Goal: Information Seeking & Learning: Check status

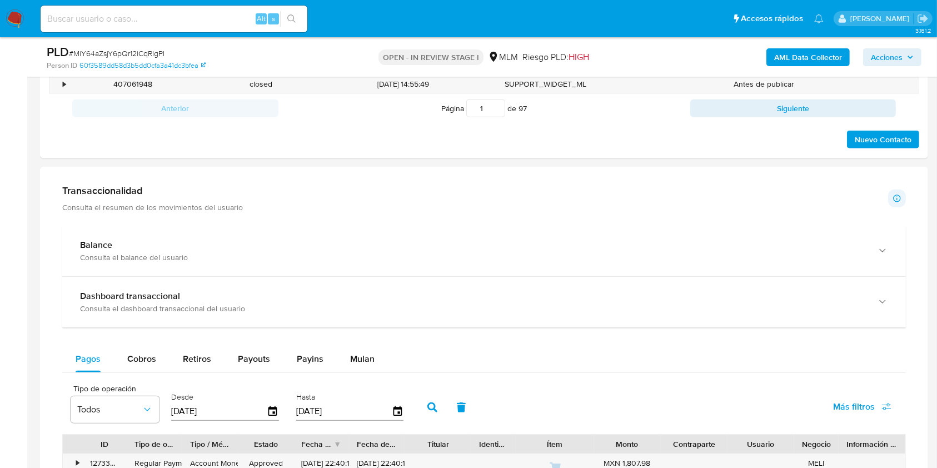
scroll to position [1037, 0]
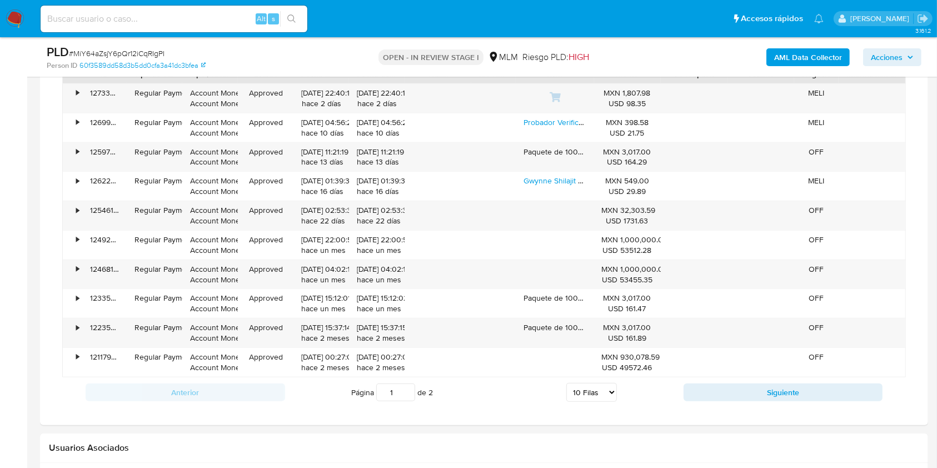
click at [602, 393] on select "5 Filas 10 Filas 20 Filas 25 Filas 50 Filas 100 Filas" at bounding box center [591, 392] width 51 height 19
select select "100"
click at [566, 383] on select "5 Filas 10 Filas 20 Filas 25 Filas 50 Filas 100 Filas" at bounding box center [591, 392] width 51 height 19
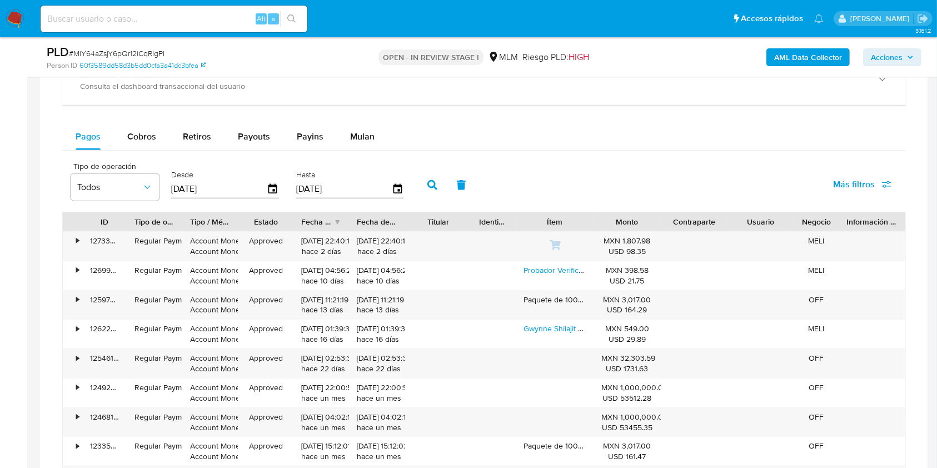
scroll to position [963, 0]
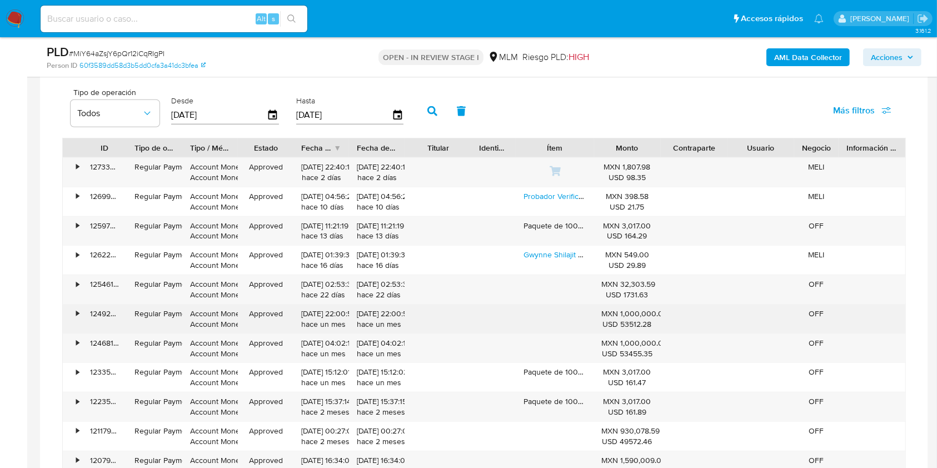
click at [78, 313] on div "•" at bounding box center [77, 313] width 3 height 11
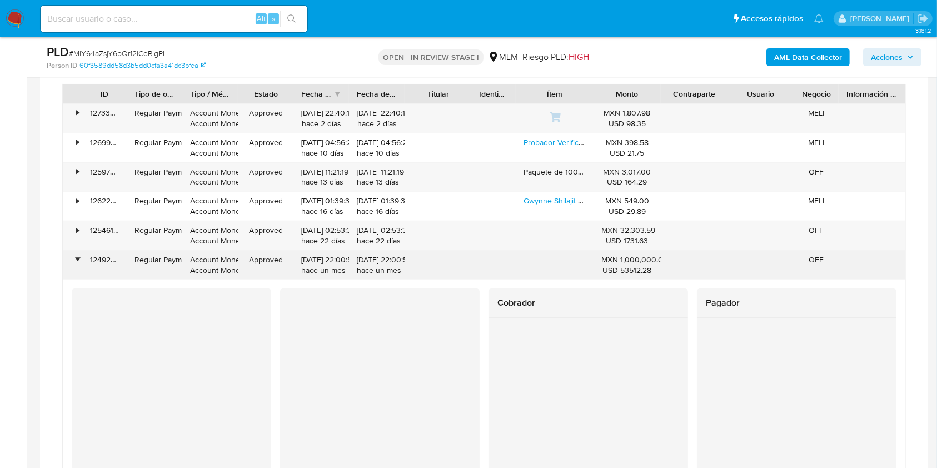
scroll to position [1037, 0]
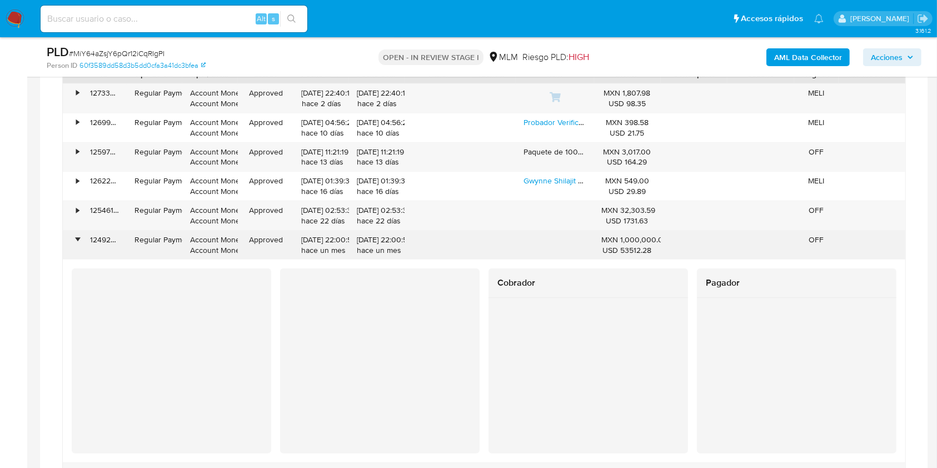
click at [78, 238] on div "•" at bounding box center [77, 239] width 3 height 11
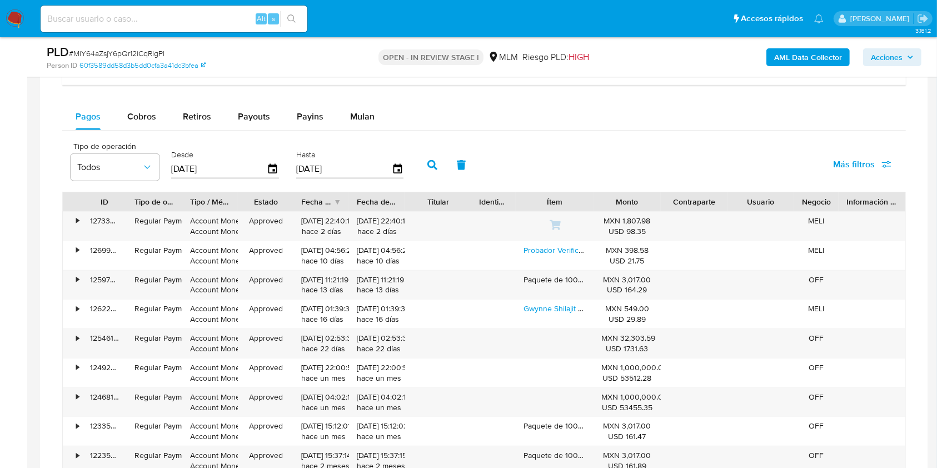
scroll to position [889, 0]
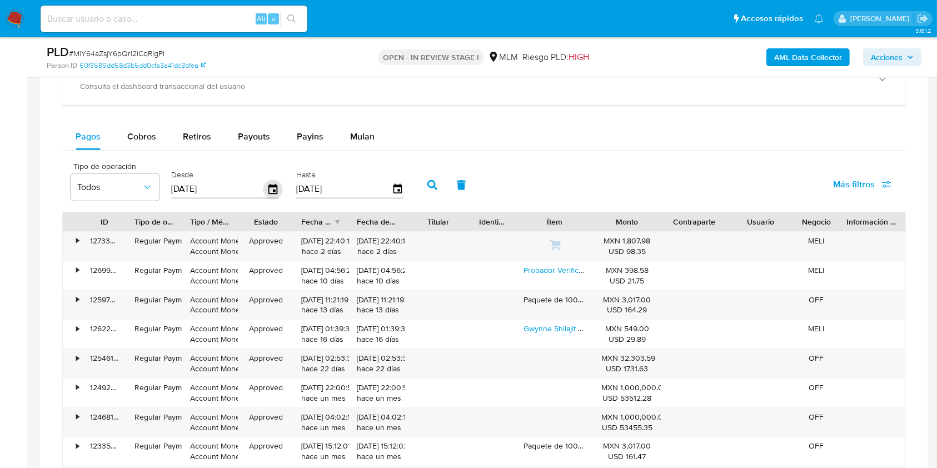
click at [276, 186] on icon "button" at bounding box center [272, 189] width 9 height 10
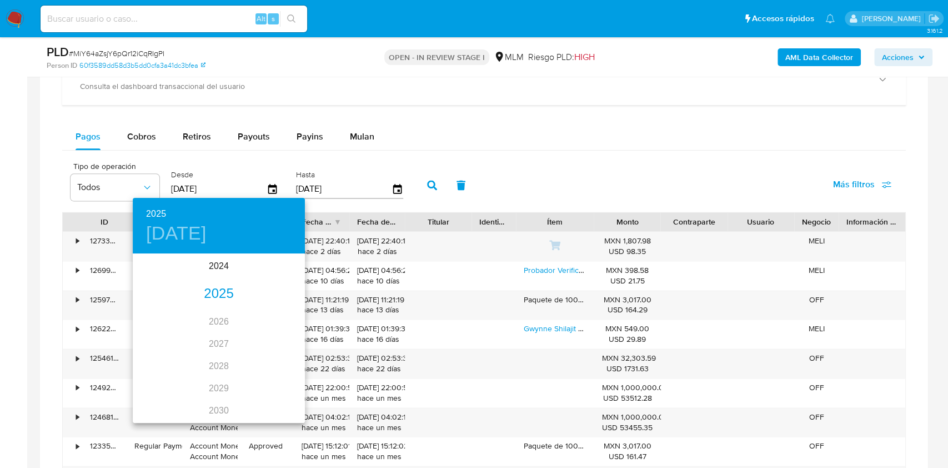
click at [217, 296] on div "2025" at bounding box center [219, 294] width 172 height 22
click at [278, 275] on div "mar." at bounding box center [276, 276] width 57 height 42
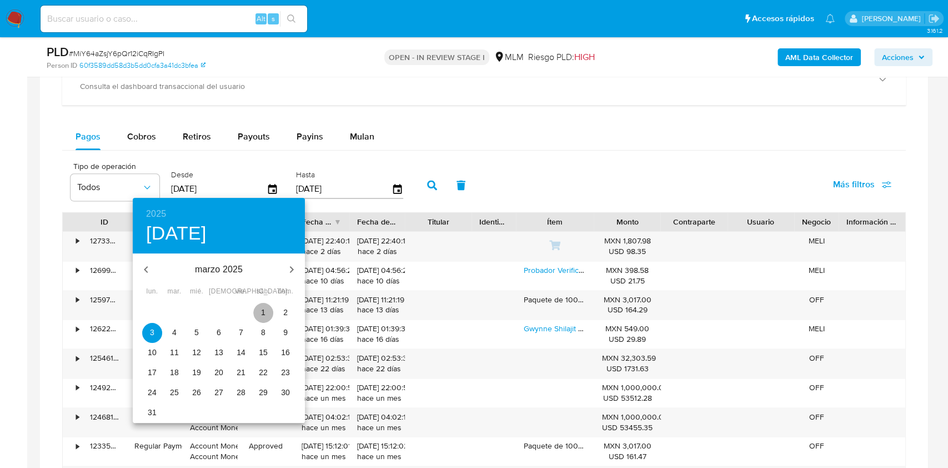
click at [266, 313] on span "1" at bounding box center [263, 312] width 20 height 11
type input "[DATE]"
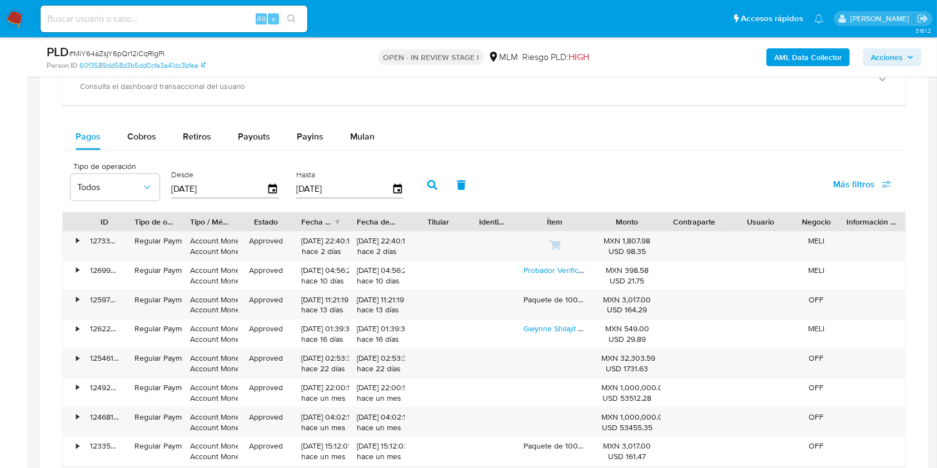
drag, startPoint x: 432, startPoint y: 184, endPoint x: 443, endPoint y: 216, distance: 32.8
click at [433, 184] on icon "button" at bounding box center [432, 185] width 10 height 10
click at [79, 241] on div "•" at bounding box center [72, 246] width 19 height 29
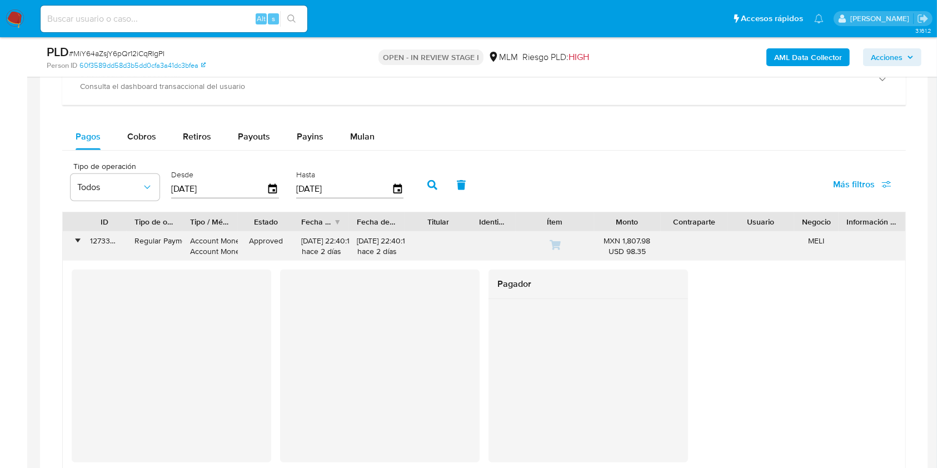
click at [79, 241] on div "•" at bounding box center [77, 241] width 3 height 11
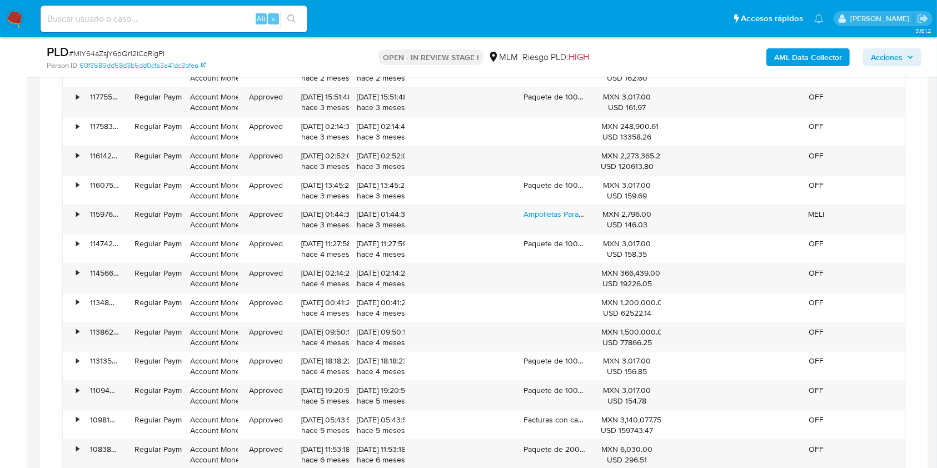
scroll to position [1407, 0]
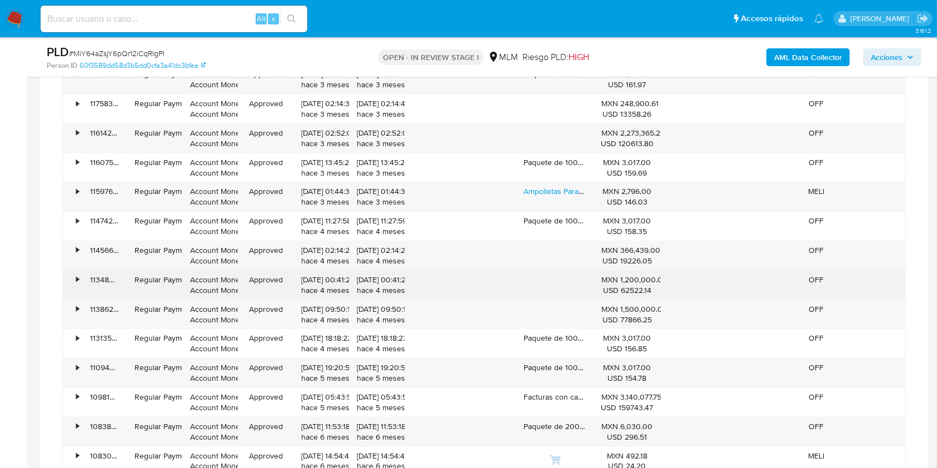
click at [75, 282] on div "•" at bounding box center [72, 285] width 19 height 29
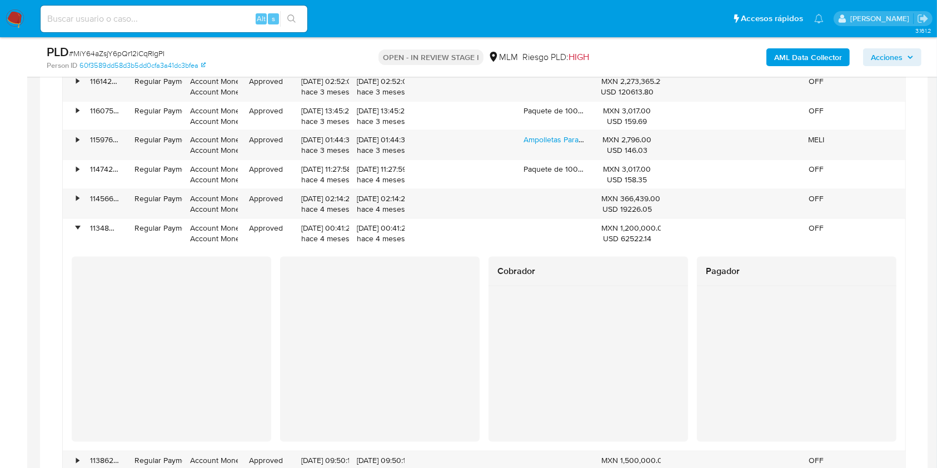
scroll to position [1481, 0]
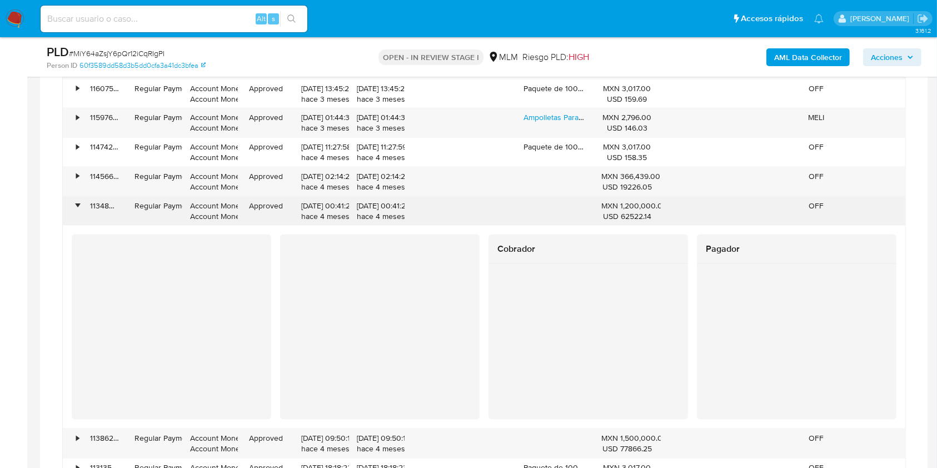
click at [76, 204] on div "•" at bounding box center [77, 206] width 3 height 11
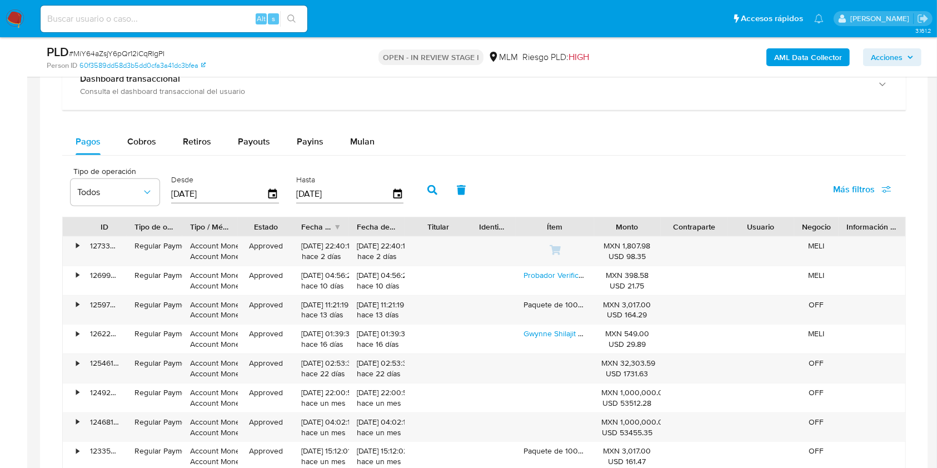
scroll to position [889, 0]
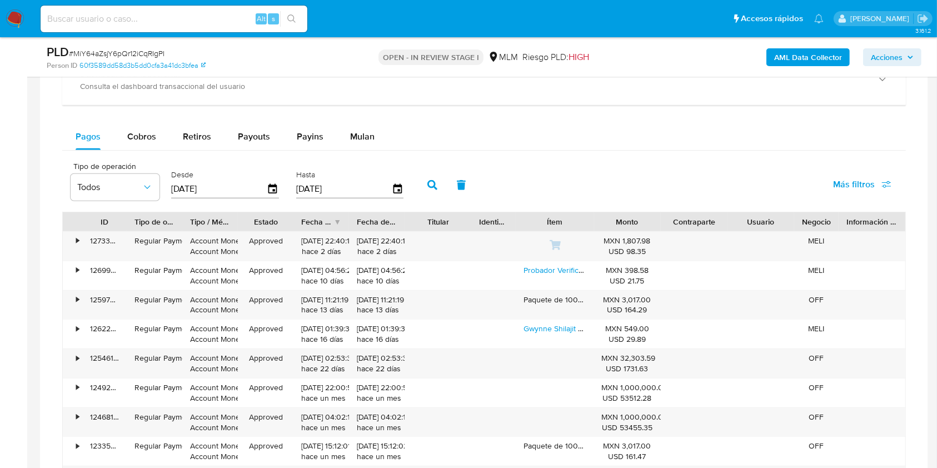
click at [337, 223] on div "Fecha de creación" at bounding box center [321, 221] width 56 height 19
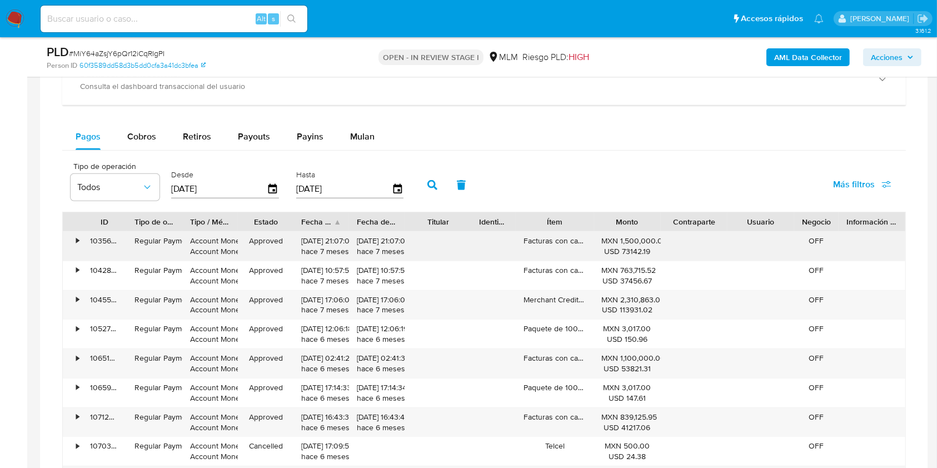
click at [543, 242] on div "Facturas con cargos por operar" at bounding box center [554, 246] width 78 height 29
click at [78, 243] on div "•" at bounding box center [77, 241] width 3 height 11
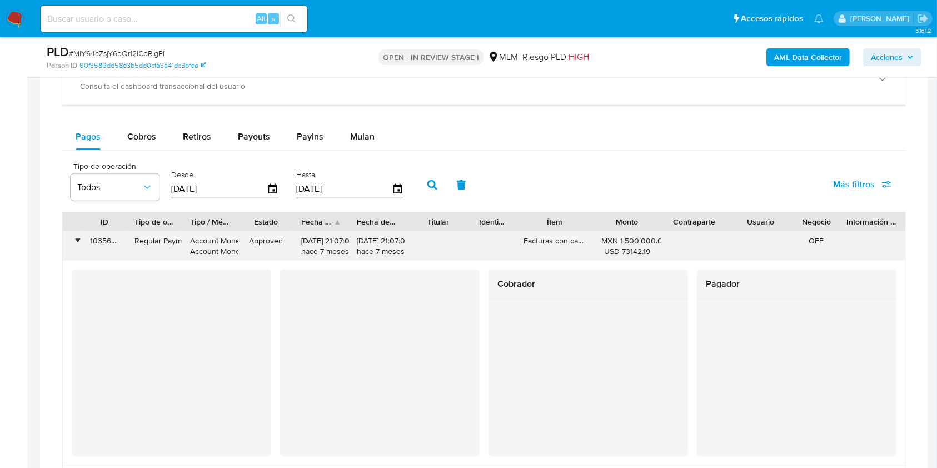
click at [78, 243] on div "•" at bounding box center [77, 241] width 3 height 11
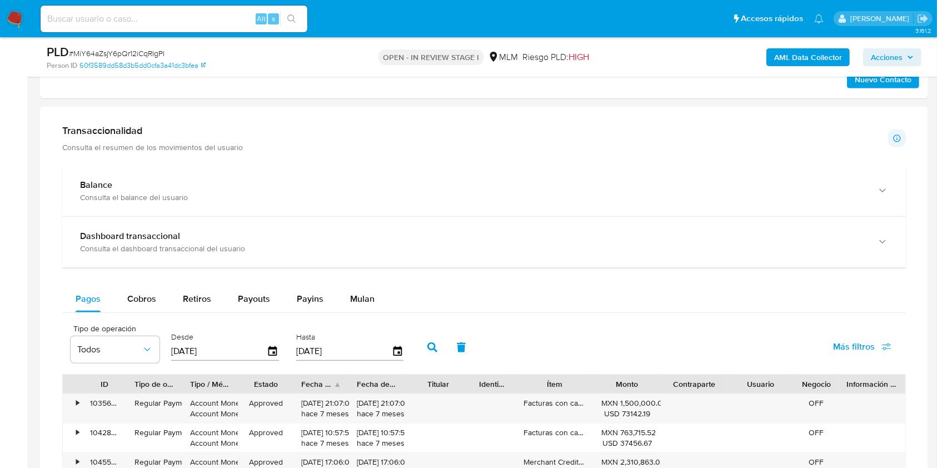
scroll to position [740, 0]
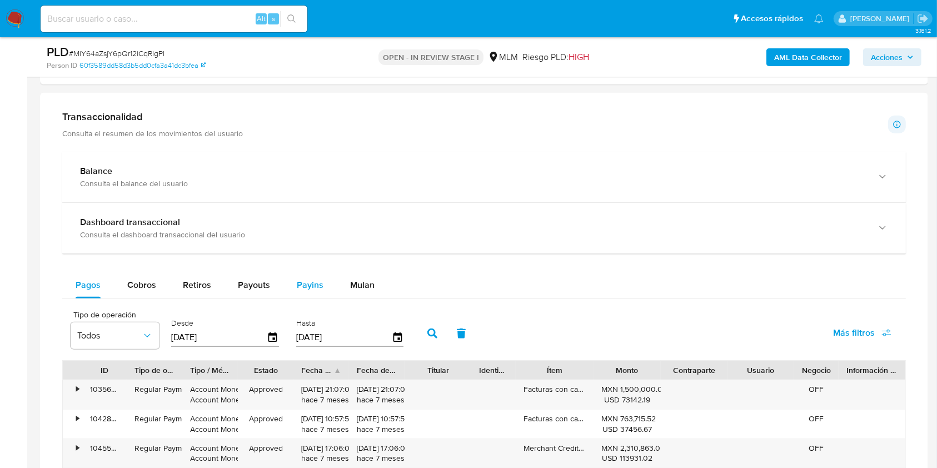
click at [307, 281] on span "Payins" at bounding box center [310, 284] width 27 height 13
select select "10"
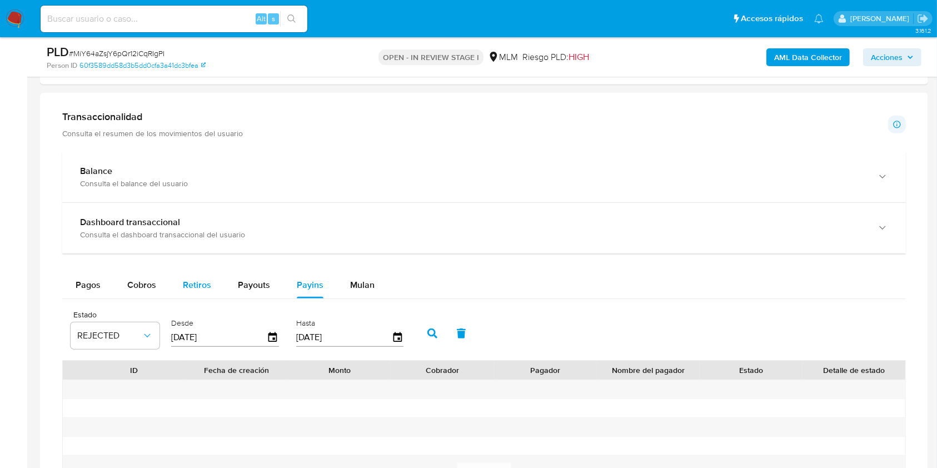
click at [193, 286] on span "Retiros" at bounding box center [197, 284] width 28 height 13
select select "10"
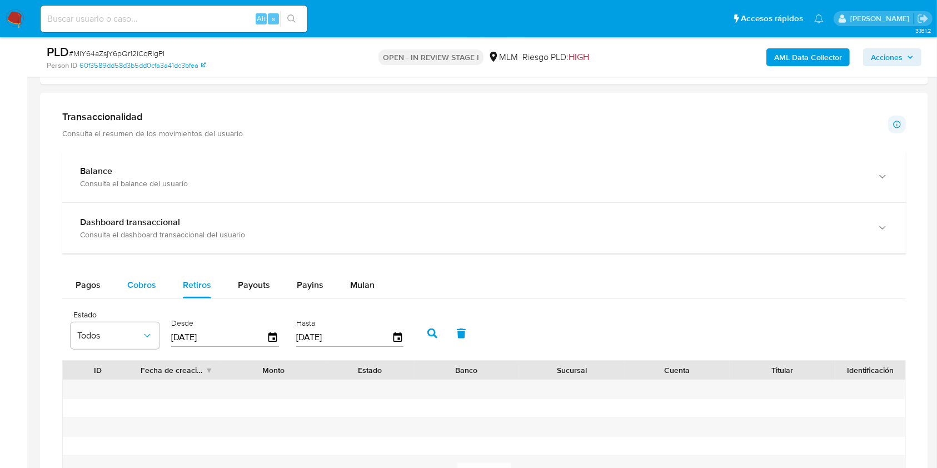
click at [138, 291] on span "Cobros" at bounding box center [141, 284] width 29 height 13
select select "10"
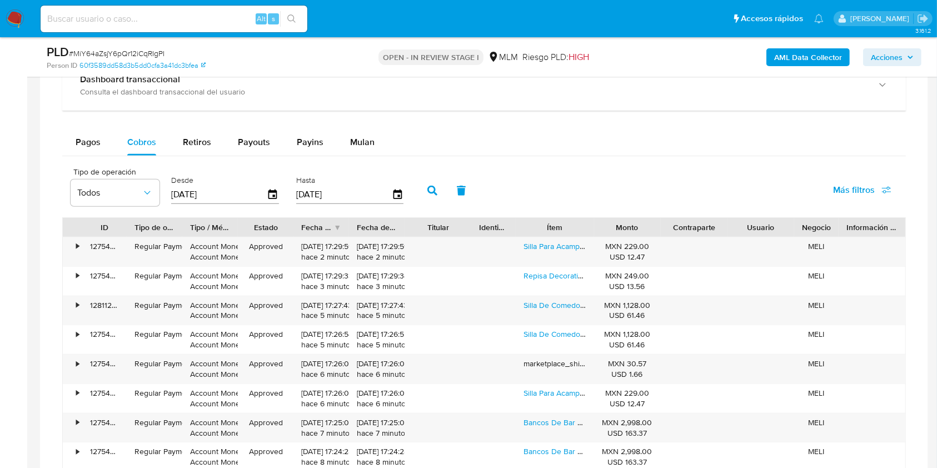
scroll to position [889, 0]
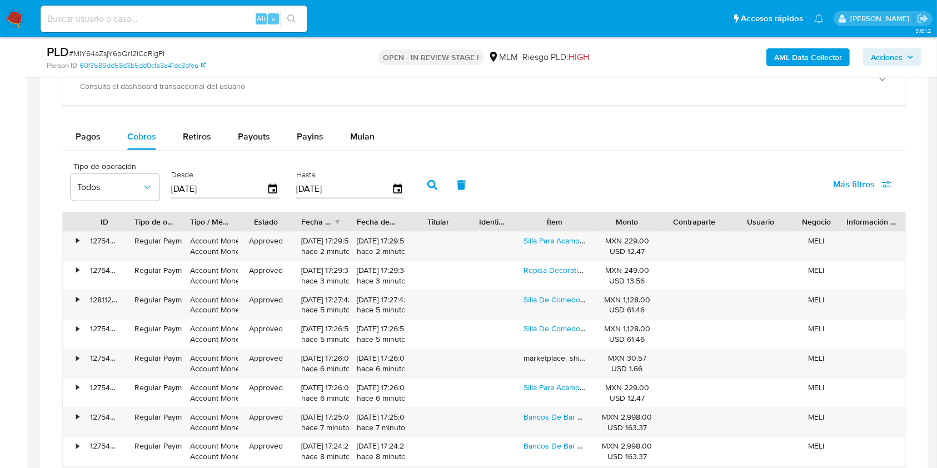
click at [219, 188] on input "[DATE]" at bounding box center [219, 189] width 96 height 18
click at [274, 184] on icon "button" at bounding box center [272, 188] width 19 height 19
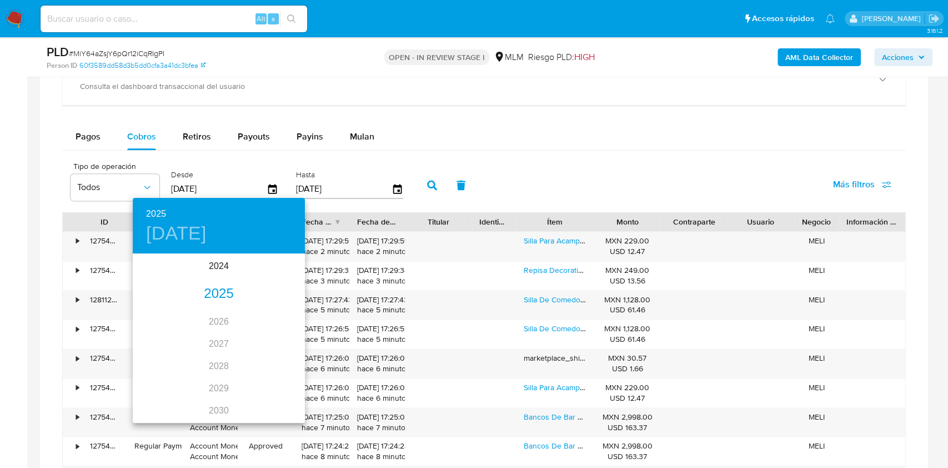
click at [209, 291] on div "2025" at bounding box center [219, 294] width 172 height 22
click at [279, 276] on div "mar." at bounding box center [276, 276] width 57 height 42
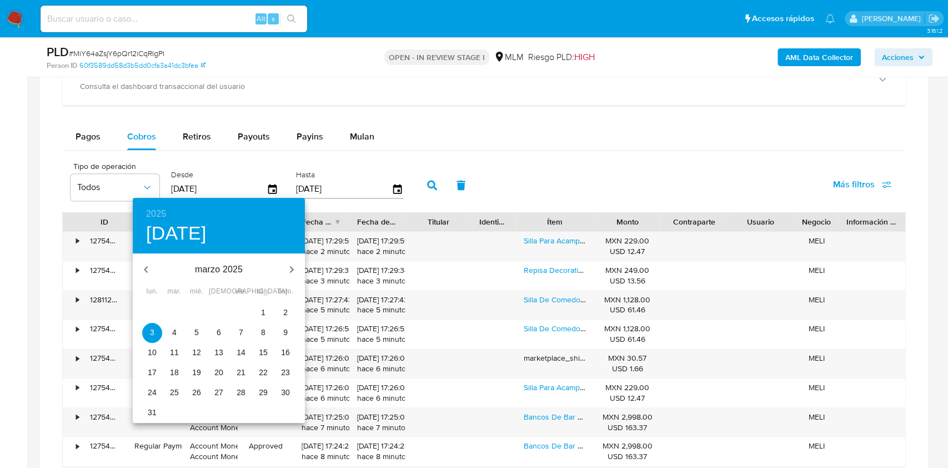
click at [264, 308] on p "1" at bounding box center [263, 312] width 4 height 11
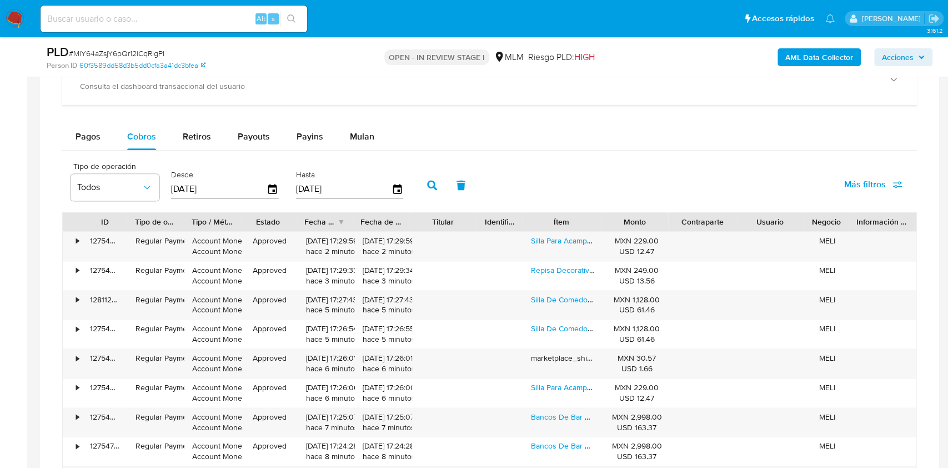
type input "[DATE]"
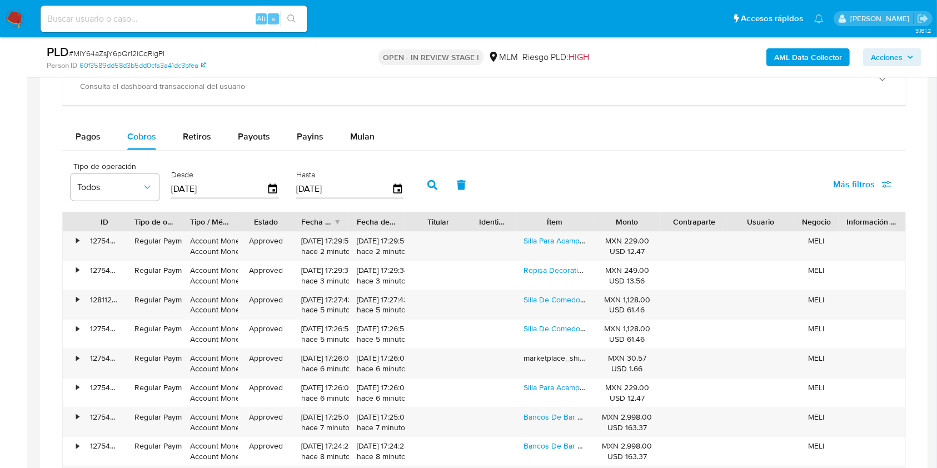
click at [429, 187] on icon "button" at bounding box center [432, 185] width 10 height 10
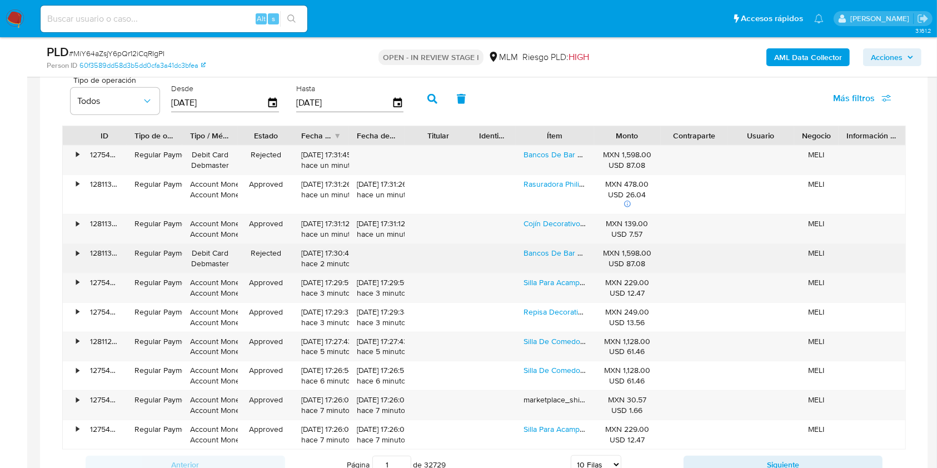
scroll to position [1037, 0]
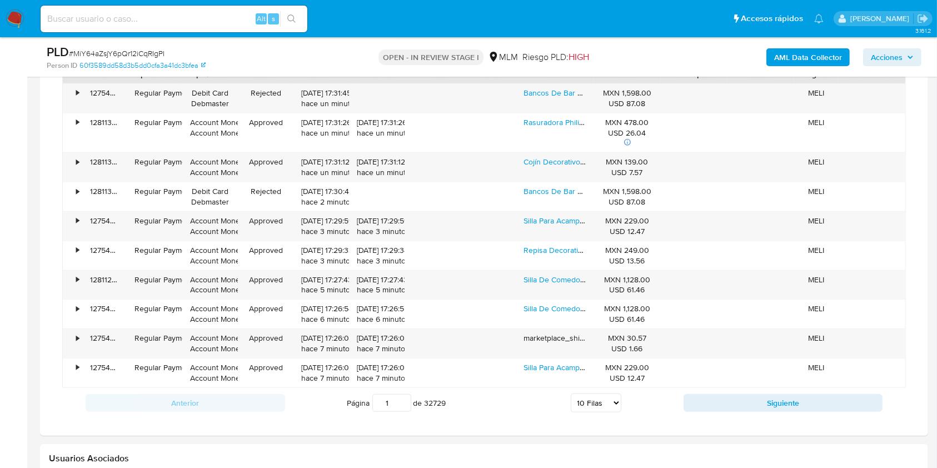
drag, startPoint x: 599, startPoint y: 401, endPoint x: 614, endPoint y: 404, distance: 15.0
click at [599, 401] on select "5 Filas 10 Filas 20 Filas 25 Filas 50 Filas 100 Filas" at bounding box center [595, 402] width 51 height 19
select select "100"
click at [570, 393] on select "5 Filas 10 Filas 20 Filas 25 Filas 50 Filas 100 Filas" at bounding box center [595, 402] width 51 height 19
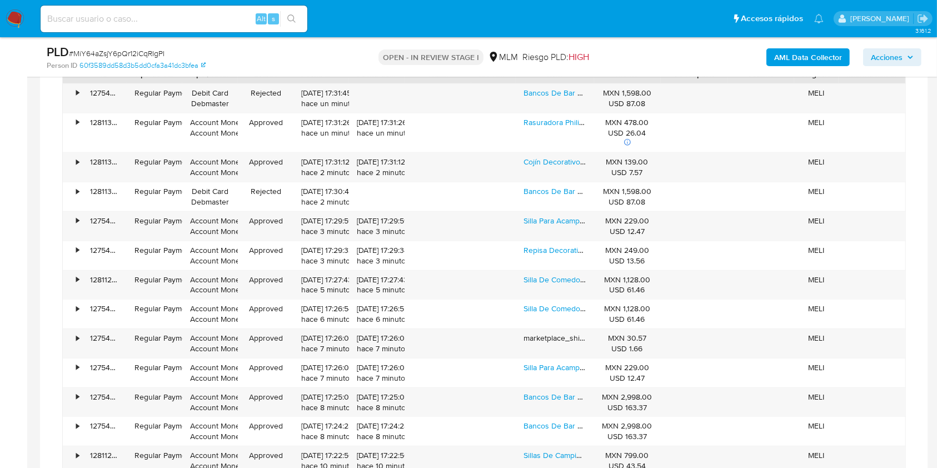
scroll to position [889, 0]
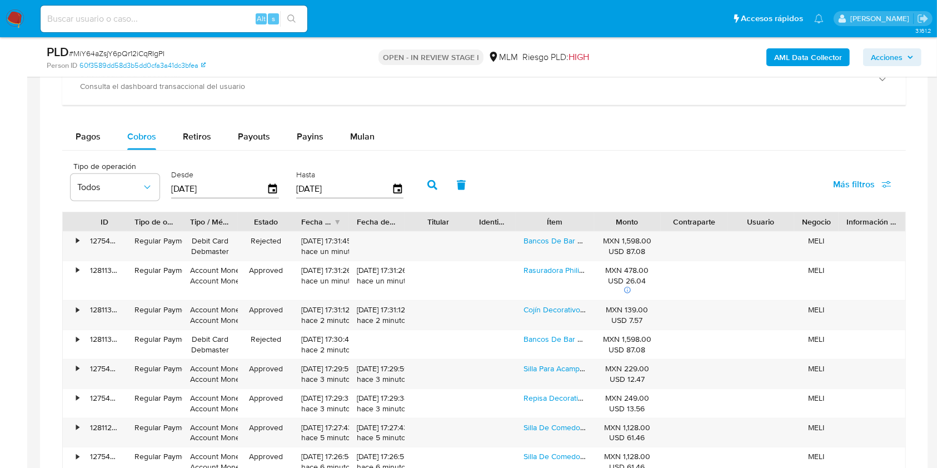
click at [628, 223] on div "Monto" at bounding box center [627, 221] width 51 height 11
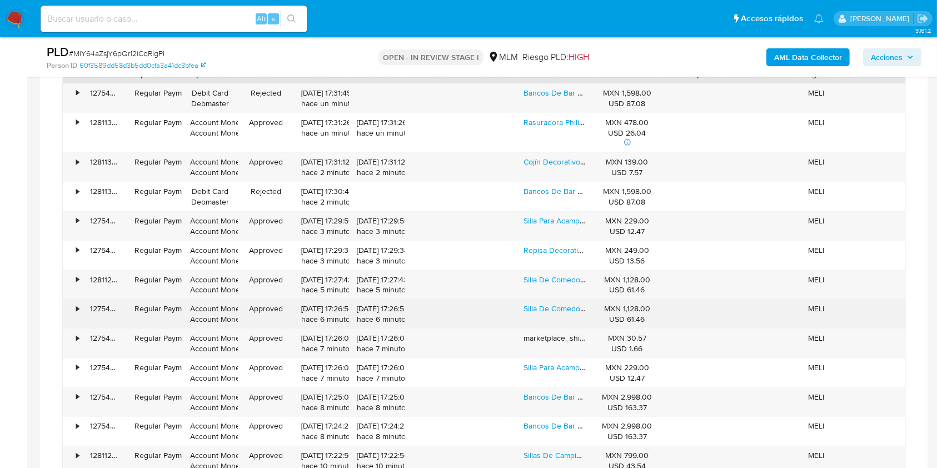
scroll to position [963, 0]
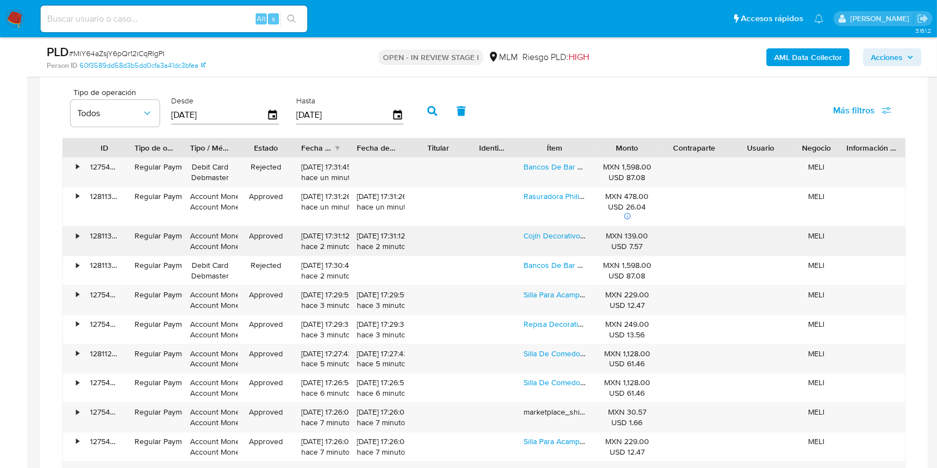
click at [72, 244] on div "•" at bounding box center [72, 241] width 19 height 29
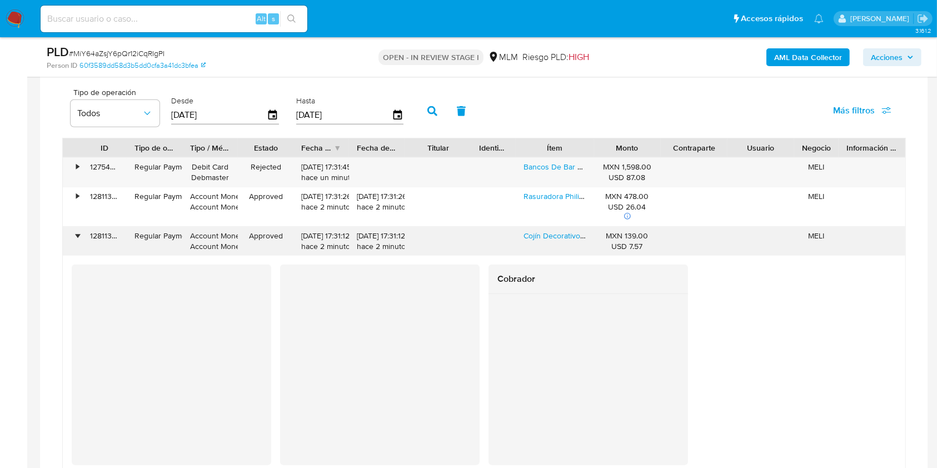
click at [72, 245] on div "•" at bounding box center [72, 241] width 19 height 29
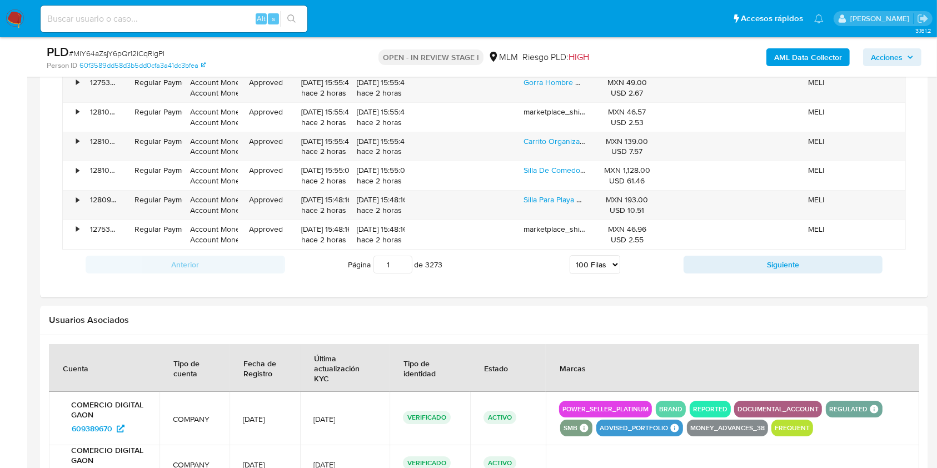
scroll to position [3851, 0]
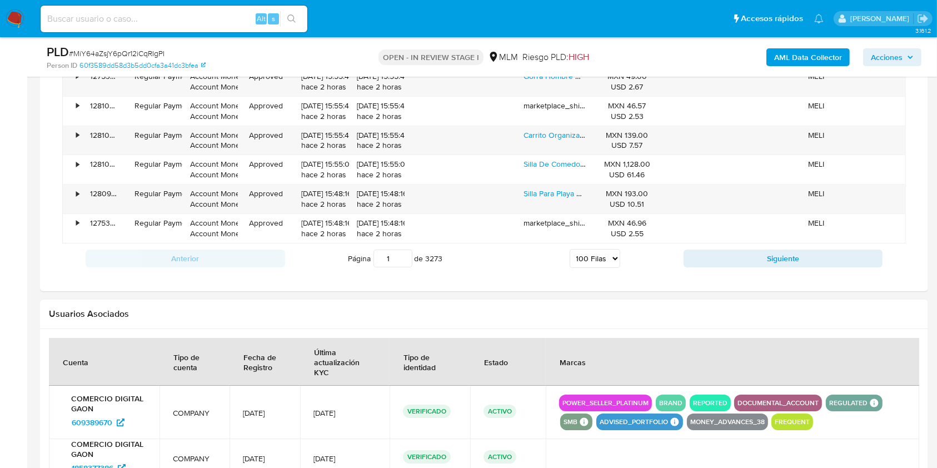
click at [712, 249] on button "Siguiente" at bounding box center [782, 258] width 199 height 18
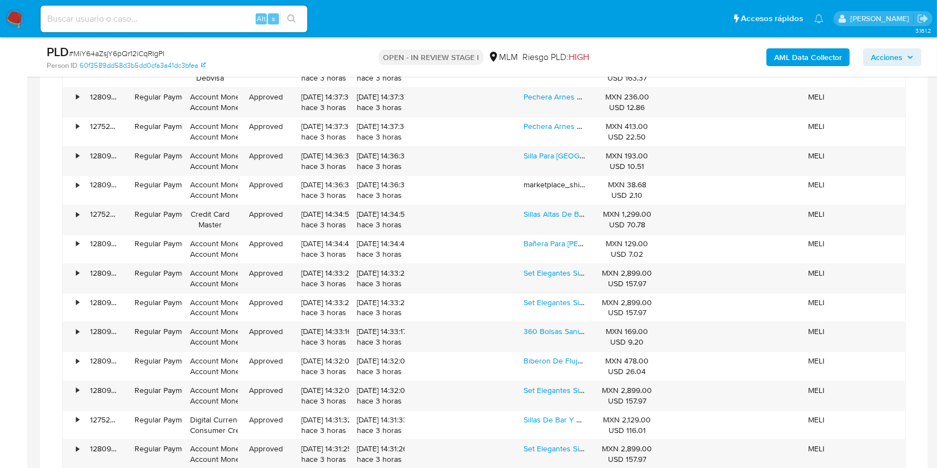
scroll to position [3922, 0]
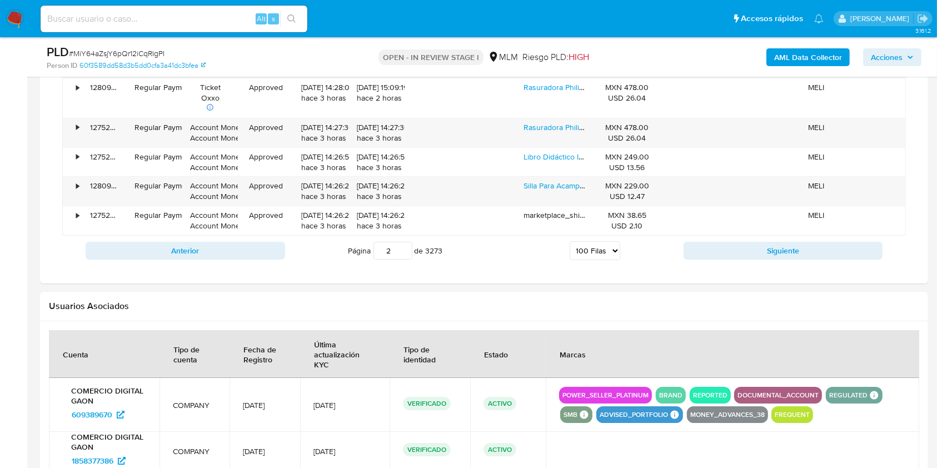
drag, startPoint x: 743, startPoint y: 246, endPoint x: 774, endPoint y: 298, distance: 60.3
click at [743, 246] on button "Siguiente" at bounding box center [782, 251] width 199 height 18
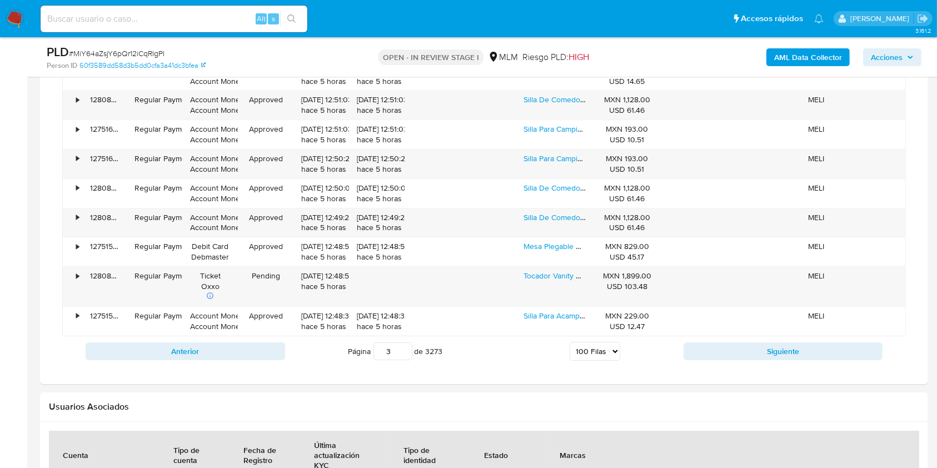
scroll to position [3773, 0]
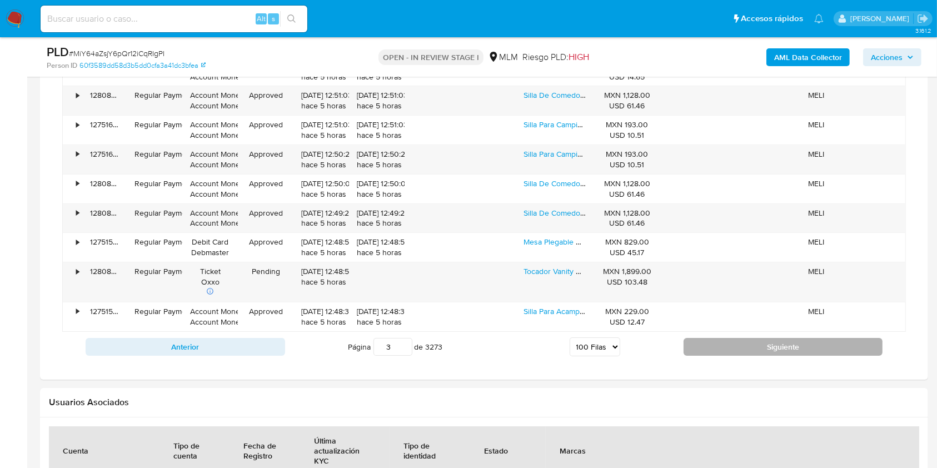
click at [762, 345] on button "Siguiente" at bounding box center [782, 347] width 199 height 18
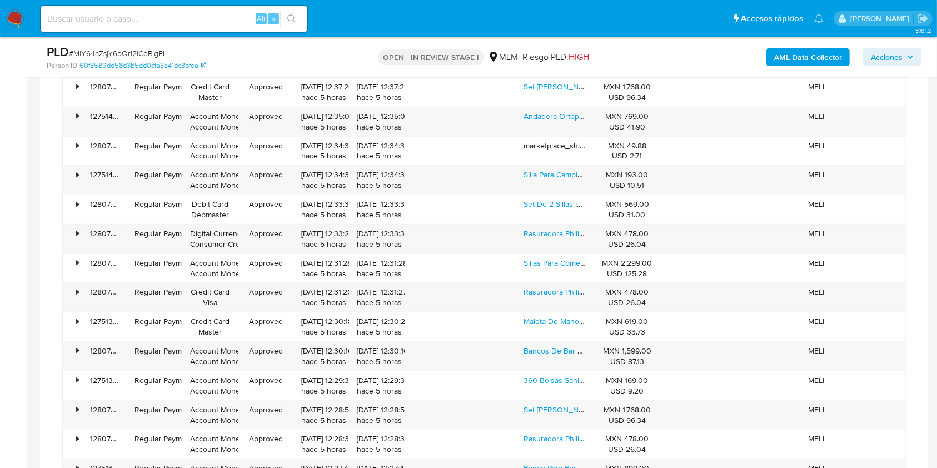
scroll to position [1329, 0]
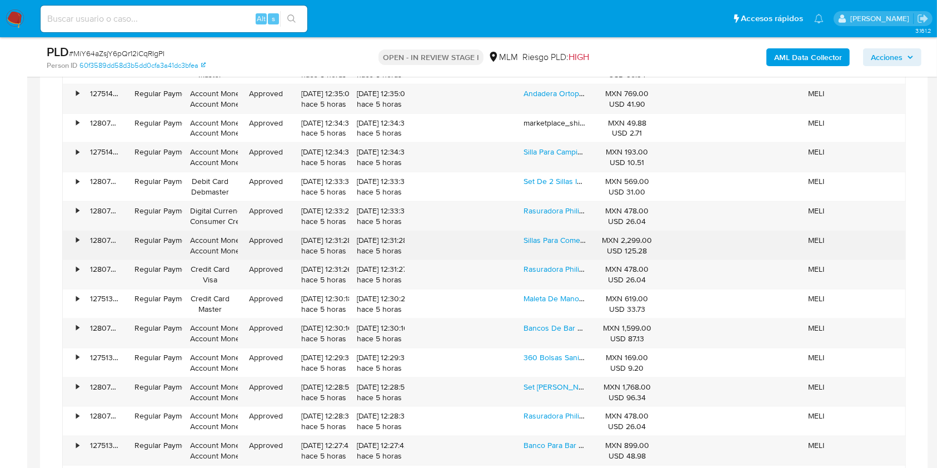
drag, startPoint x: 646, startPoint y: 241, endPoint x: 618, endPoint y: 242, distance: 28.3
click at [618, 242] on div "MXN 2,299.00 USD 125.28" at bounding box center [627, 245] width 51 height 21
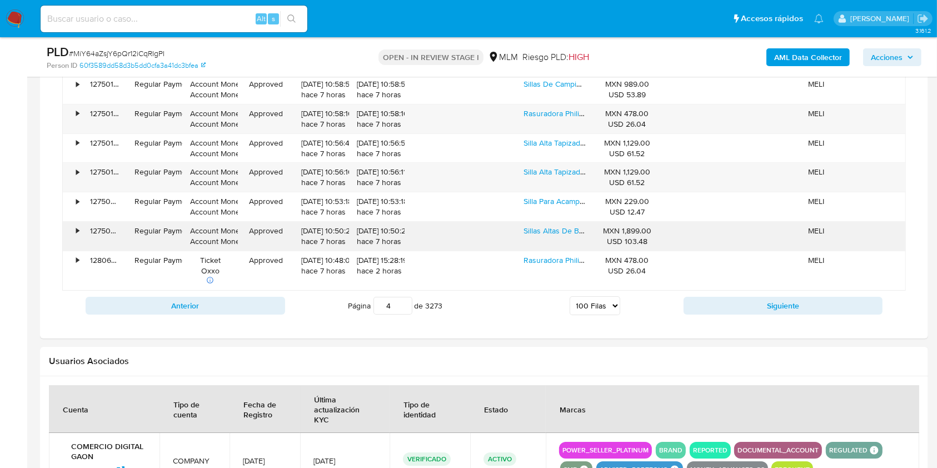
scroll to position [3773, 0]
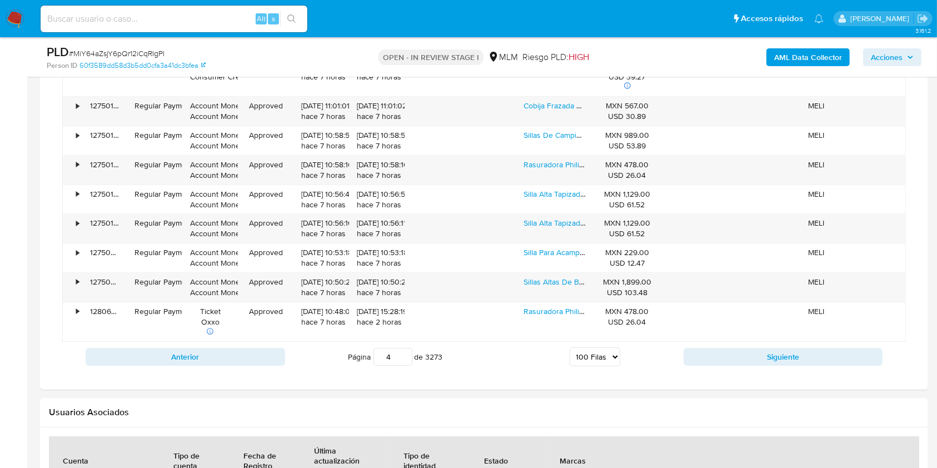
click at [717, 348] on button "Siguiente" at bounding box center [782, 357] width 199 height 18
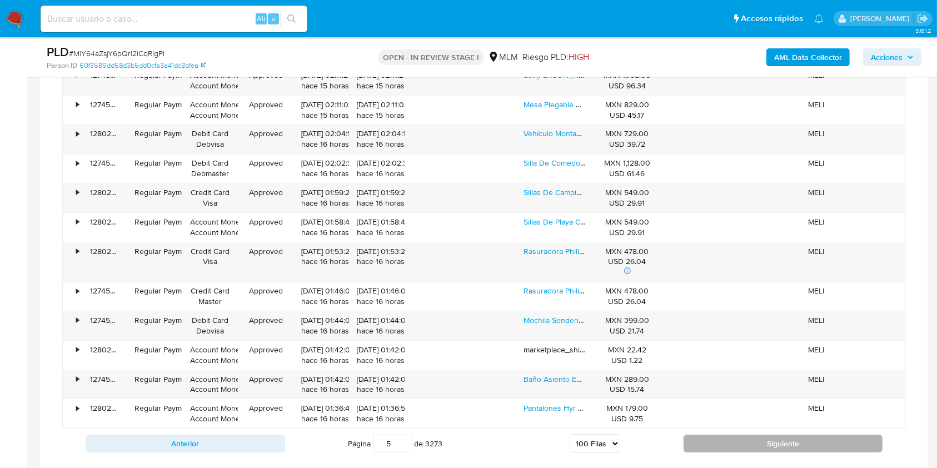
scroll to position [3732, 0]
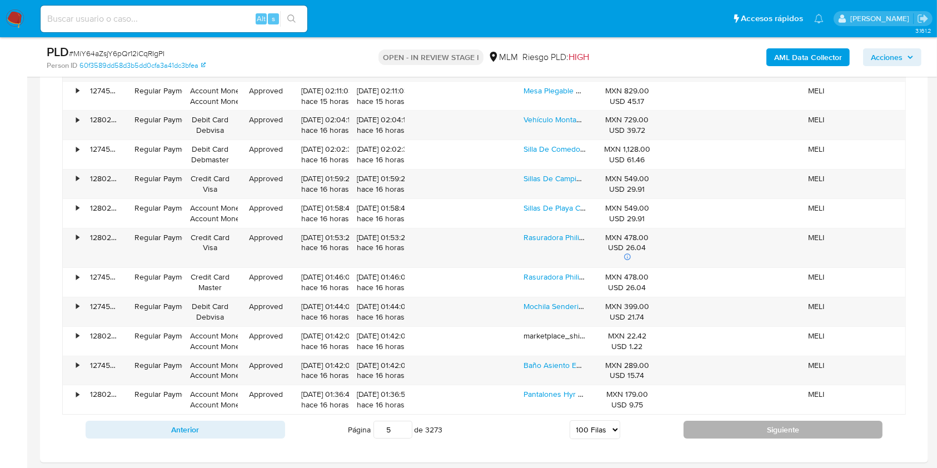
click at [784, 421] on button "Siguiente" at bounding box center [782, 430] width 199 height 18
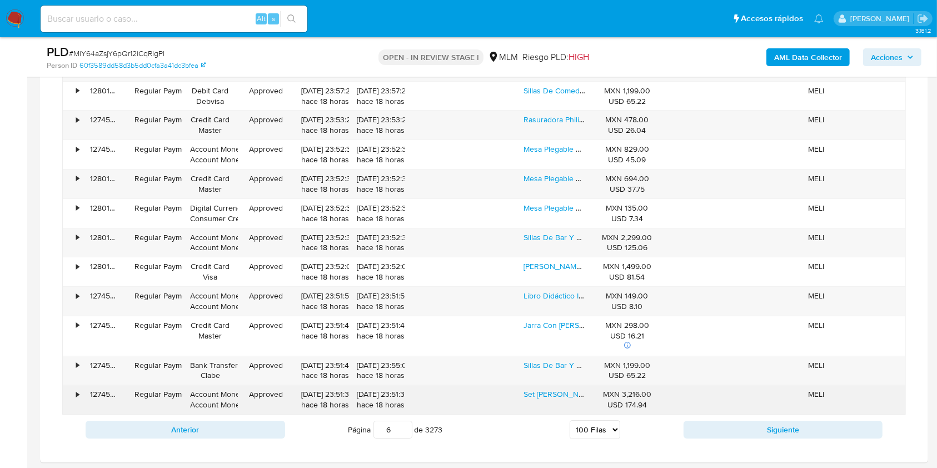
drag, startPoint x: 653, startPoint y: 387, endPoint x: 624, endPoint y: 389, distance: 29.5
click at [622, 388] on div "MXN 3,216.00 USD 174.94" at bounding box center [627, 399] width 67 height 29
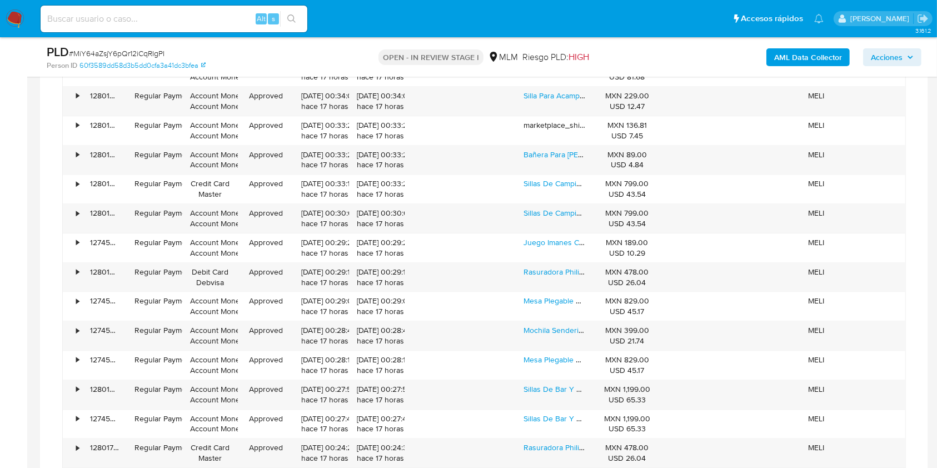
scroll to position [2177, 0]
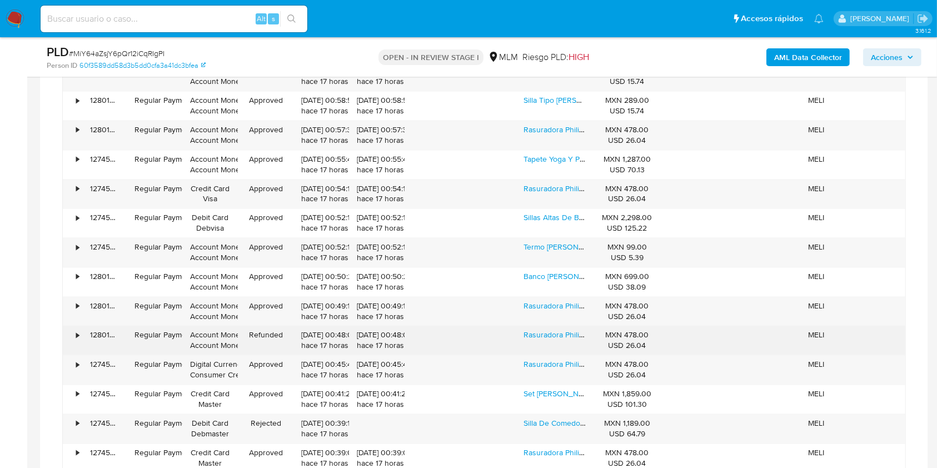
drag, startPoint x: 623, startPoint y: 333, endPoint x: 635, endPoint y: 331, distance: 12.4
click at [635, 331] on div "MXN 478.00 USD 26.04" at bounding box center [627, 339] width 51 height 21
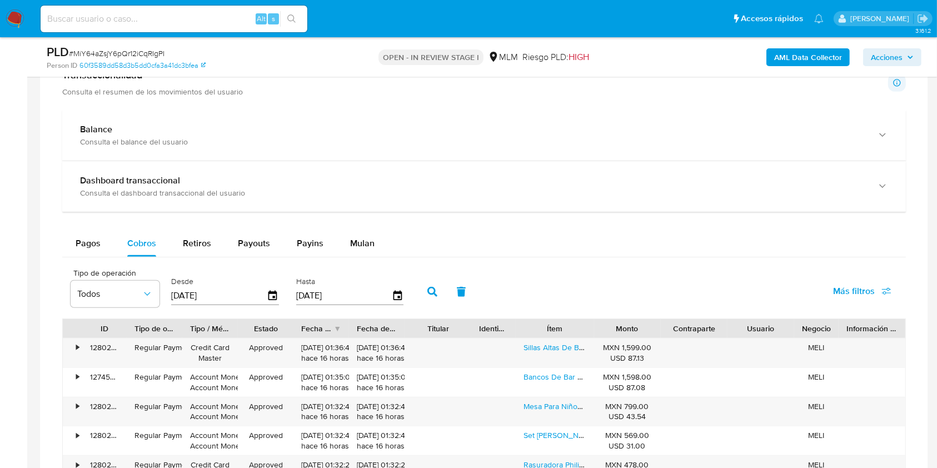
scroll to position [696, 0]
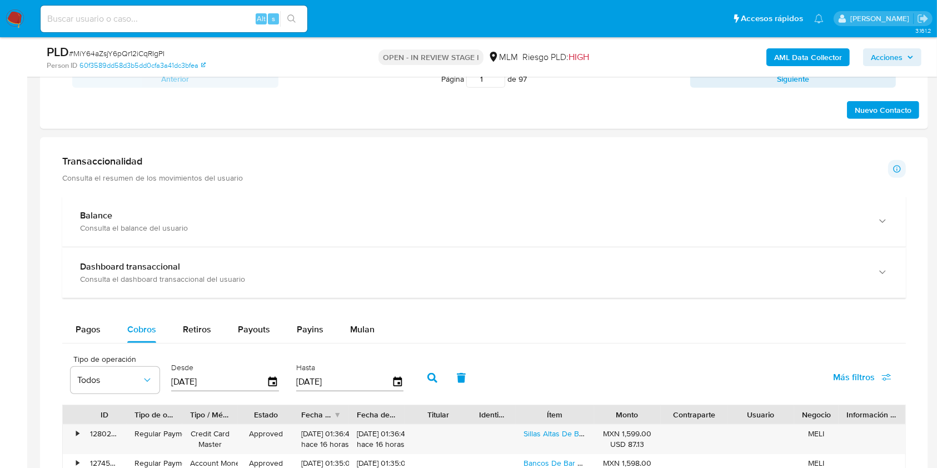
click at [635, 419] on div "Monto" at bounding box center [627, 414] width 51 height 11
click at [637, 417] on div "Monto" at bounding box center [627, 414] width 51 height 11
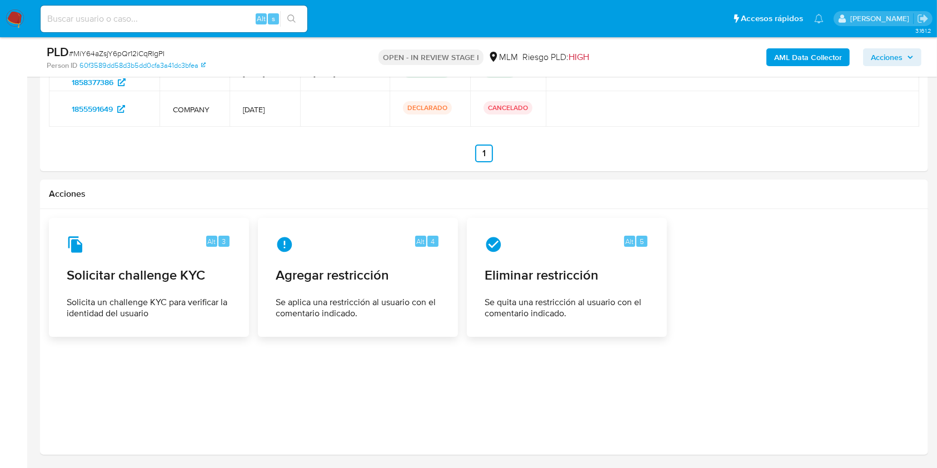
scroll to position [3806, 0]
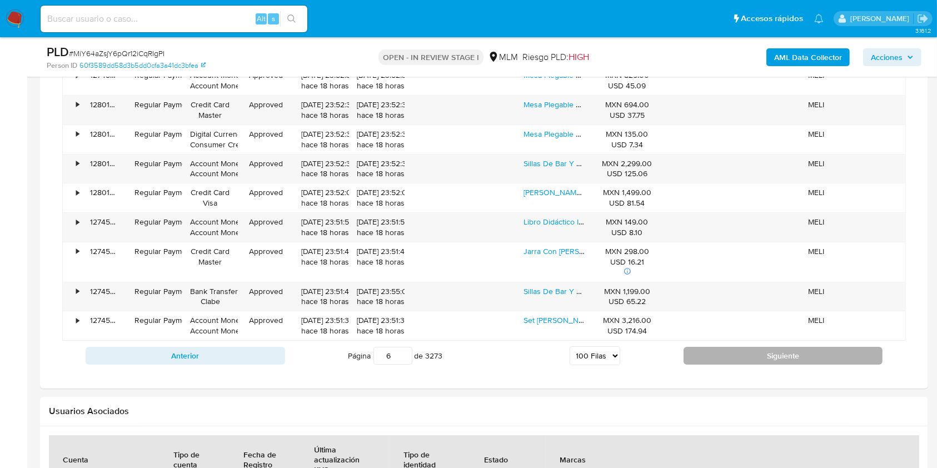
click at [755, 351] on button "Siguiente" at bounding box center [782, 356] width 199 height 18
type input "7"
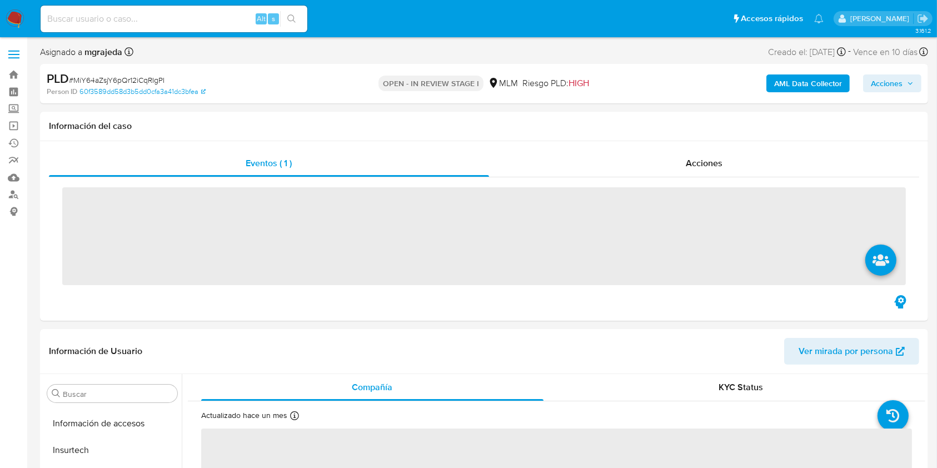
scroll to position [523, 0]
select select "10"
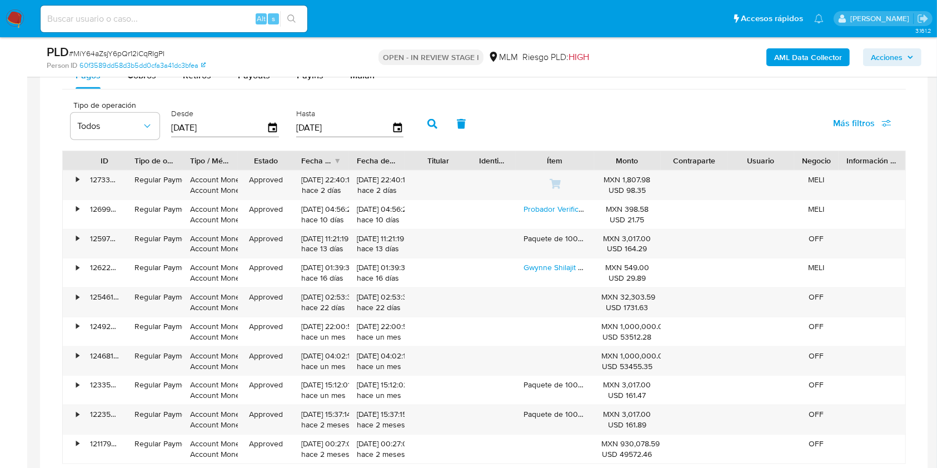
scroll to position [814, 0]
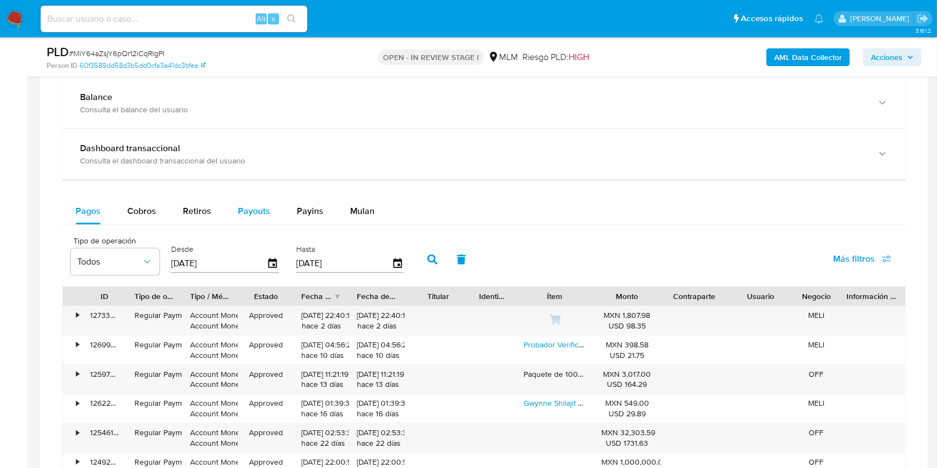
click at [256, 216] on span "Payouts" at bounding box center [254, 210] width 32 height 13
select select "10"
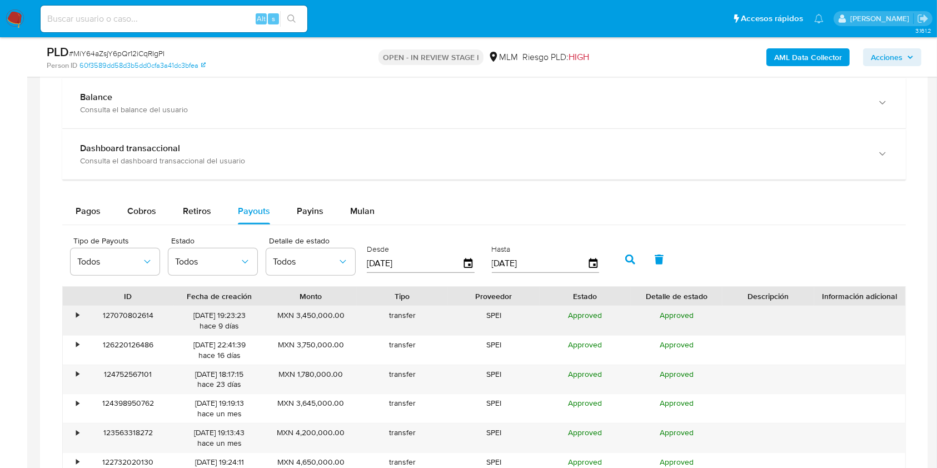
click at [73, 317] on div "•" at bounding box center [72, 320] width 19 height 29
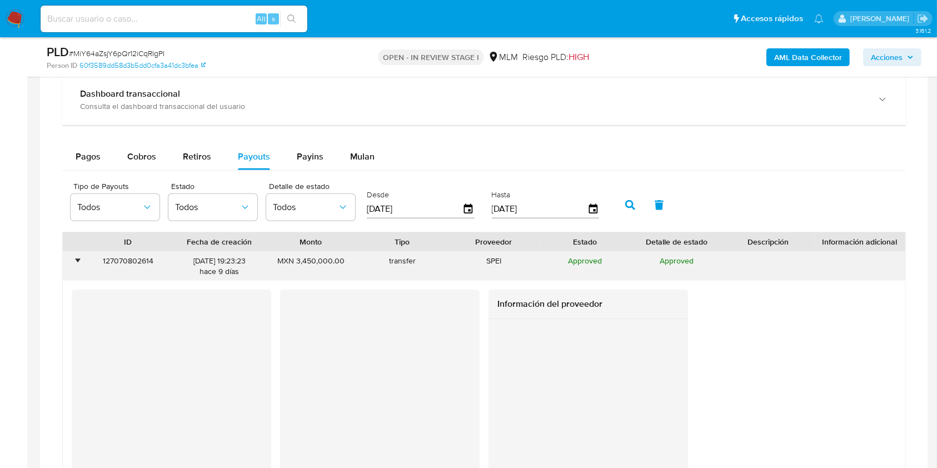
scroll to position [889, 0]
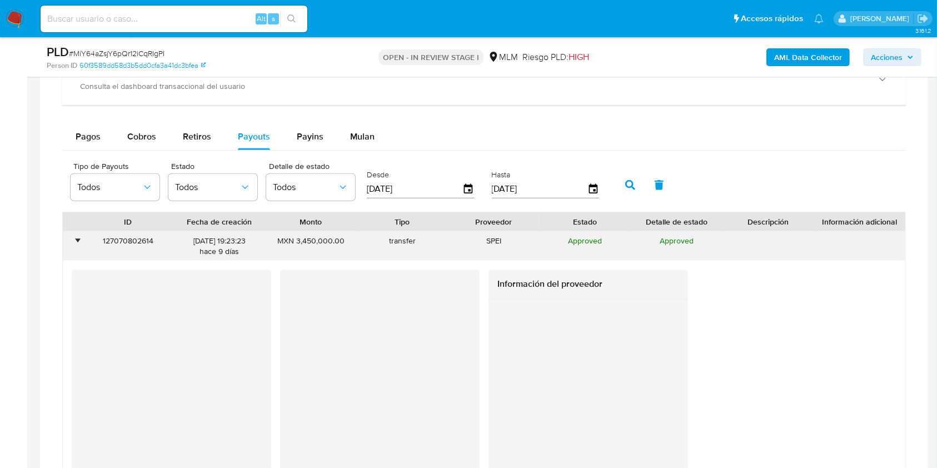
click at [71, 244] on div "•" at bounding box center [72, 246] width 19 height 29
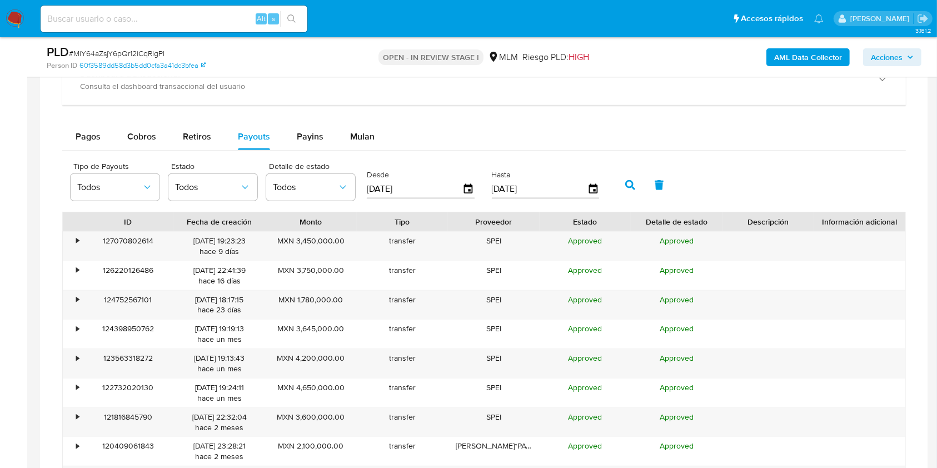
click at [434, 187] on input "[DATE]" at bounding box center [415, 189] width 96 height 18
click at [472, 193] on icon "button" at bounding box center [468, 188] width 19 height 19
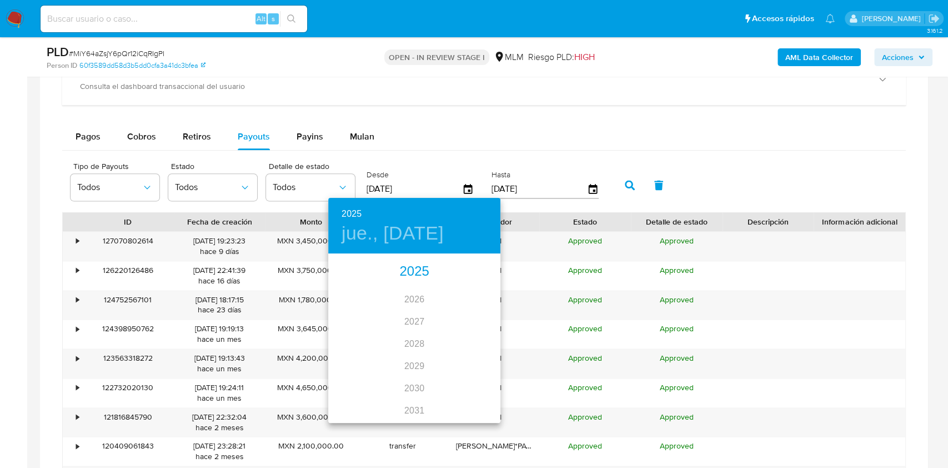
click at [401, 273] on div "2025" at bounding box center [414, 272] width 172 height 22
click at [473, 272] on div "mar." at bounding box center [471, 276] width 57 height 42
type input "30/03/2025"
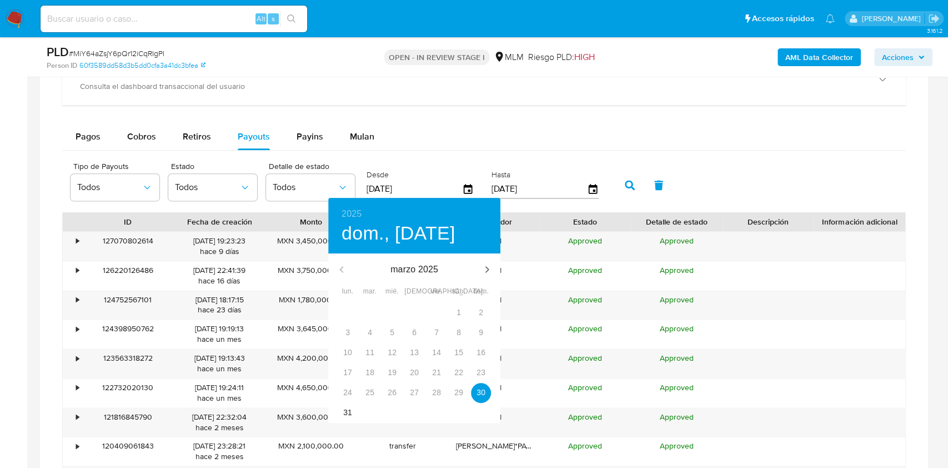
click at [461, 310] on div "1" at bounding box center [459, 313] width 22 height 20
click at [460, 315] on div "1" at bounding box center [459, 313] width 22 height 20
click at [559, 160] on div at bounding box center [474, 234] width 948 height 468
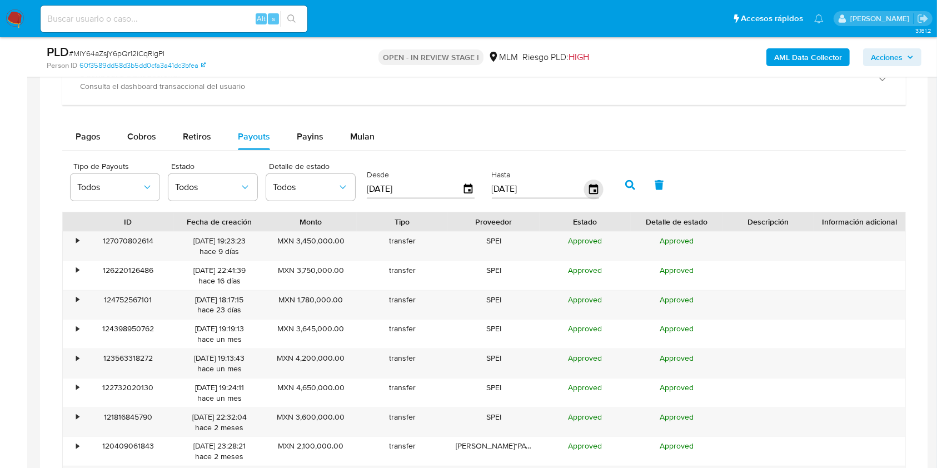
click at [590, 187] on icon "button" at bounding box center [592, 188] width 19 height 19
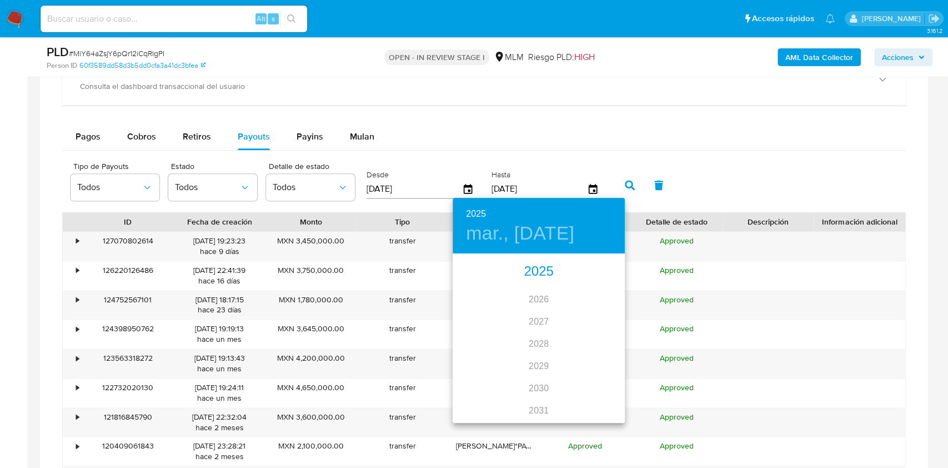
click at [527, 273] on div "2025" at bounding box center [539, 272] width 172 height 22
click at [543, 359] on div "ago." at bounding box center [538, 359] width 57 height 42
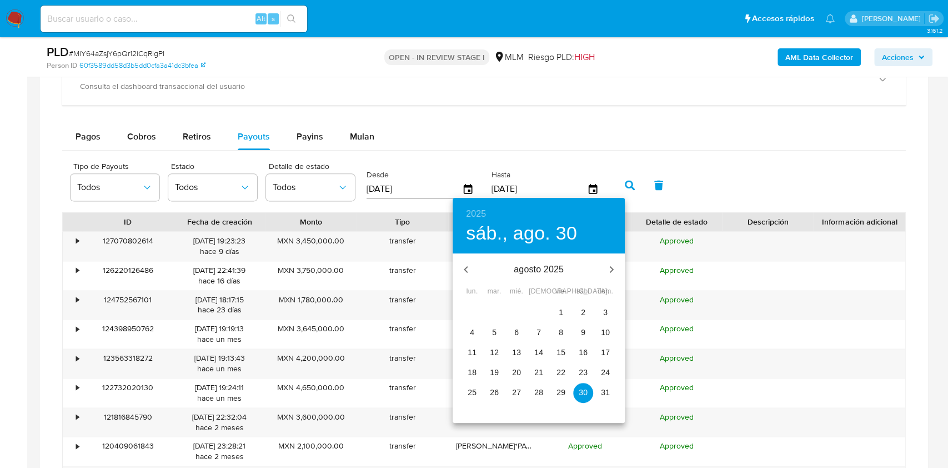
click at [605, 392] on p "31" at bounding box center [605, 392] width 9 height 11
type input "31/08/2025"
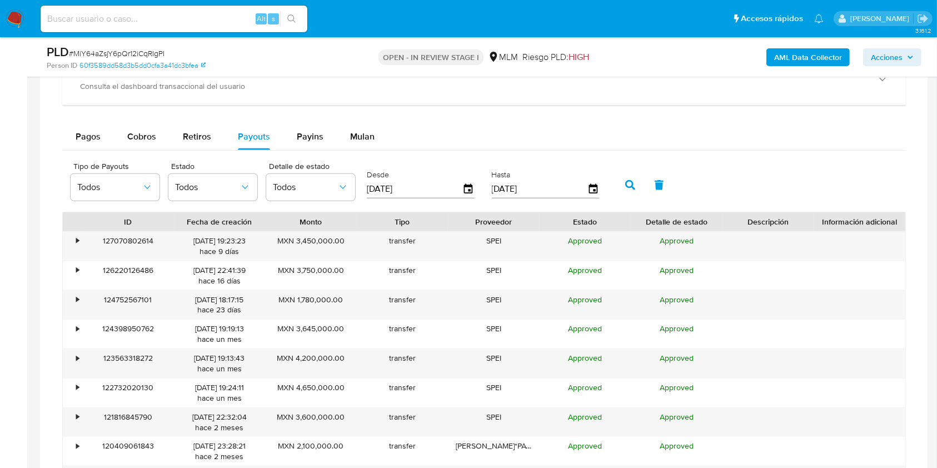
click at [625, 182] on icon "button" at bounding box center [630, 185] width 10 height 10
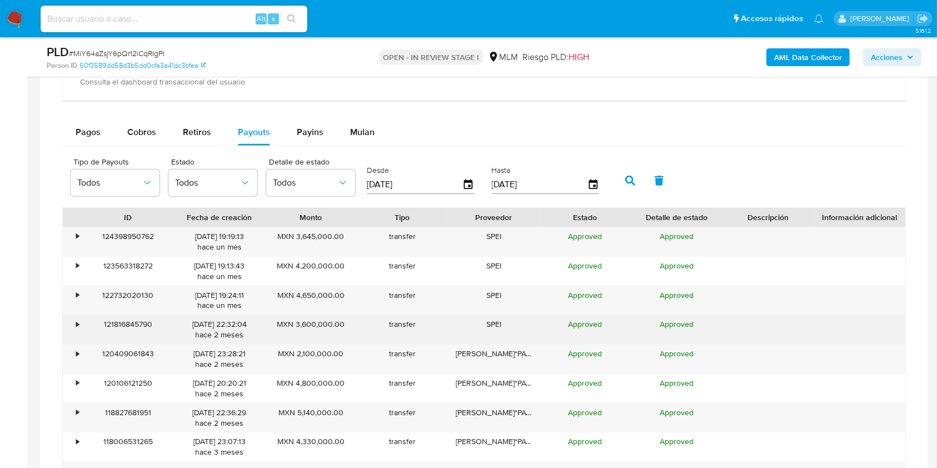
scroll to position [963, 0]
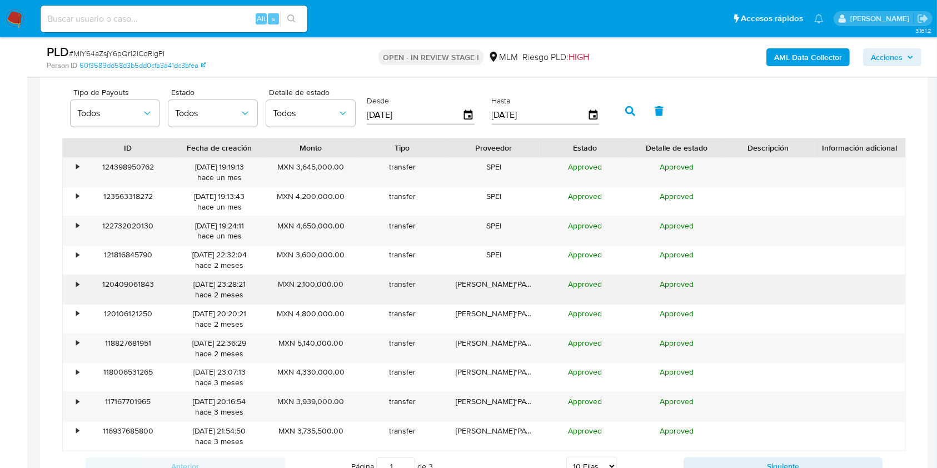
click at [73, 284] on div "•" at bounding box center [72, 289] width 19 height 29
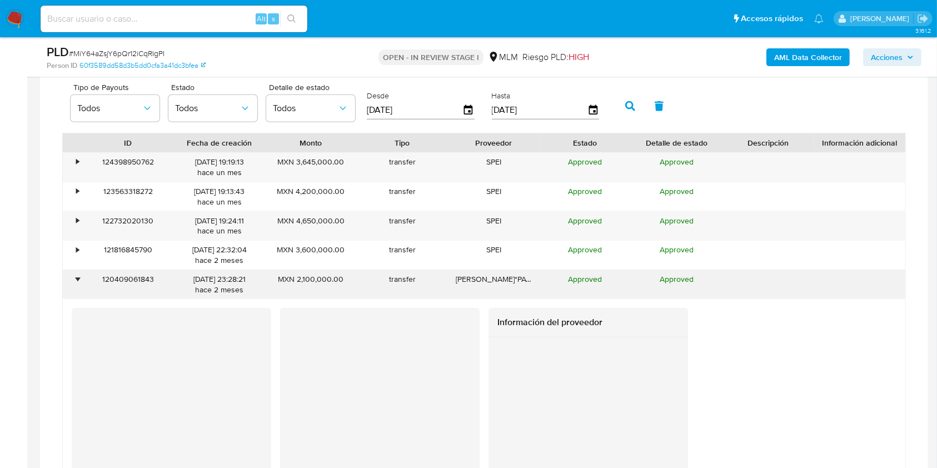
scroll to position [1037, 0]
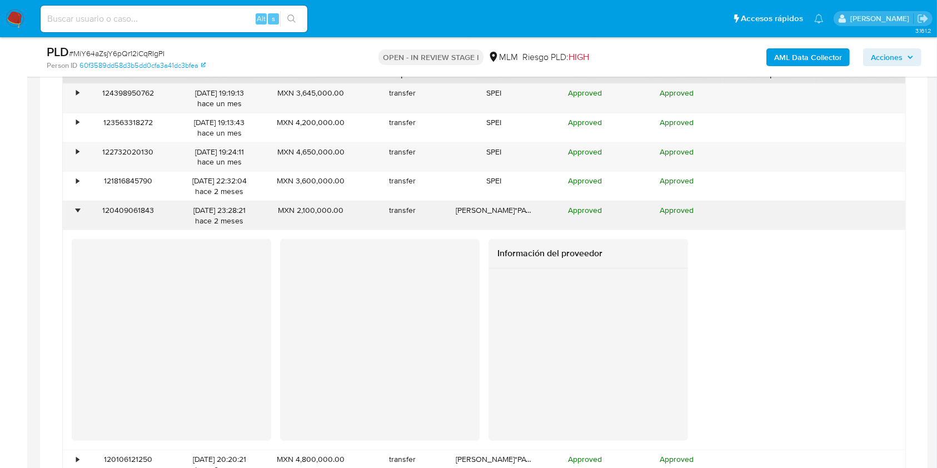
click at [80, 207] on div "•" at bounding box center [72, 215] width 19 height 29
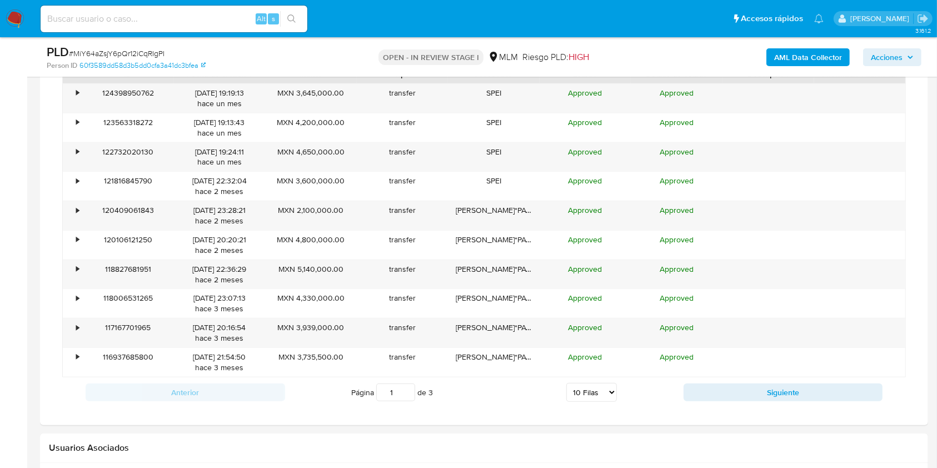
click at [613, 386] on select "5 Filas 10 Filas 20 Filas 25 Filas 50 Filas 100 Filas" at bounding box center [591, 392] width 51 height 19
select select "100"
click at [566, 383] on select "5 Filas 10 Filas 20 Filas 25 Filas 50 Filas 100 Filas" at bounding box center [591, 392] width 51 height 19
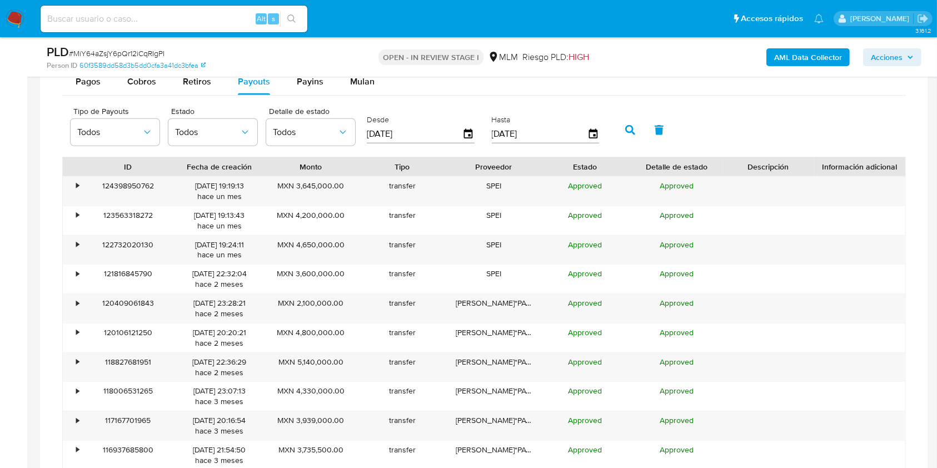
scroll to position [941, 0]
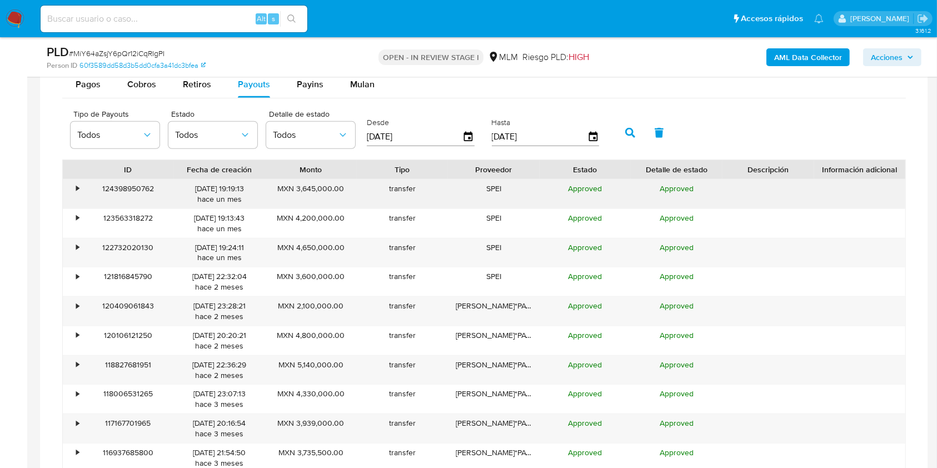
drag, startPoint x: 356, startPoint y: 275, endPoint x: 409, endPoint y: 227, distance: 72.0
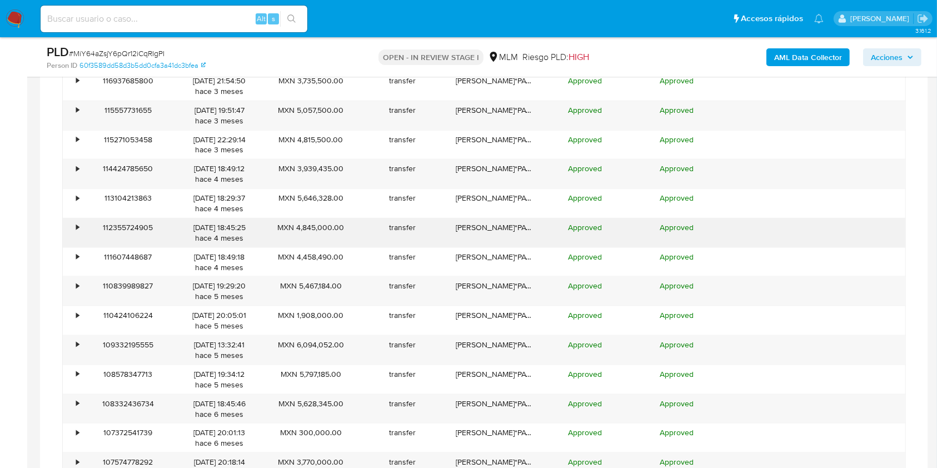
scroll to position [1385, 0]
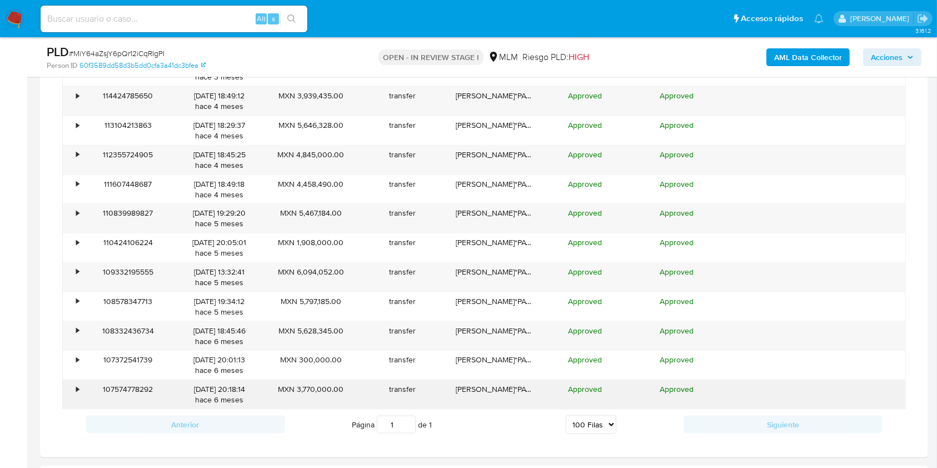
click at [77, 389] on div "•" at bounding box center [77, 389] width 3 height 11
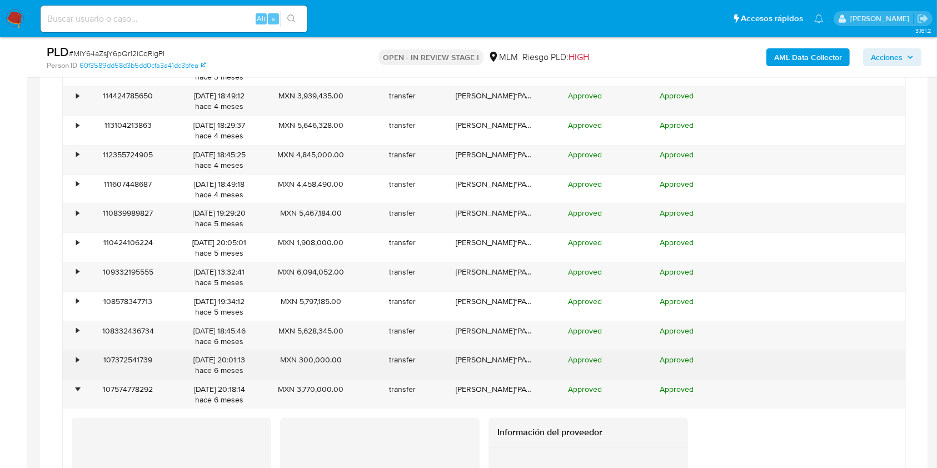
click at [79, 357] on div "•" at bounding box center [72, 365] width 19 height 29
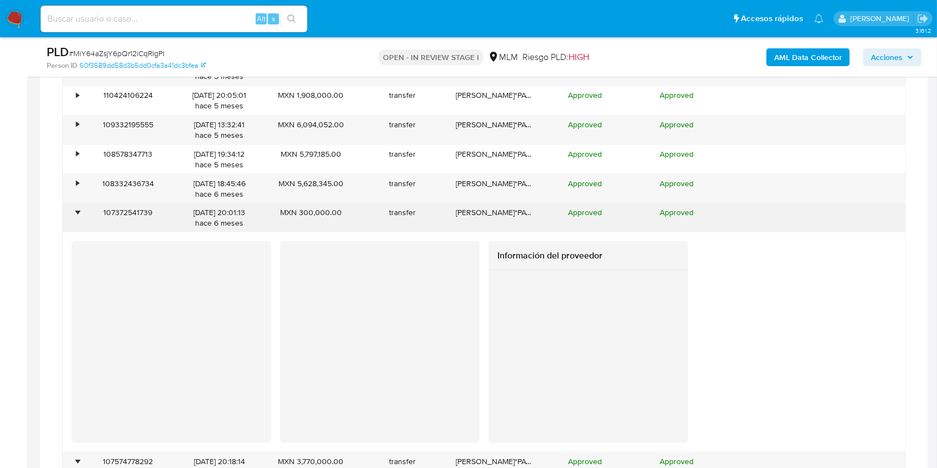
scroll to position [1533, 0]
click at [81, 212] on div "•" at bounding box center [72, 217] width 19 height 29
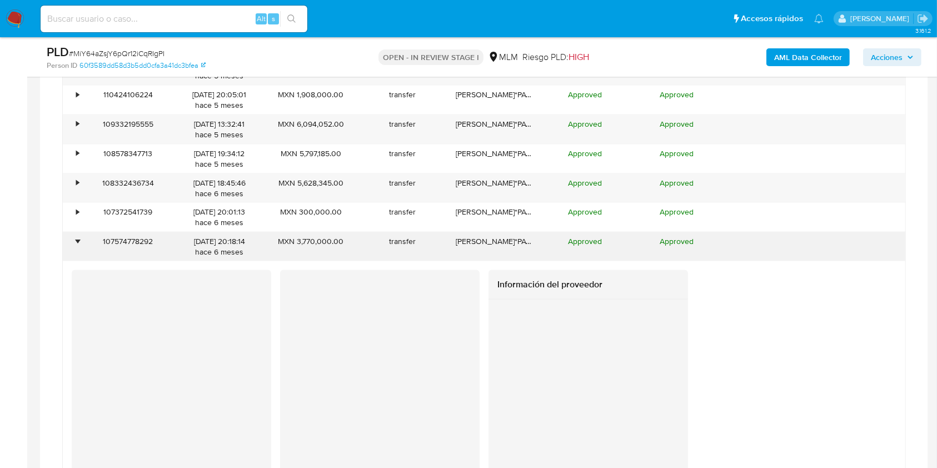
click at [74, 245] on div "•" at bounding box center [72, 246] width 19 height 29
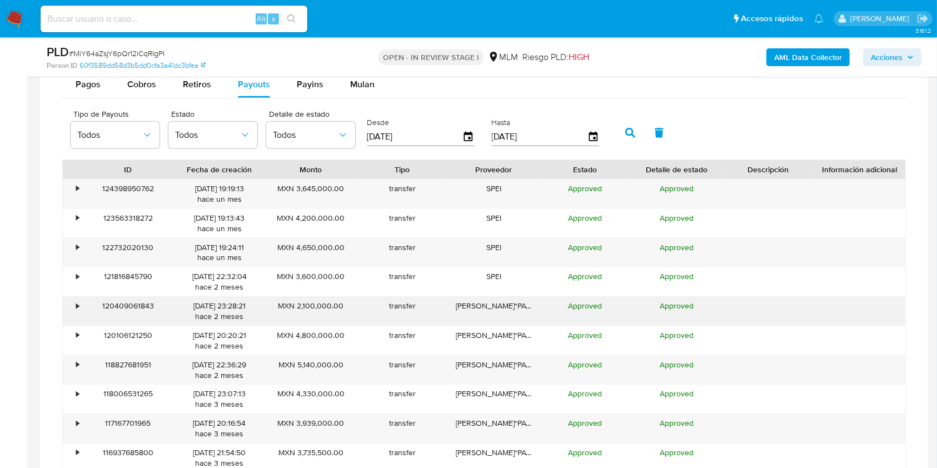
scroll to position [1015, 0]
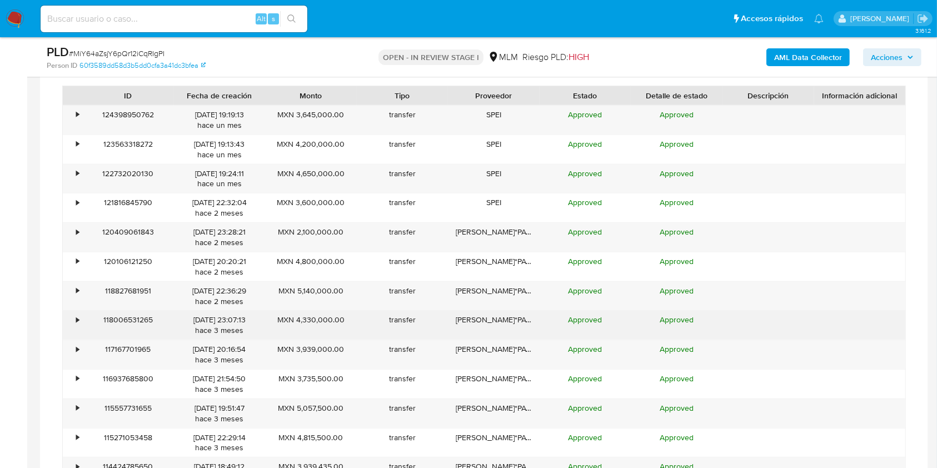
click at [74, 322] on div "•" at bounding box center [72, 325] width 19 height 29
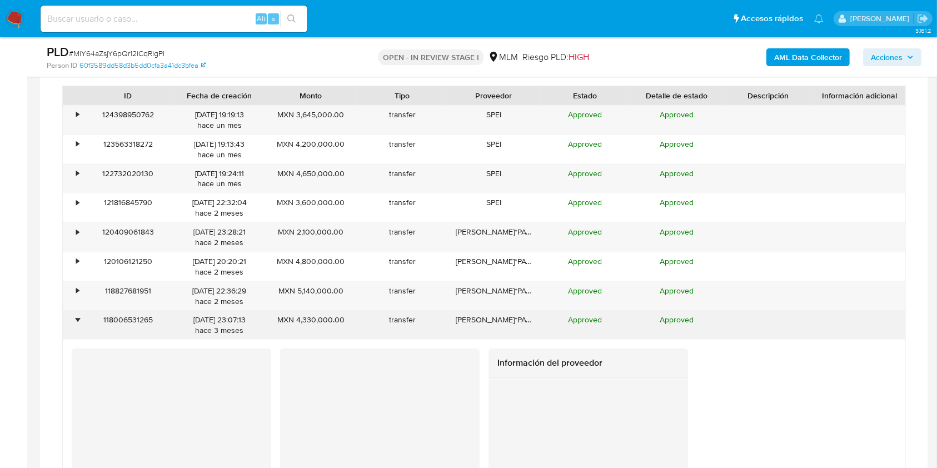
click at [78, 318] on div "•" at bounding box center [77, 319] width 3 height 11
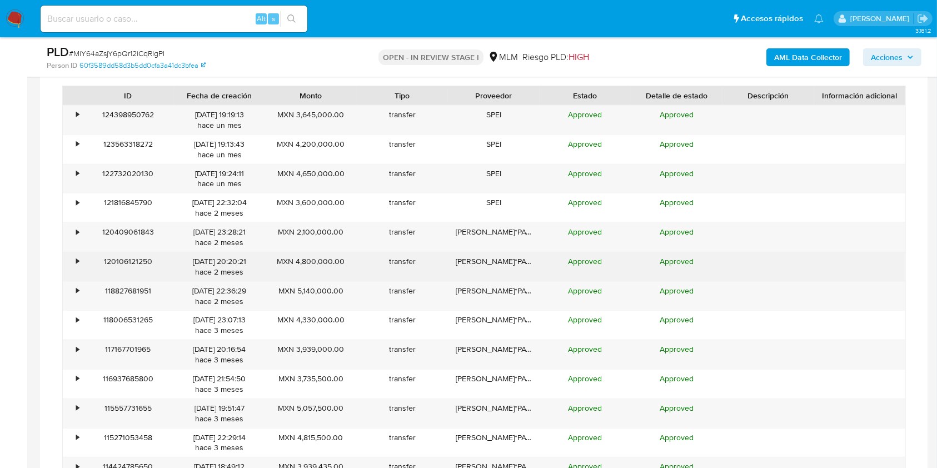
click at [79, 267] on div "•" at bounding box center [72, 266] width 19 height 29
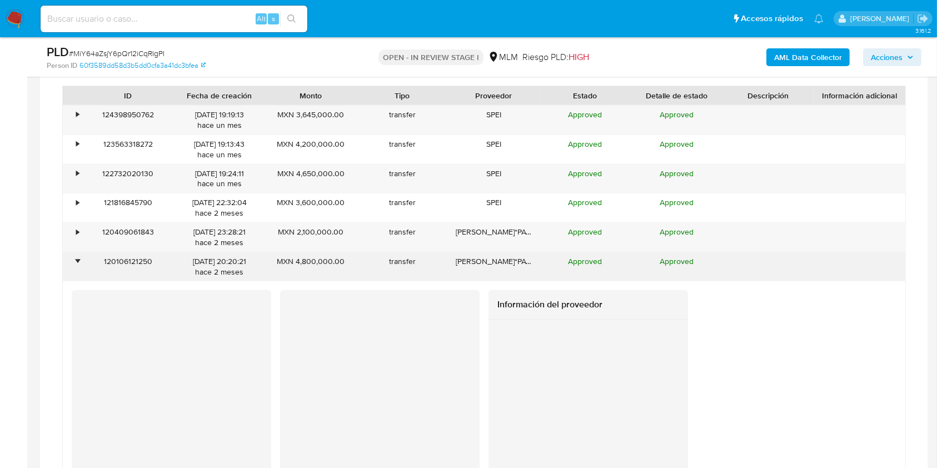
click at [79, 267] on div "•" at bounding box center [72, 266] width 19 height 29
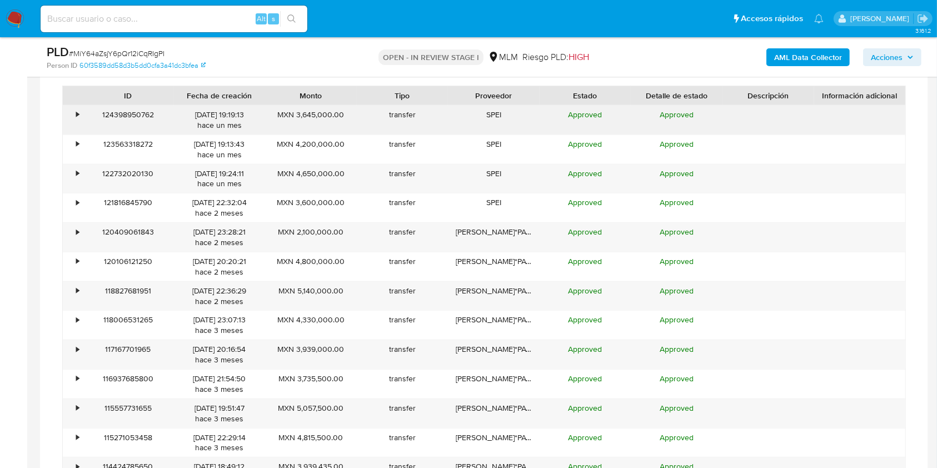
click at [80, 118] on div "•" at bounding box center [72, 120] width 19 height 29
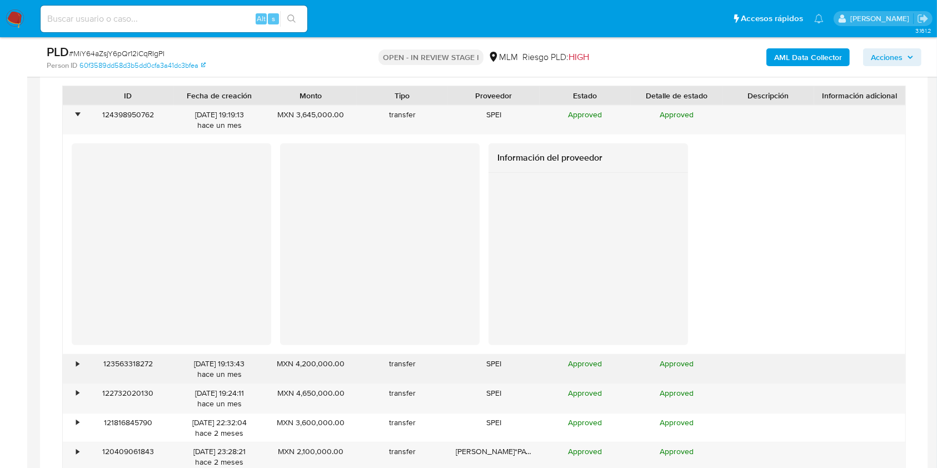
click at [79, 365] on div "•" at bounding box center [77, 363] width 3 height 11
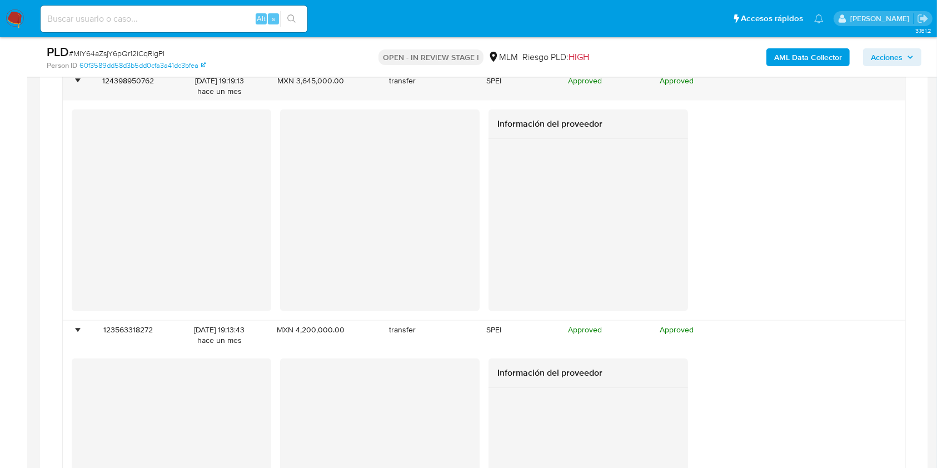
scroll to position [941, 0]
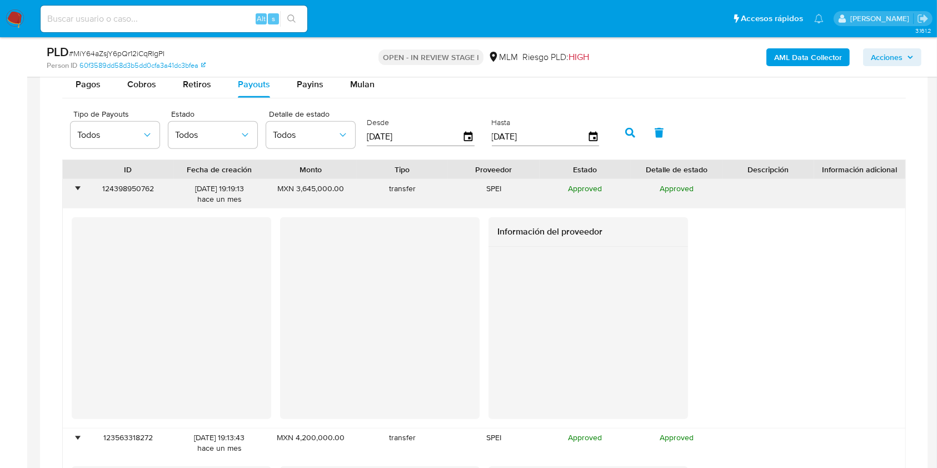
click at [76, 189] on div "•" at bounding box center [77, 188] width 3 height 11
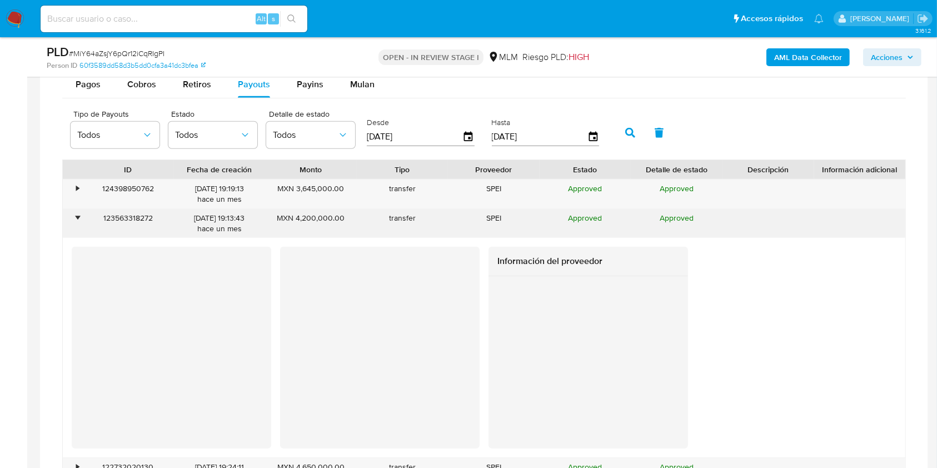
click at [82, 222] on div "123563318272" at bounding box center [128, 223] width 92 height 29
click at [72, 219] on div "•" at bounding box center [72, 223] width 19 height 29
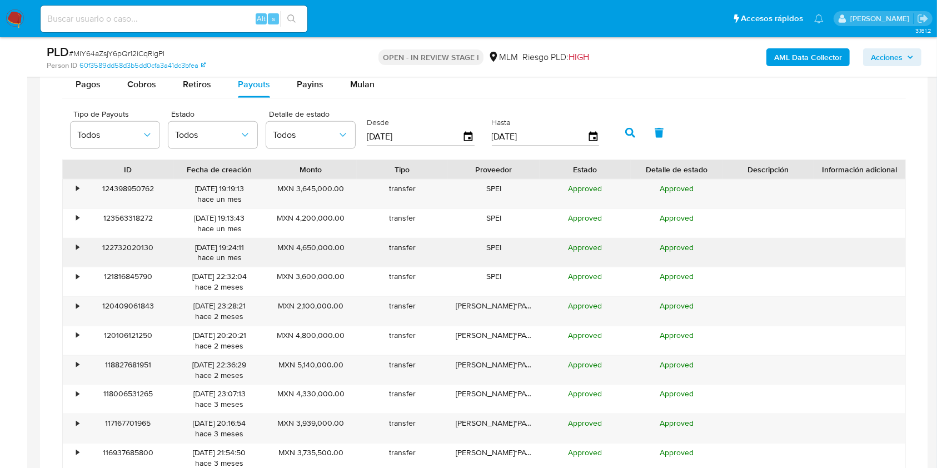
click at [77, 250] on div "•" at bounding box center [77, 247] width 3 height 11
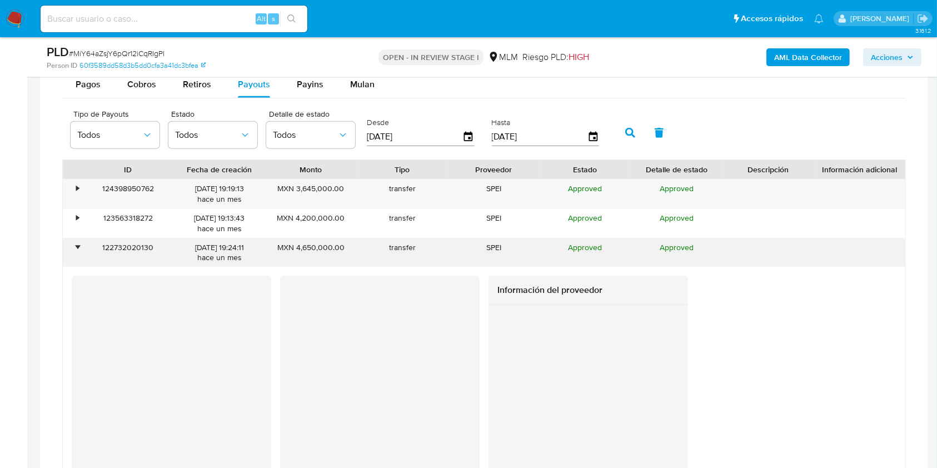
click at [77, 250] on div "•" at bounding box center [77, 247] width 3 height 11
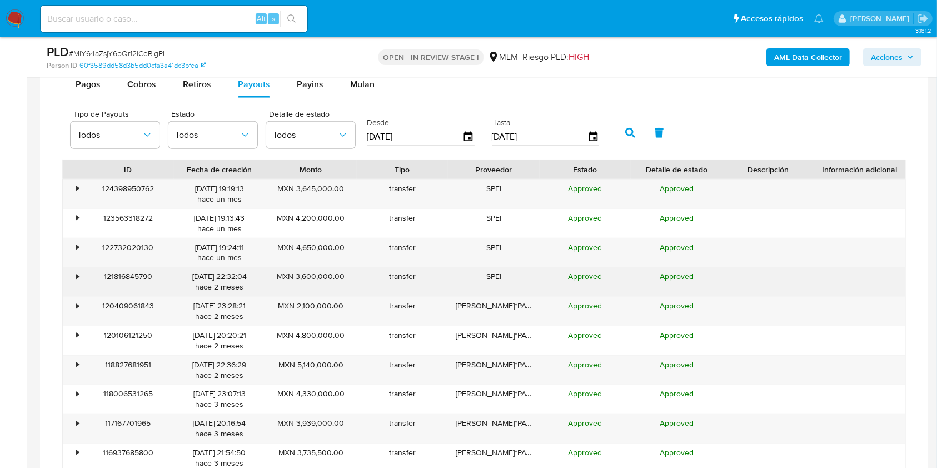
click at [78, 281] on div "•" at bounding box center [77, 276] width 3 height 11
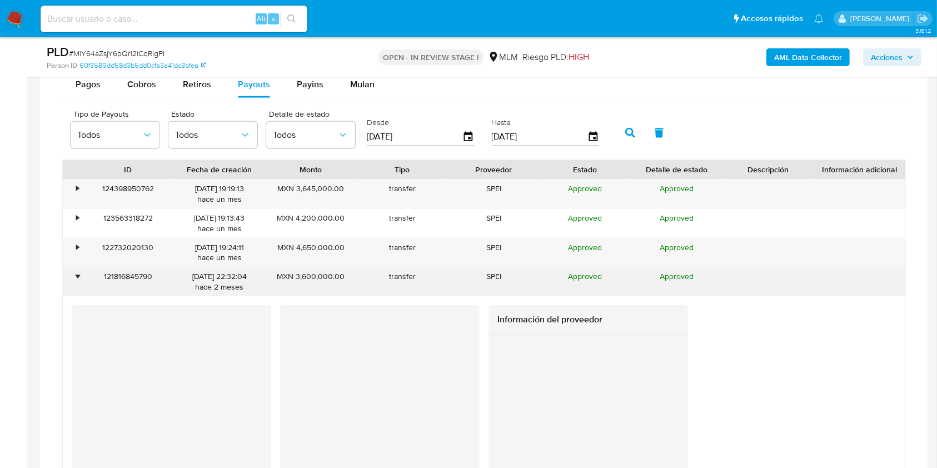
click at [78, 281] on div "•" at bounding box center [77, 276] width 3 height 11
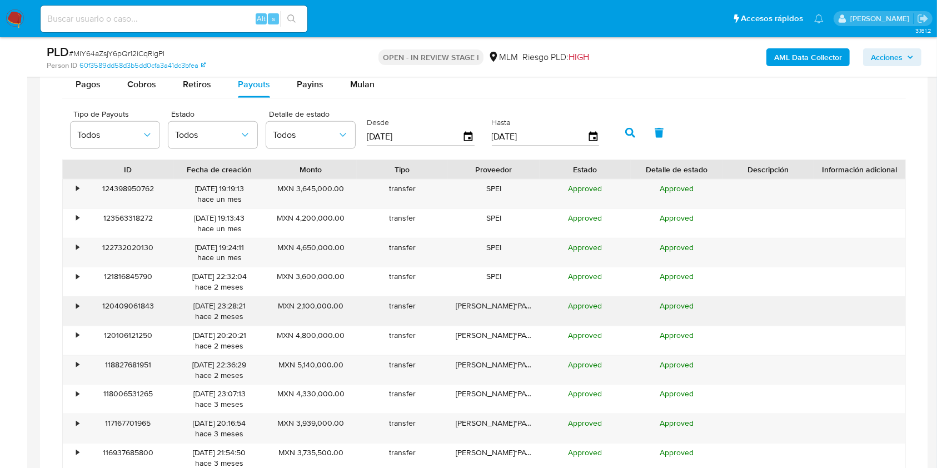
click at [77, 309] on div "•" at bounding box center [77, 306] width 3 height 11
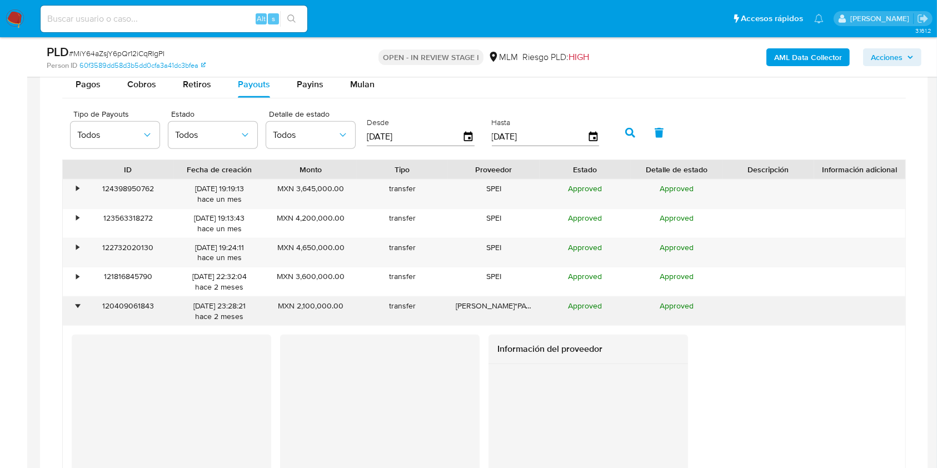
click at [80, 309] on div "•" at bounding box center [72, 311] width 19 height 29
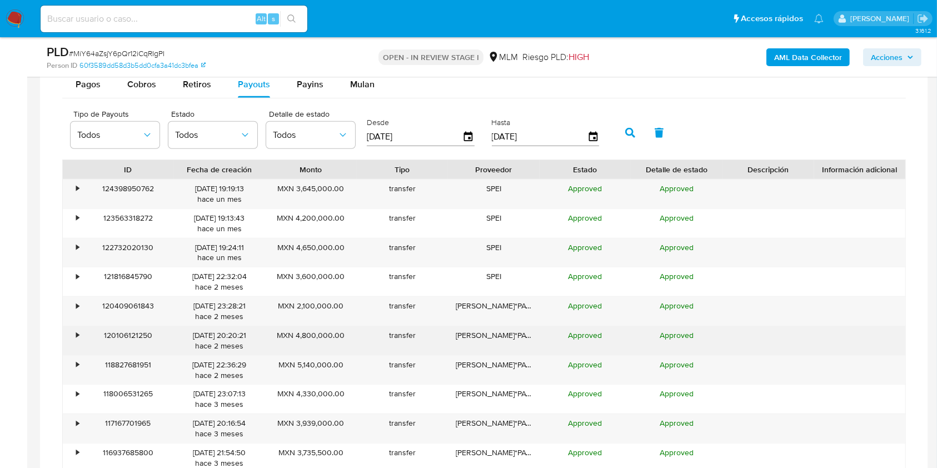
click at [76, 335] on div "•" at bounding box center [77, 335] width 3 height 11
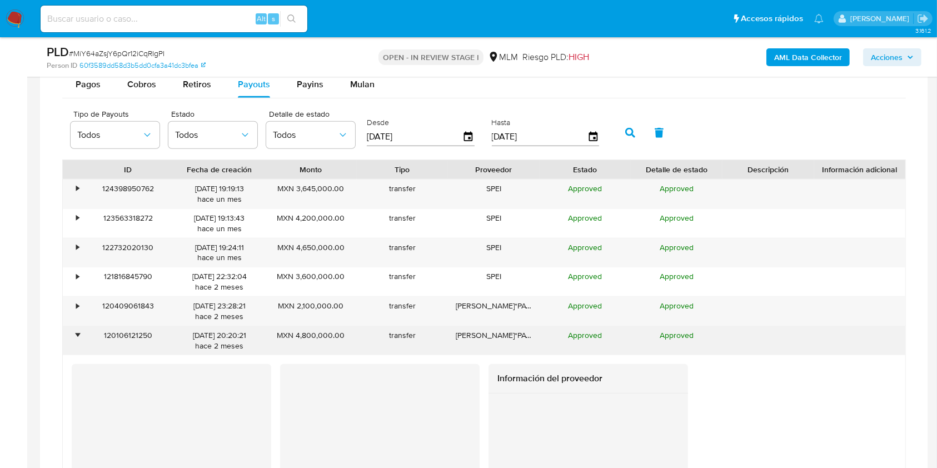
scroll to position [1089, 0]
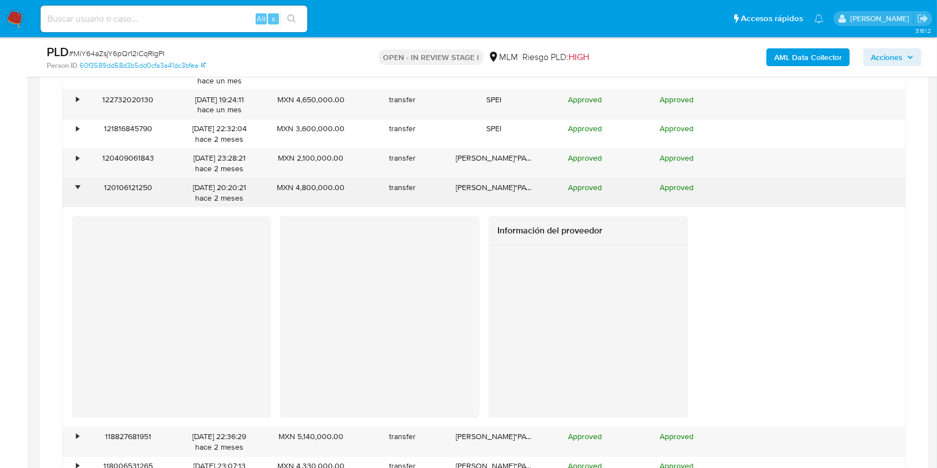
click at [78, 188] on div "•" at bounding box center [77, 187] width 3 height 11
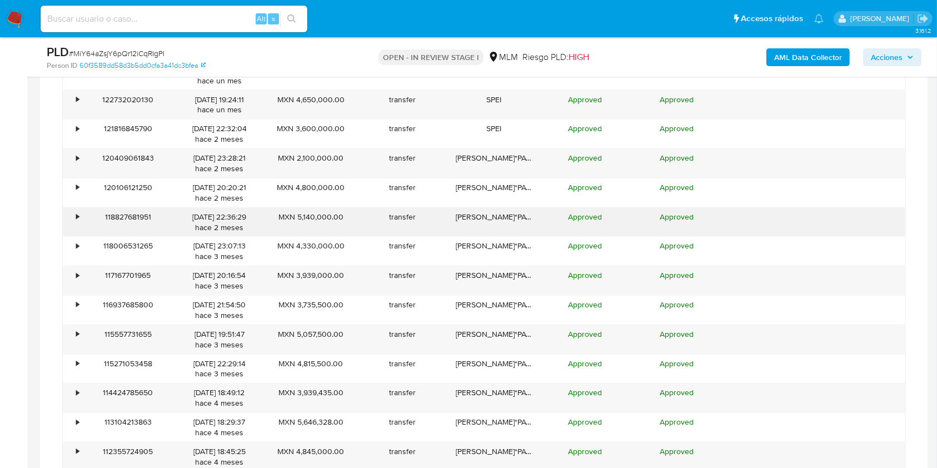
click at [74, 218] on div "•" at bounding box center [72, 222] width 19 height 29
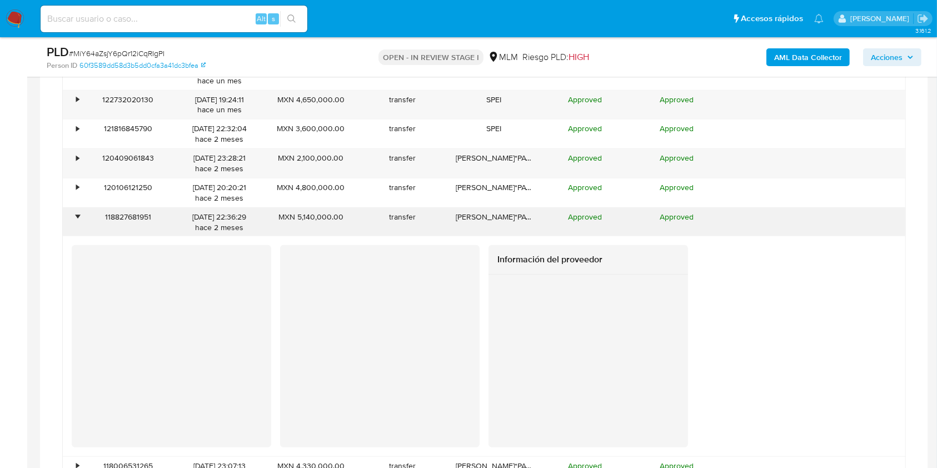
click at [74, 218] on div "•" at bounding box center [72, 222] width 19 height 29
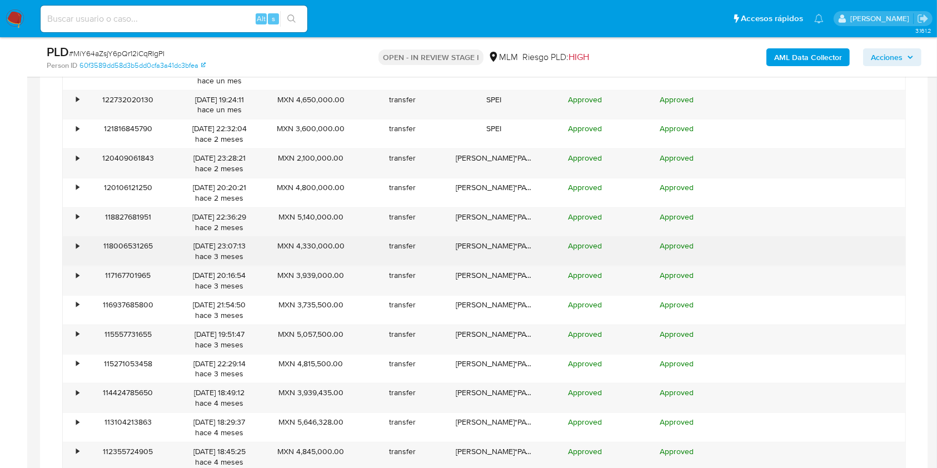
click at [76, 250] on div "•" at bounding box center [77, 246] width 3 height 11
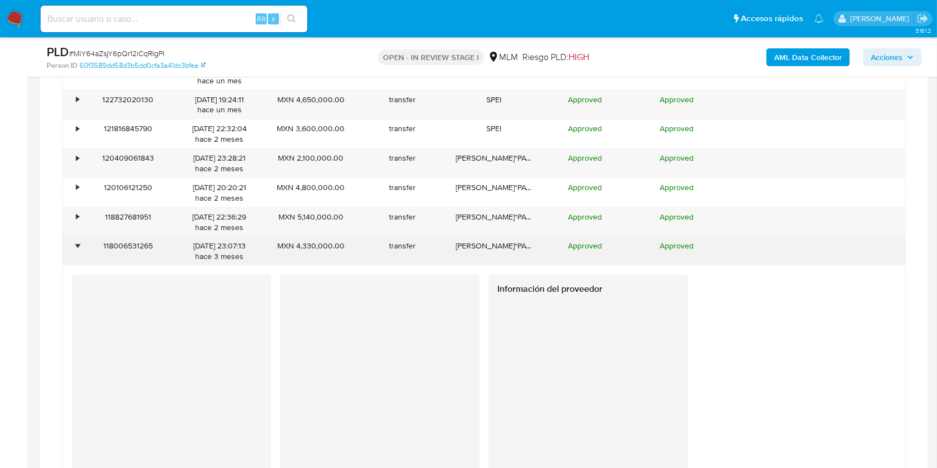
click at [76, 250] on div "•" at bounding box center [77, 246] width 3 height 11
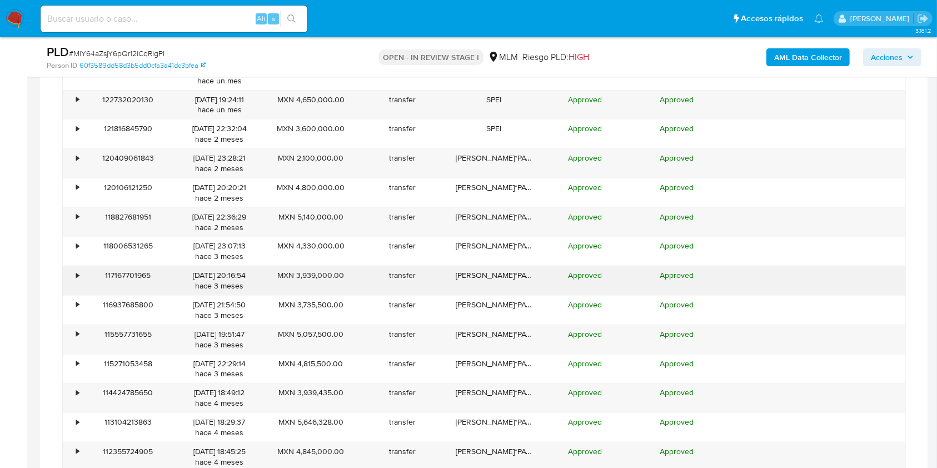
click at [76, 277] on div "•" at bounding box center [77, 275] width 3 height 11
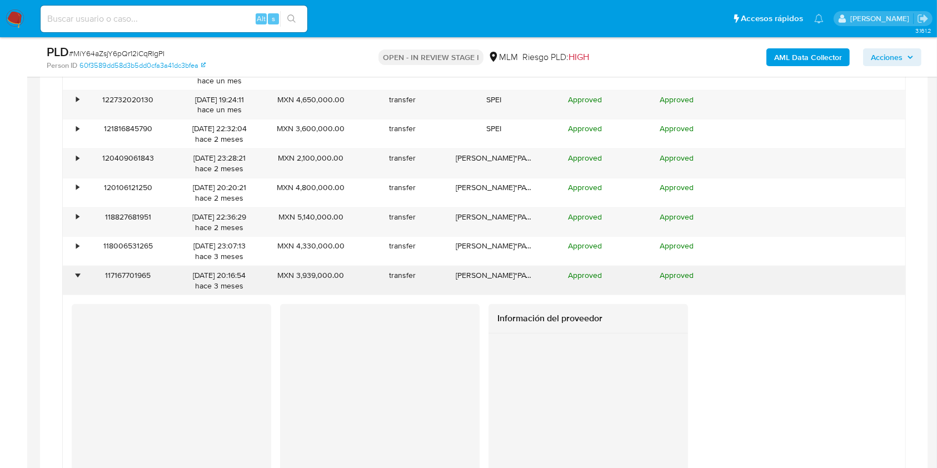
click at [76, 277] on div "•" at bounding box center [77, 275] width 3 height 11
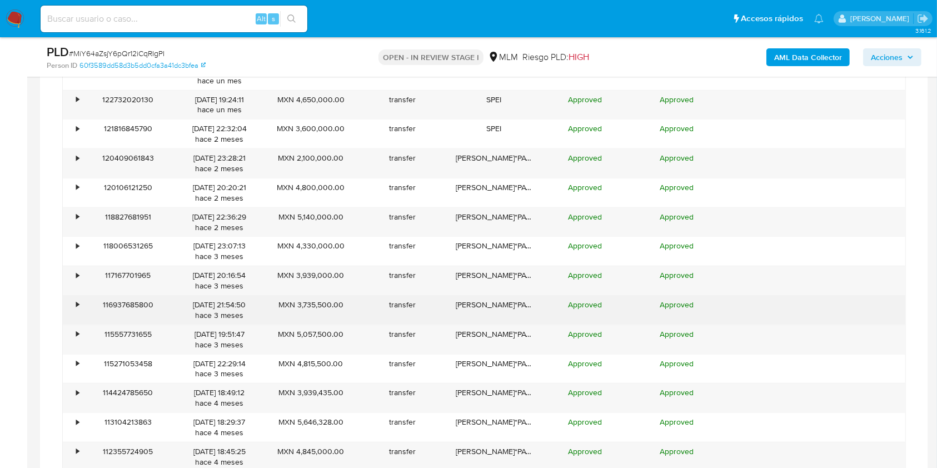
click at [76, 299] on div "•" at bounding box center [77, 304] width 3 height 11
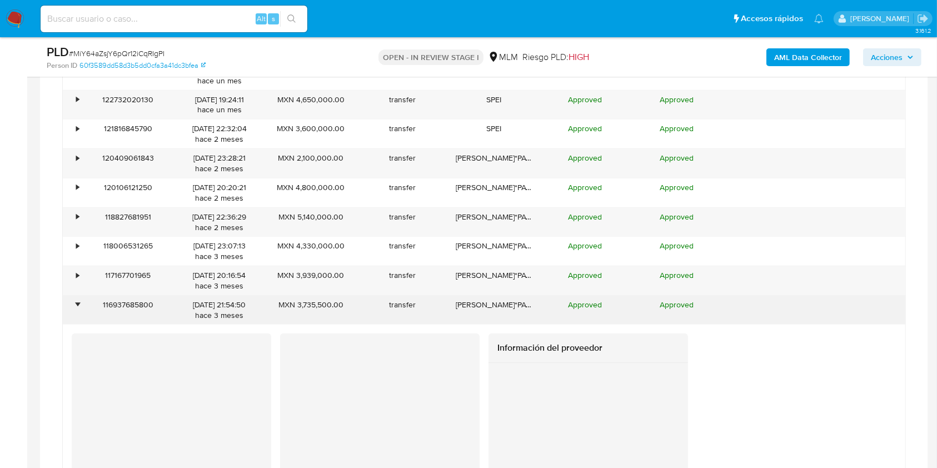
click at [76, 299] on div "•" at bounding box center [77, 304] width 3 height 11
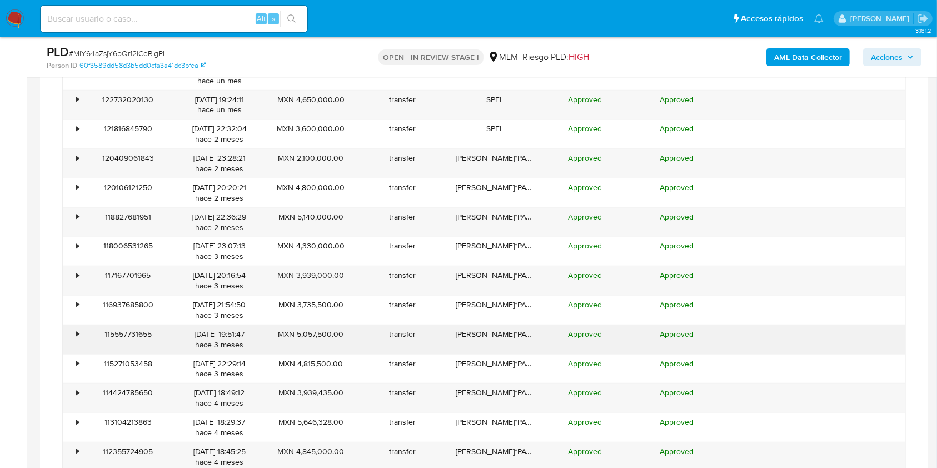
click at [80, 331] on div "•" at bounding box center [72, 339] width 19 height 29
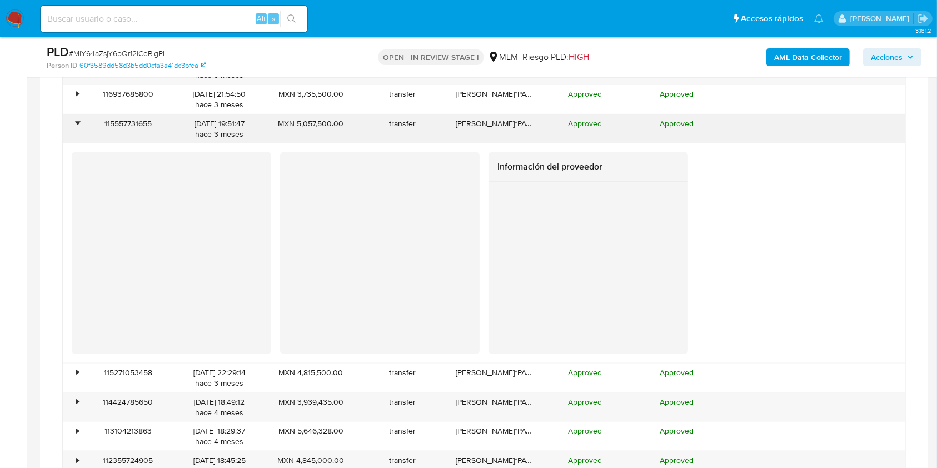
scroll to position [1311, 0]
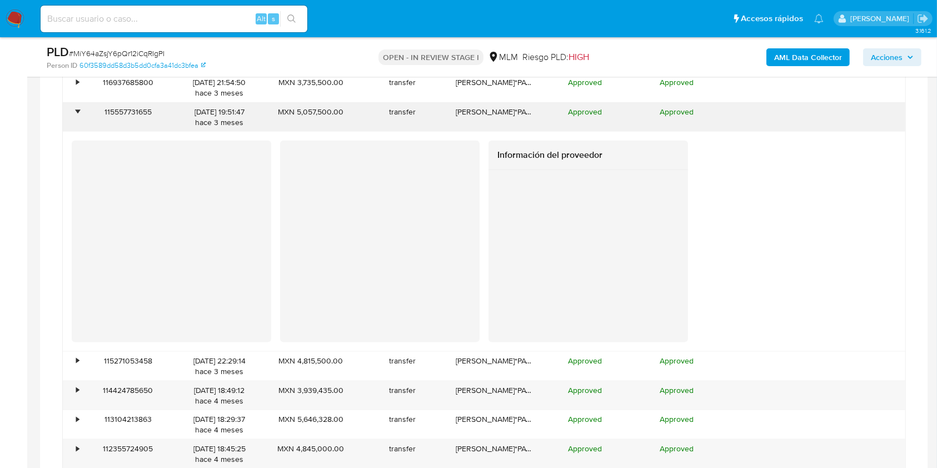
click at [76, 108] on div "•" at bounding box center [77, 112] width 3 height 11
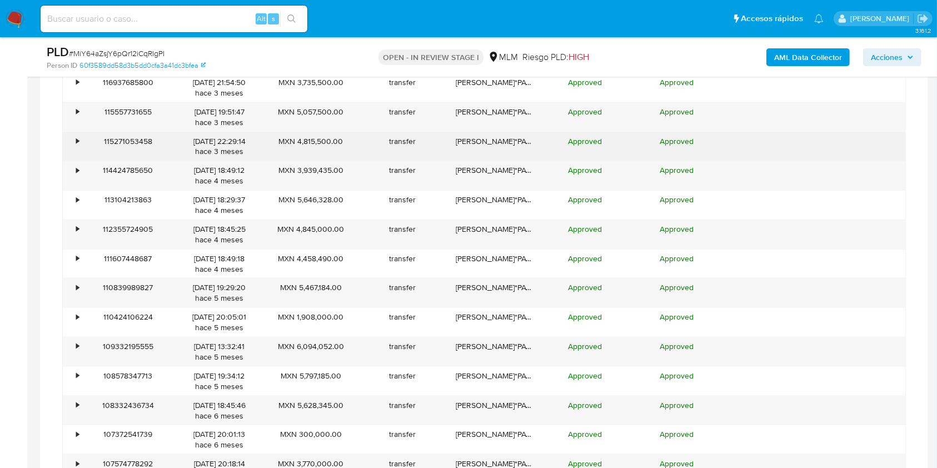
click at [76, 143] on div "•" at bounding box center [77, 141] width 3 height 11
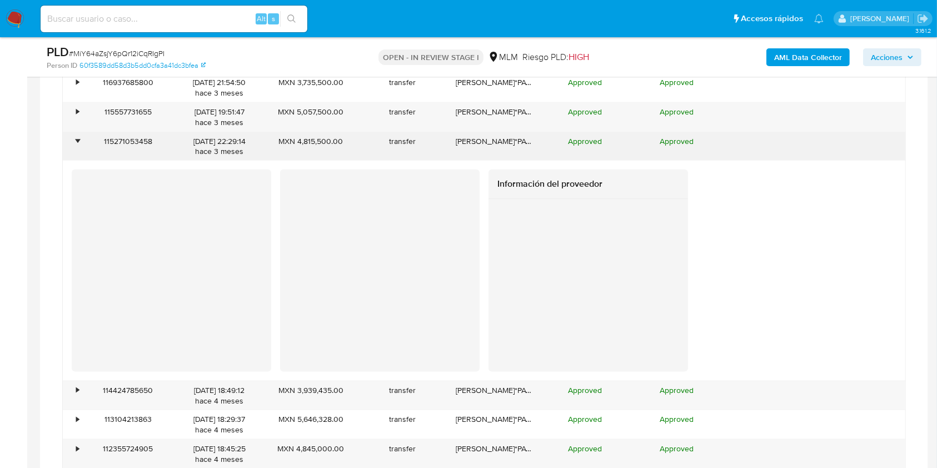
click at [76, 143] on div "•" at bounding box center [77, 141] width 3 height 11
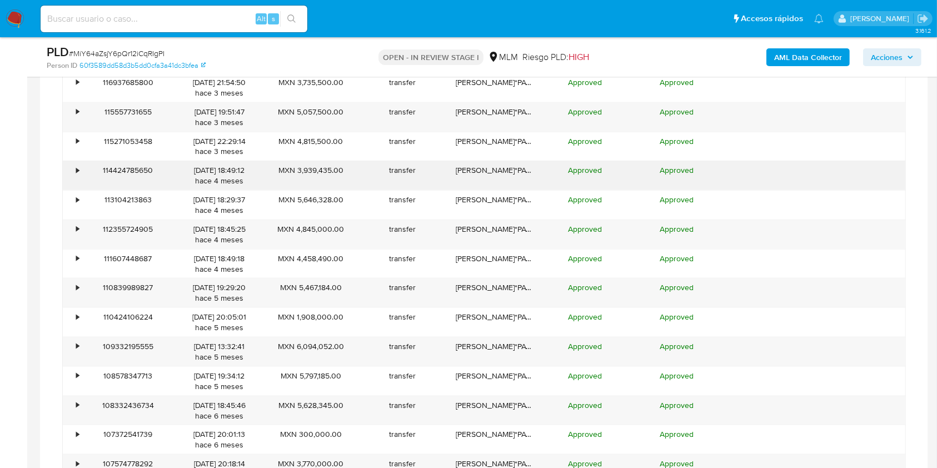
click at [76, 171] on div "•" at bounding box center [77, 170] width 3 height 11
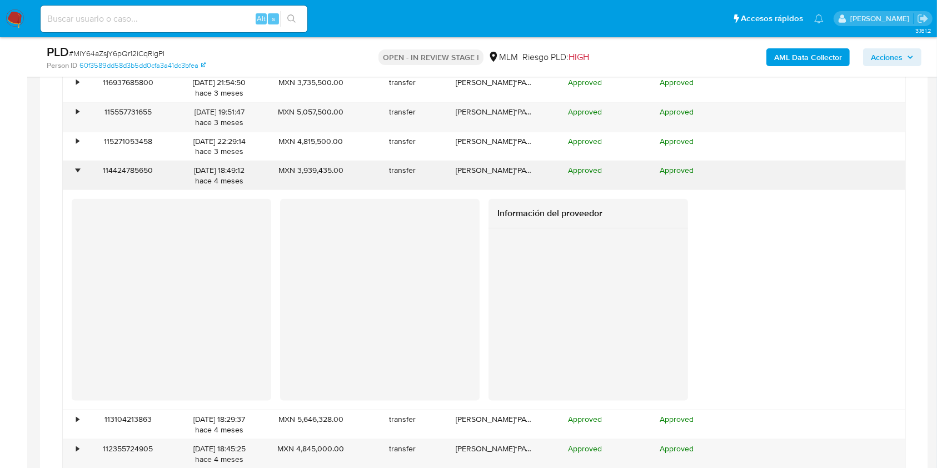
click at [76, 171] on div "•" at bounding box center [72, 175] width 19 height 29
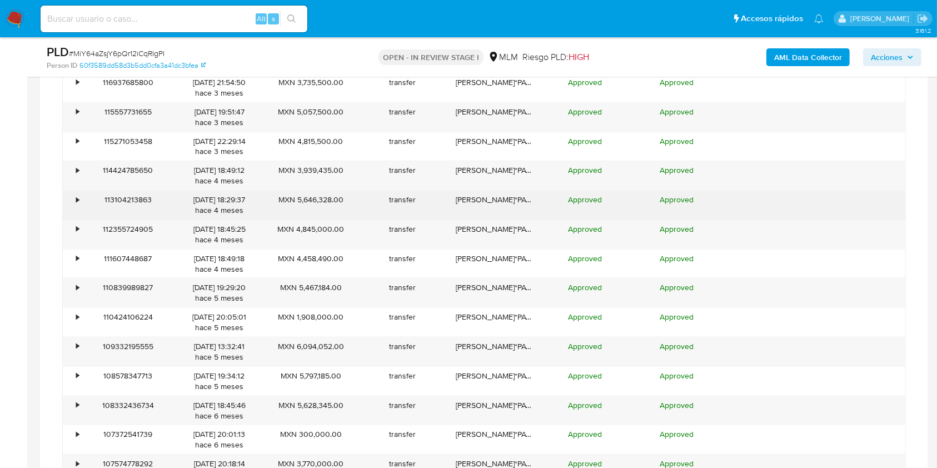
click at [77, 200] on div "•" at bounding box center [77, 199] width 3 height 11
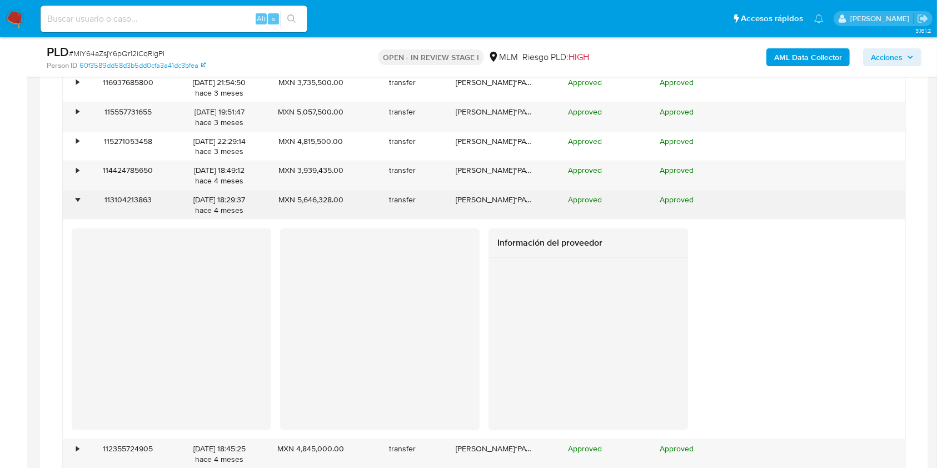
click at [77, 199] on div "•" at bounding box center [77, 199] width 3 height 11
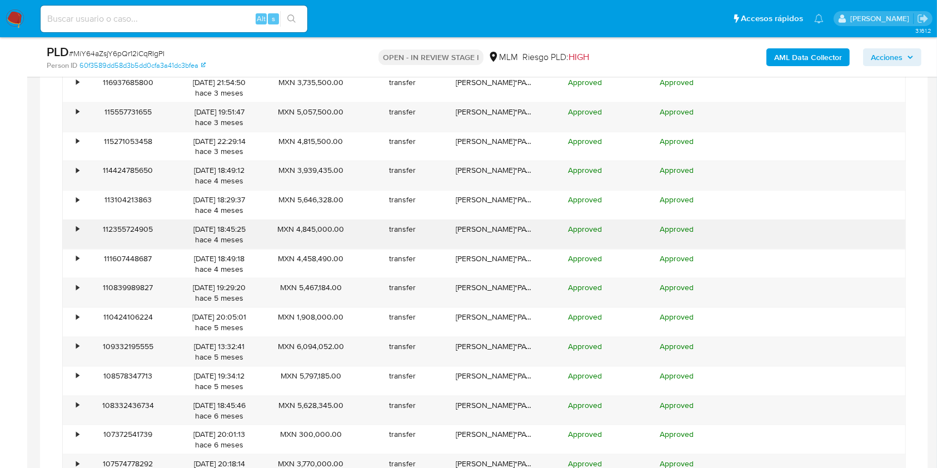
click at [71, 224] on div "•" at bounding box center [72, 234] width 19 height 29
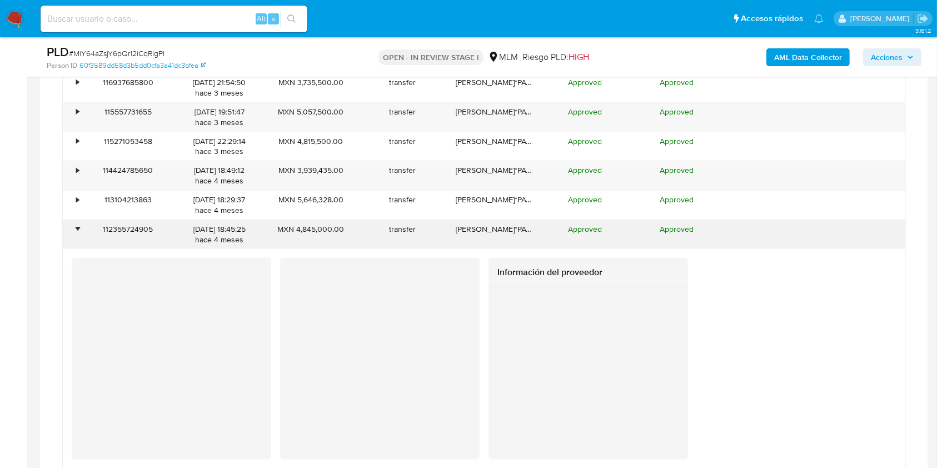
click at [74, 231] on div "•" at bounding box center [72, 234] width 19 height 29
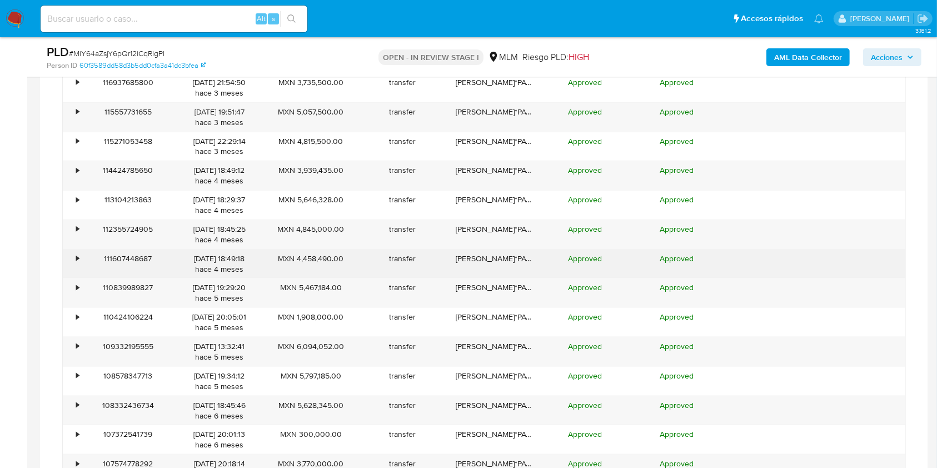
click at [76, 257] on div "•" at bounding box center [77, 258] width 3 height 11
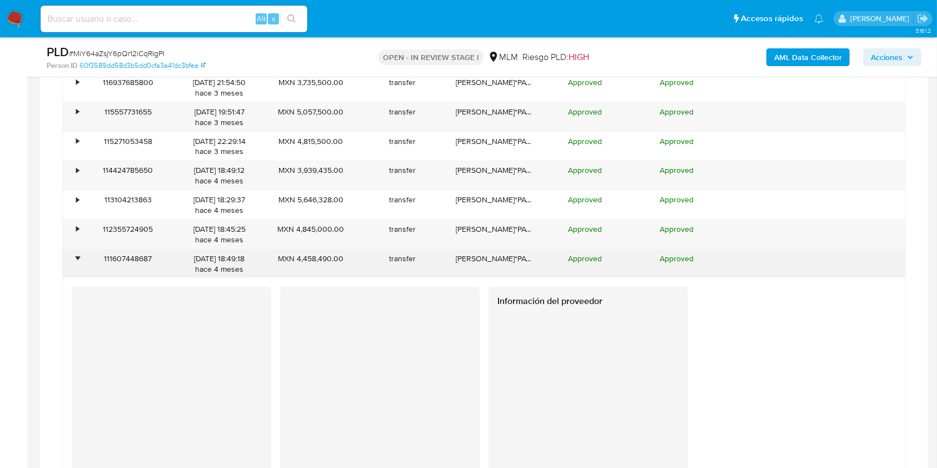
click at [76, 257] on div "•" at bounding box center [77, 258] width 3 height 11
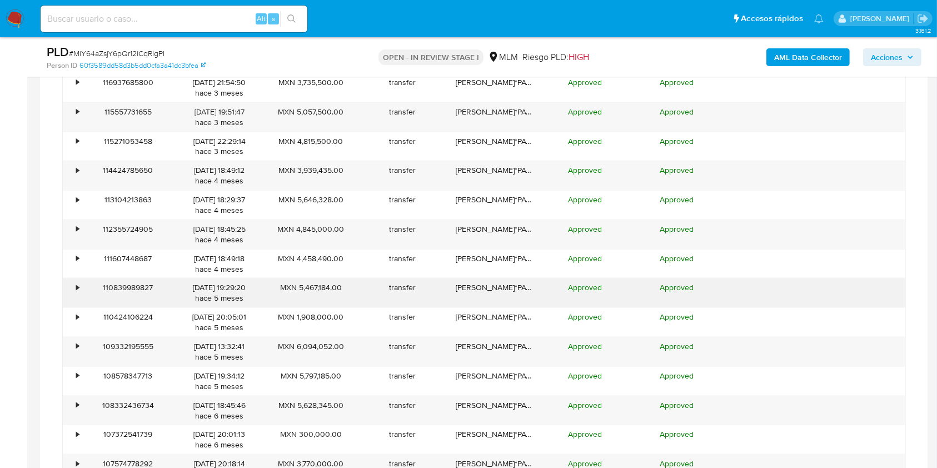
click at [76, 288] on div "•" at bounding box center [77, 287] width 3 height 11
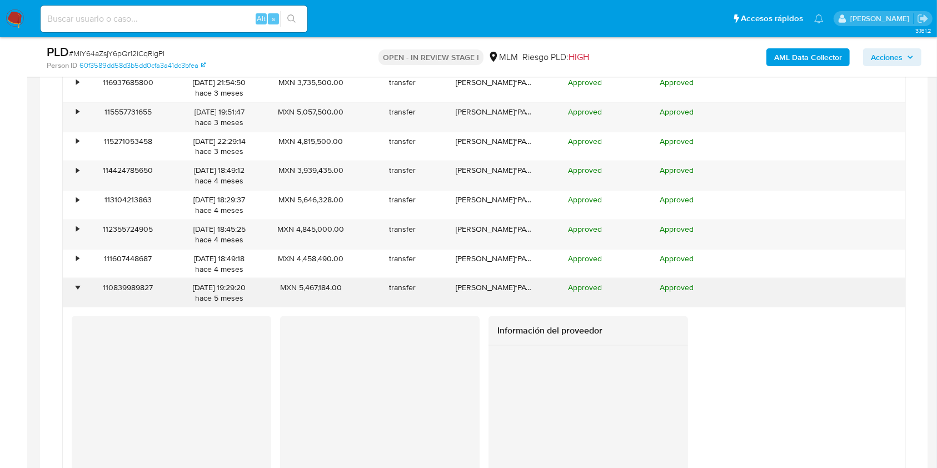
click at [77, 287] on div "•" at bounding box center [77, 287] width 3 height 11
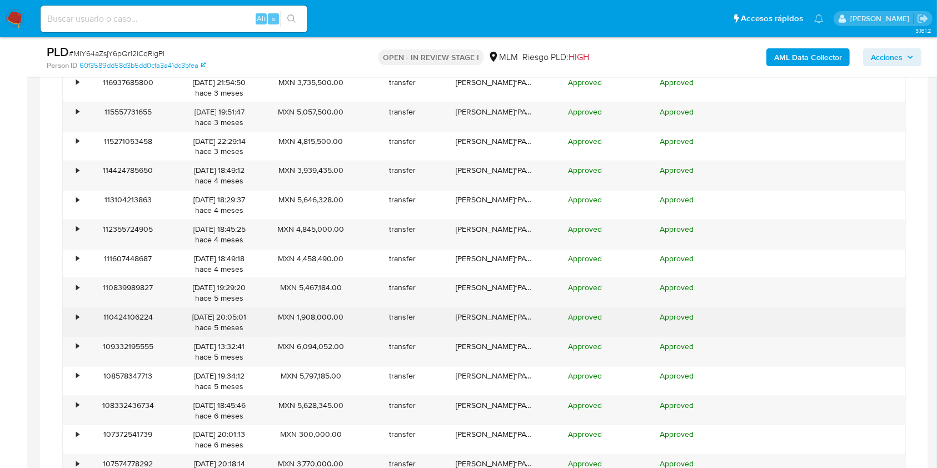
click at [79, 316] on div "•" at bounding box center [77, 317] width 3 height 11
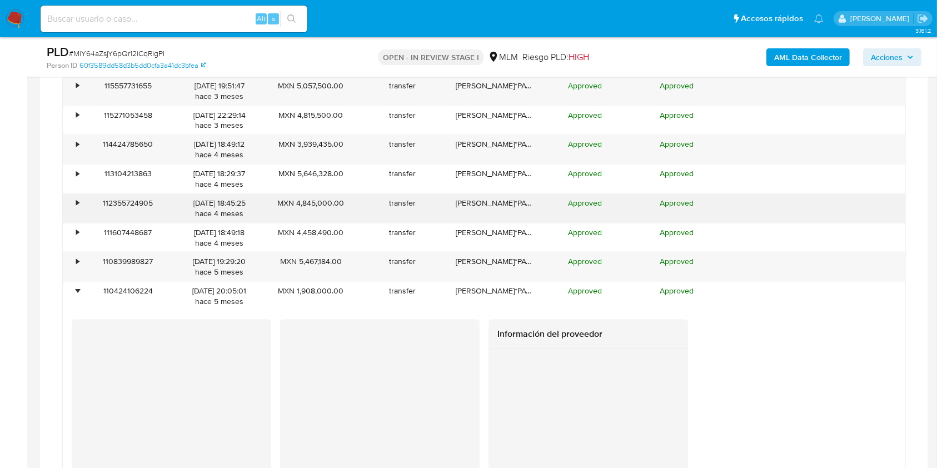
scroll to position [1459, 0]
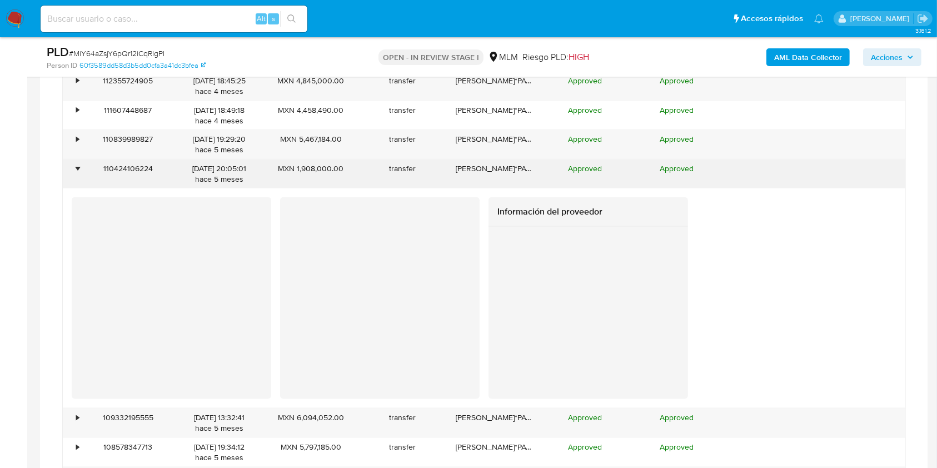
click at [77, 170] on div "•" at bounding box center [77, 168] width 3 height 11
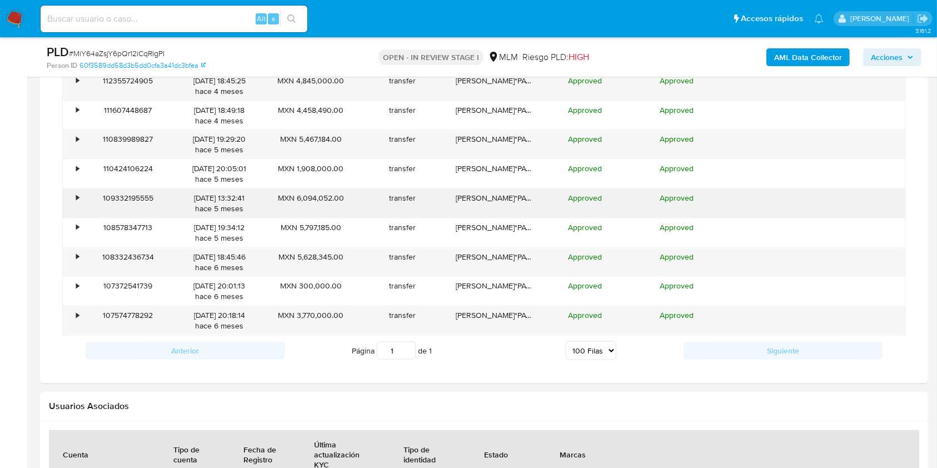
click at [79, 195] on div "•" at bounding box center [77, 198] width 3 height 11
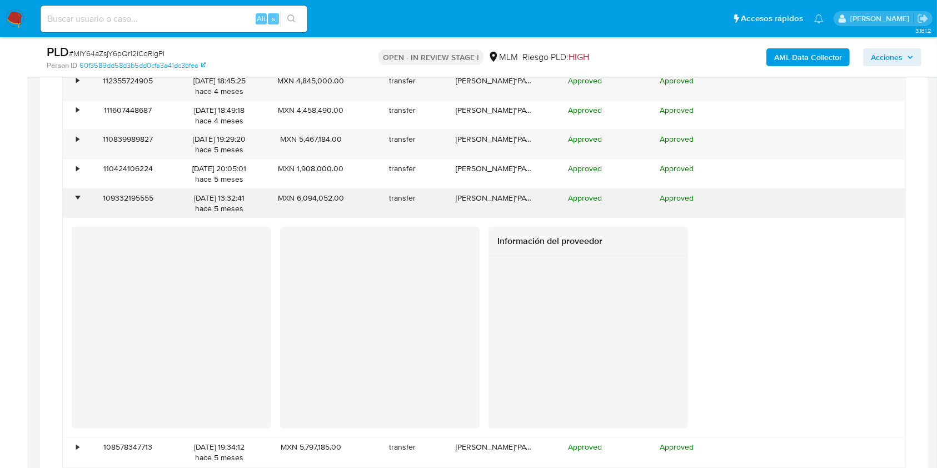
click at [79, 195] on div "•" at bounding box center [77, 198] width 3 height 11
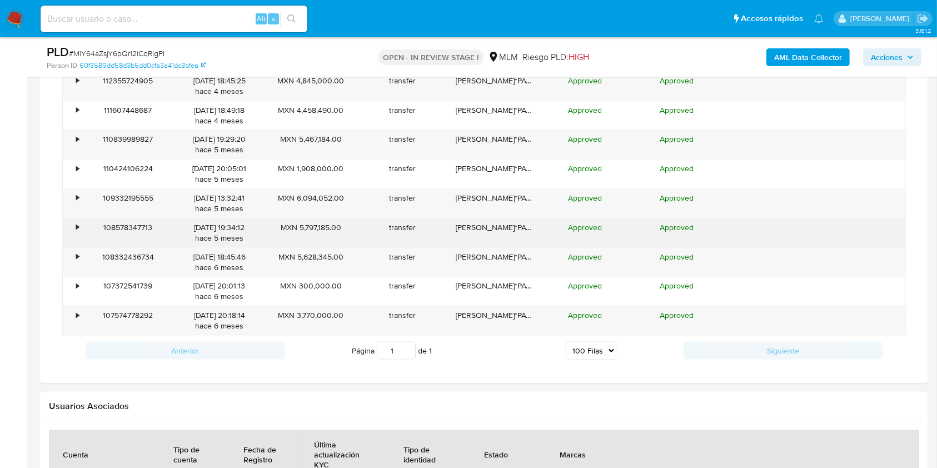
click at [77, 223] on div "•" at bounding box center [77, 227] width 3 height 11
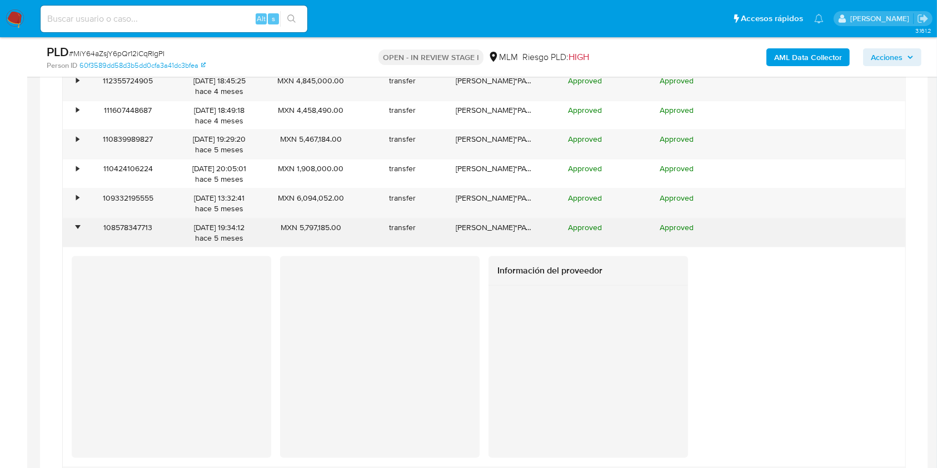
click at [77, 223] on div "•" at bounding box center [77, 227] width 3 height 11
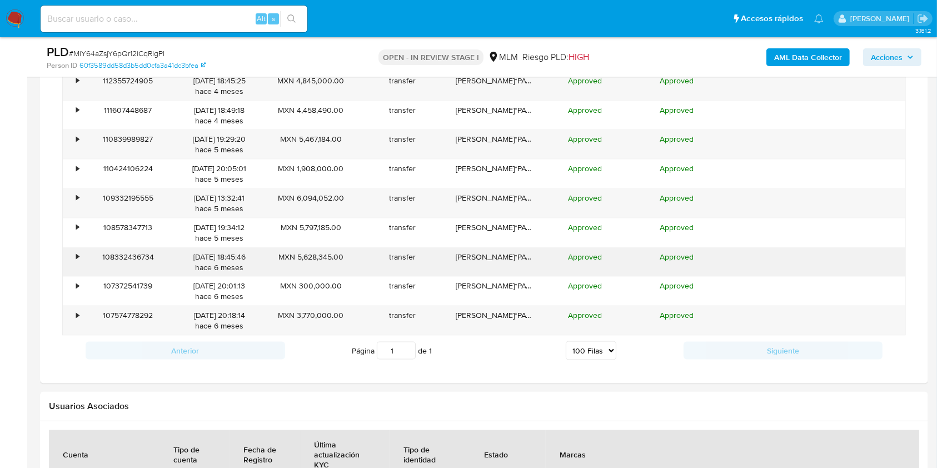
click at [73, 248] on div "•" at bounding box center [72, 262] width 19 height 29
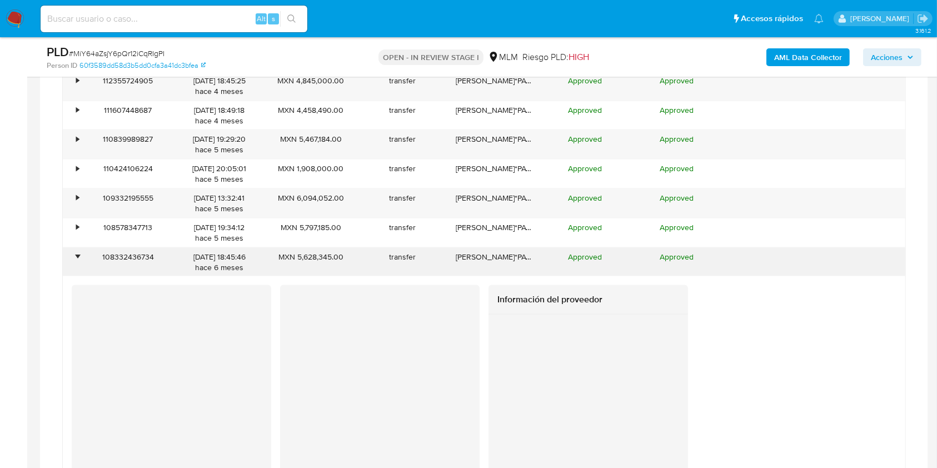
click at [75, 252] on div "•" at bounding box center [72, 262] width 19 height 29
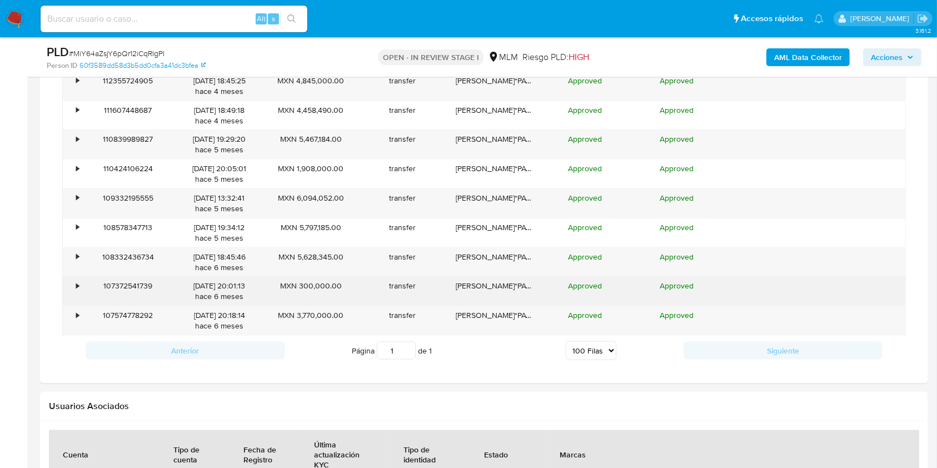
click at [86, 291] on div "107372541739" at bounding box center [128, 291] width 92 height 29
click at [80, 287] on div "•" at bounding box center [72, 291] width 19 height 29
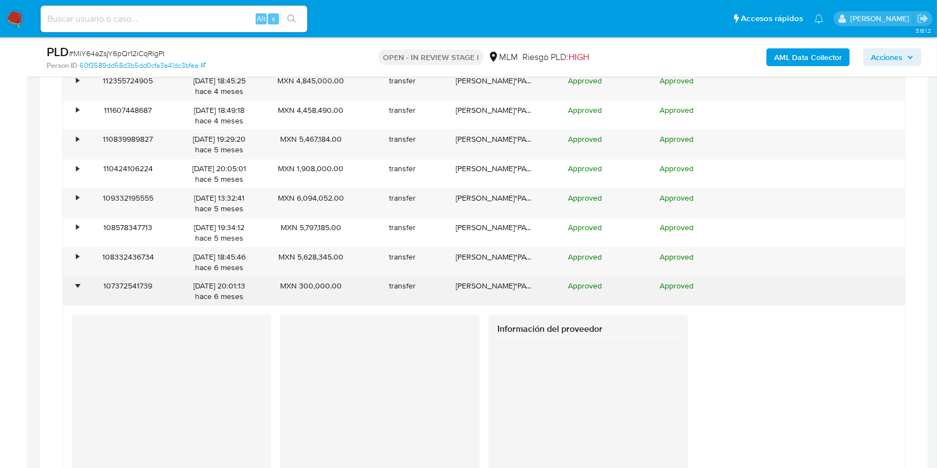
click at [80, 287] on div "•" at bounding box center [72, 291] width 19 height 29
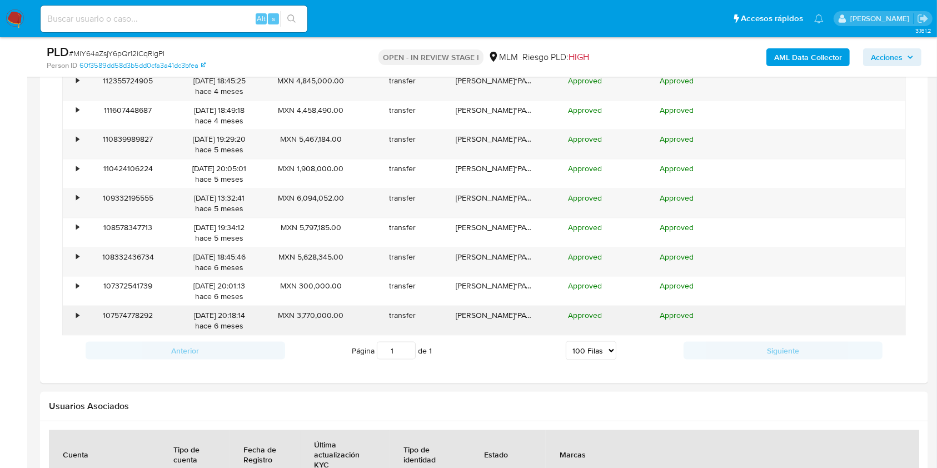
click at [75, 311] on div "•" at bounding box center [72, 320] width 19 height 29
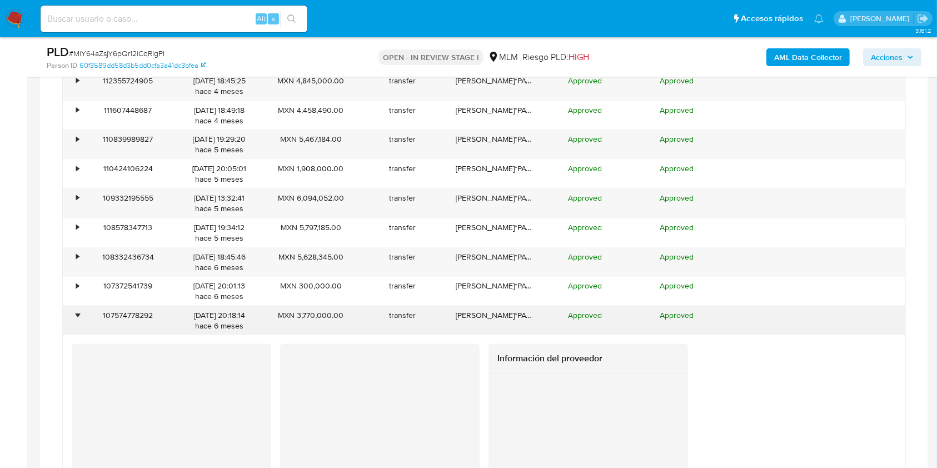
click at [75, 309] on div "•" at bounding box center [72, 320] width 19 height 29
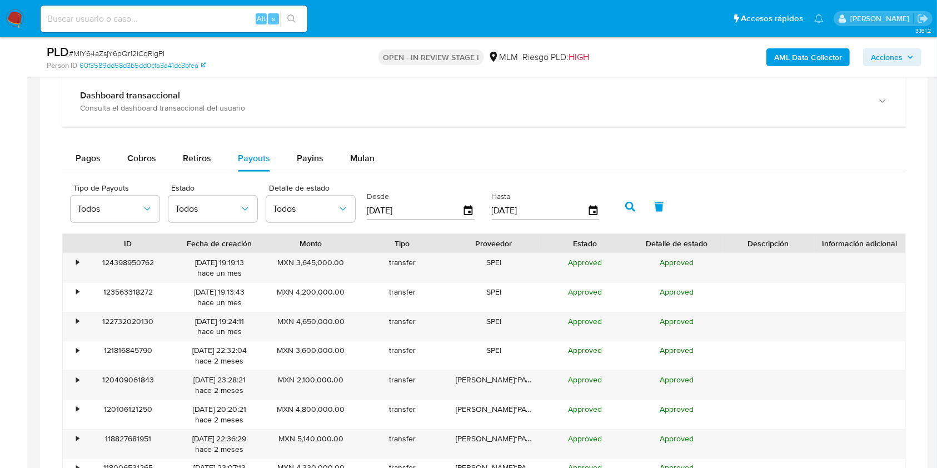
scroll to position [867, 0]
drag, startPoint x: 355, startPoint y: 327, endPoint x: 297, endPoint y: 325, distance: 58.4
click at [297, 325] on div "MXN 4,650,000.00" at bounding box center [311, 327] width 92 height 29
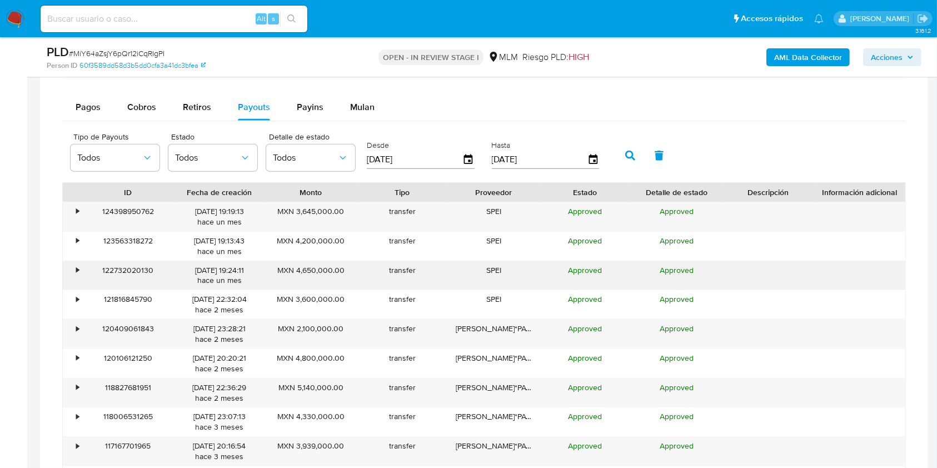
scroll to position [941, 0]
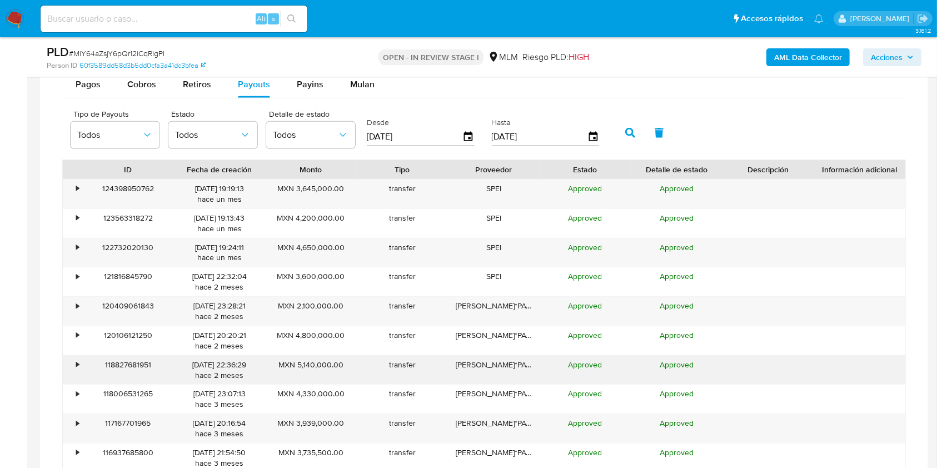
drag, startPoint x: 349, startPoint y: 363, endPoint x: 298, endPoint y: 366, distance: 51.2
click at [298, 366] on div "MXN 5,140,000.00" at bounding box center [311, 370] width 92 height 29
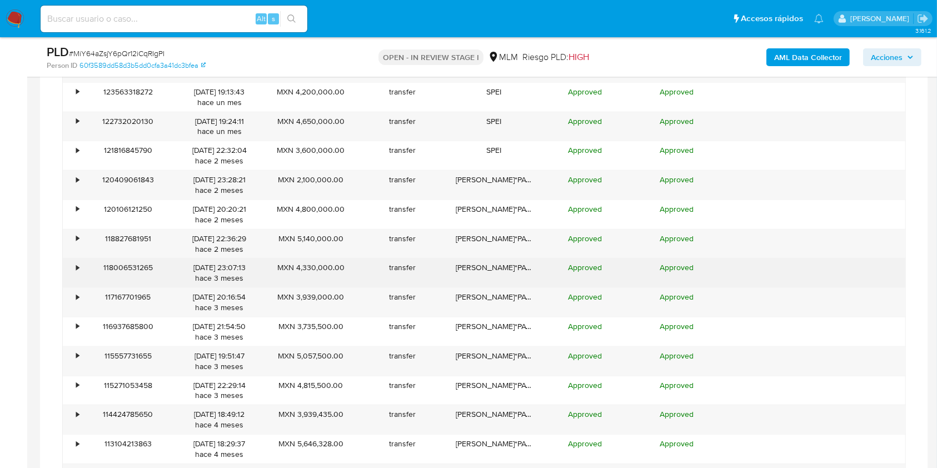
scroll to position [1089, 0]
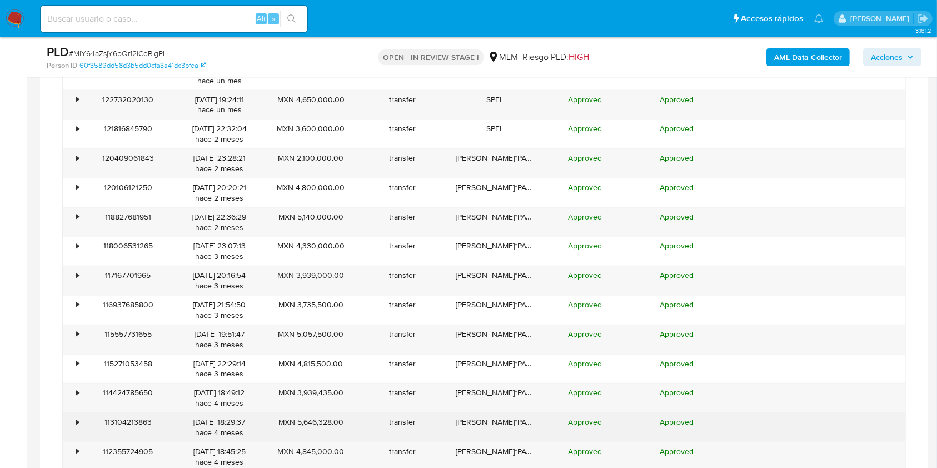
drag, startPoint x: 351, startPoint y: 422, endPoint x: 294, endPoint y: 423, distance: 56.7
click at [294, 423] on div "MXN 5,646,328.00" at bounding box center [311, 427] width 92 height 29
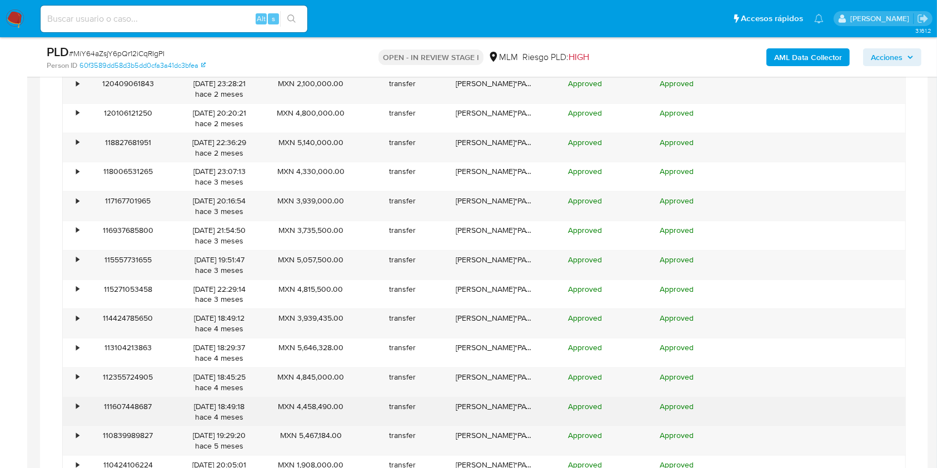
scroll to position [1237, 0]
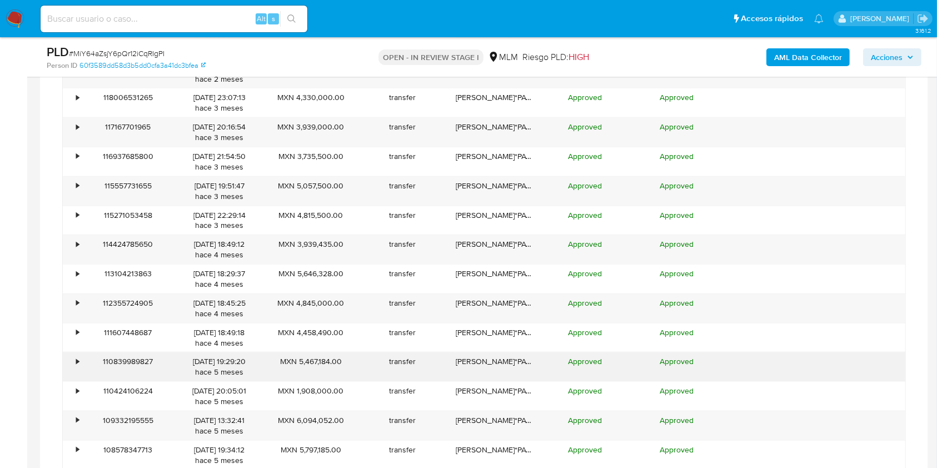
click at [351, 360] on div "MXN 5,467,184.00" at bounding box center [311, 366] width 92 height 29
drag, startPoint x: 342, startPoint y: 304, endPoint x: 318, endPoint y: 304, distance: 23.3
click at [318, 304] on div "MXN 4,845,000.00" at bounding box center [311, 308] width 92 height 29
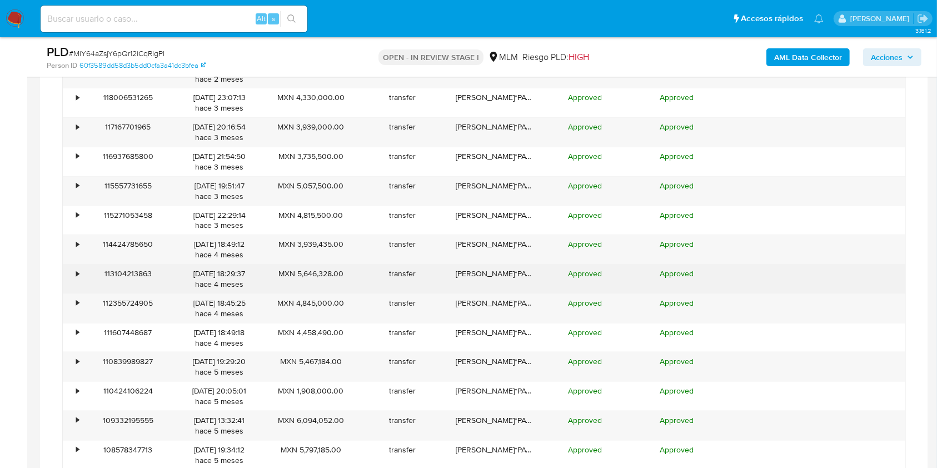
drag, startPoint x: 347, startPoint y: 268, endPoint x: 294, endPoint y: 272, distance: 52.9
click at [294, 272] on div "MXN 5,646,328.00" at bounding box center [311, 278] width 92 height 29
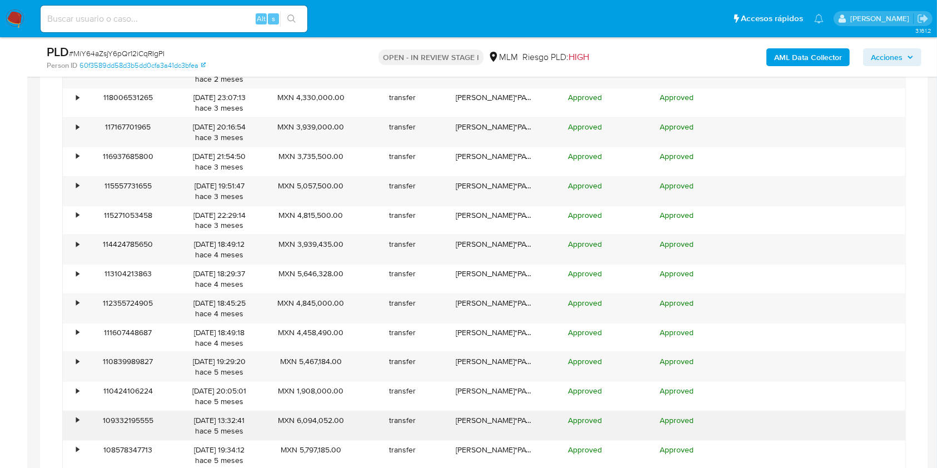
drag, startPoint x: 364, startPoint y: 422, endPoint x: 297, endPoint y: 426, distance: 67.4
click at [297, 426] on div "• 109332195555 28/04/2025 13:32:41 hace 5 meses MXN 6,094,052.00 transfer MERCA…" at bounding box center [484, 425] width 842 height 29
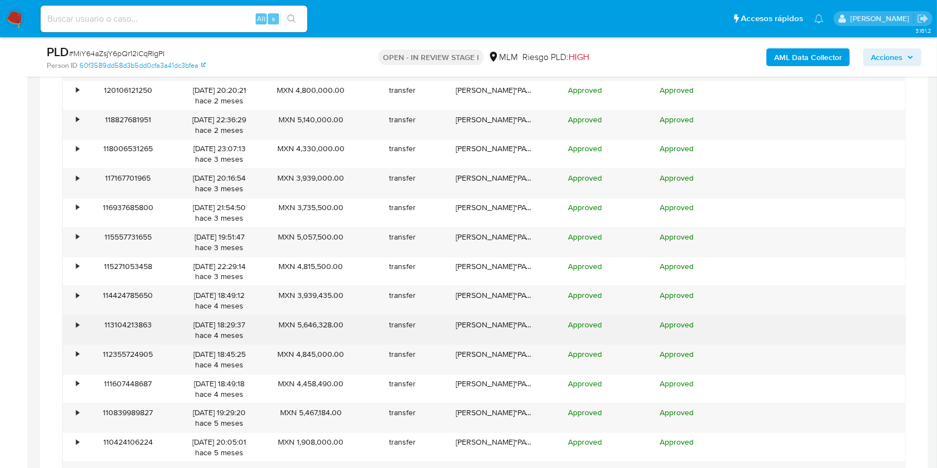
scroll to position [941, 0]
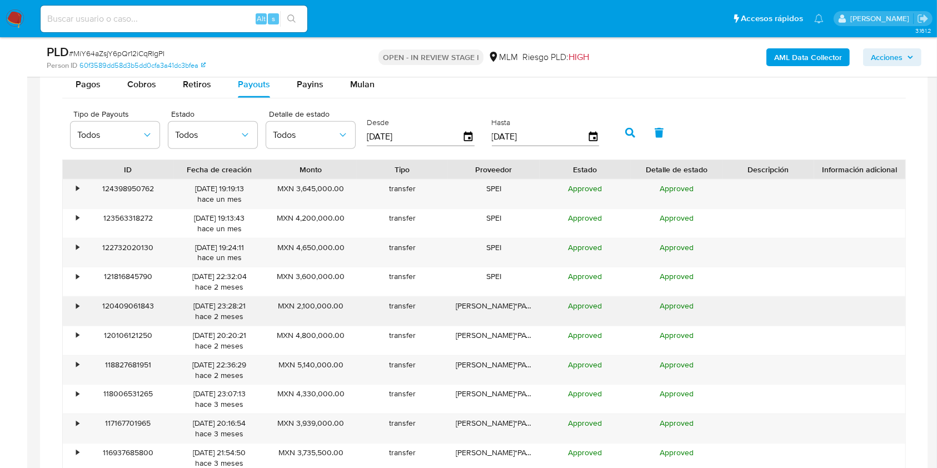
drag, startPoint x: 356, startPoint y: 302, endPoint x: 294, endPoint y: 307, distance: 61.8
click at [294, 307] on div "• 120409061843 03/08/2025 23:28:21 hace 2 meses MXN 2,100,000.00 transfer MERCA…" at bounding box center [484, 311] width 842 height 29
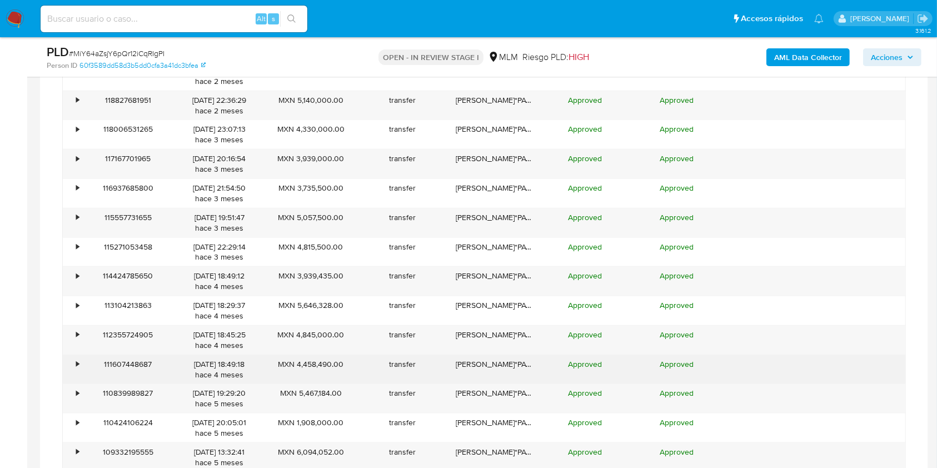
scroll to position [1237, 0]
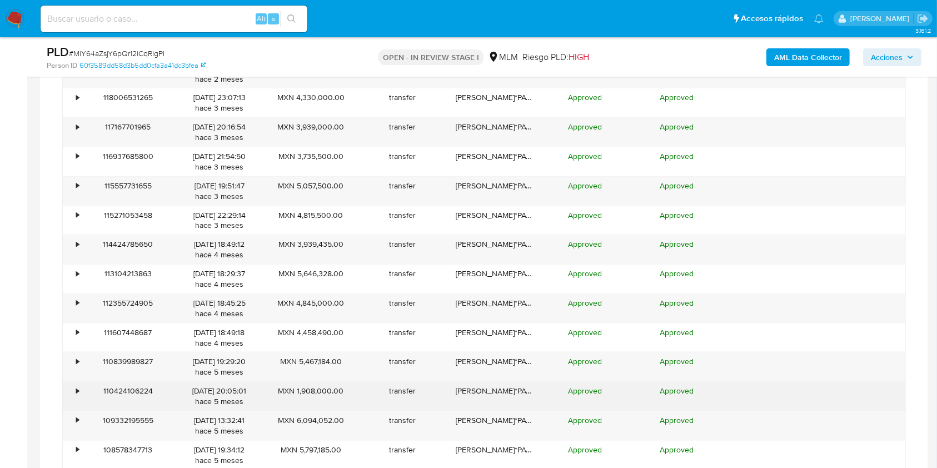
drag, startPoint x: 369, startPoint y: 388, endPoint x: 296, endPoint y: 394, distance: 73.5
click at [296, 394] on div "• 110424106224 04/05/2025 20:05:01 hace 5 meses MXN 1,908,000.00 transfer MERCA…" at bounding box center [484, 396] width 842 height 29
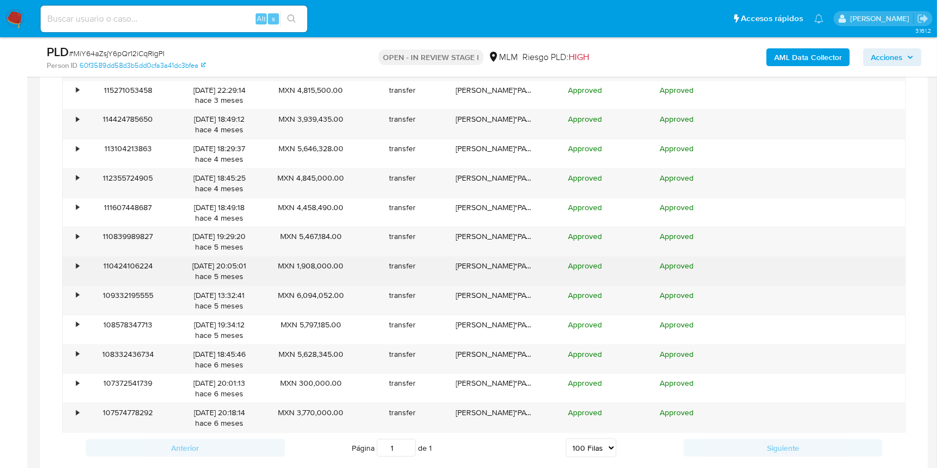
scroll to position [1385, 0]
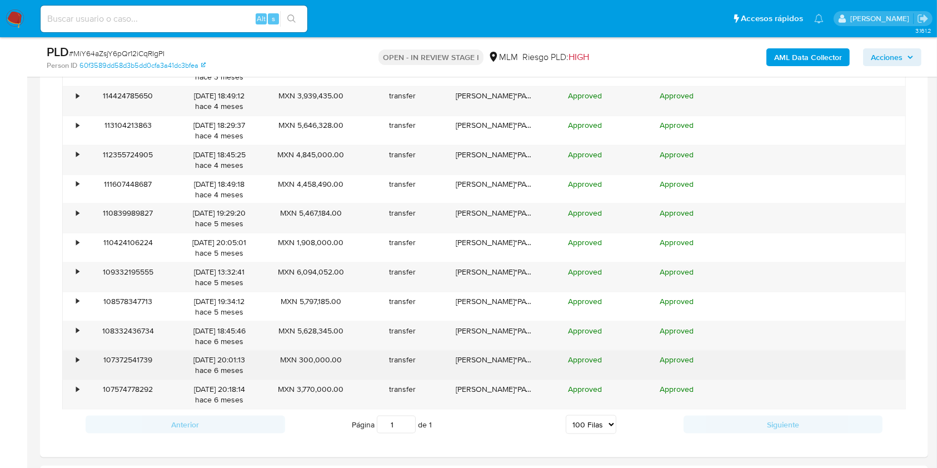
drag, startPoint x: 343, startPoint y: 361, endPoint x: 301, endPoint y: 362, distance: 42.8
click at [301, 362] on div "MXN 300,000.00" at bounding box center [311, 365] width 92 height 29
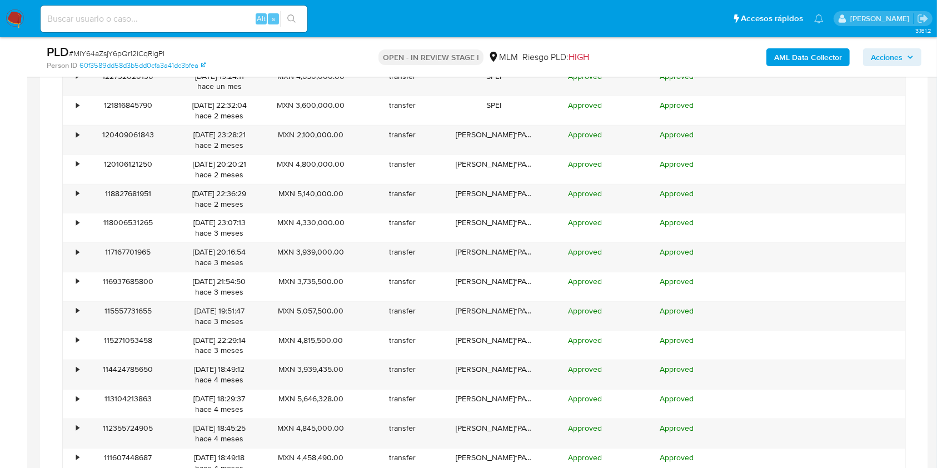
scroll to position [1089, 0]
